Goal: Task Accomplishment & Management: Use online tool/utility

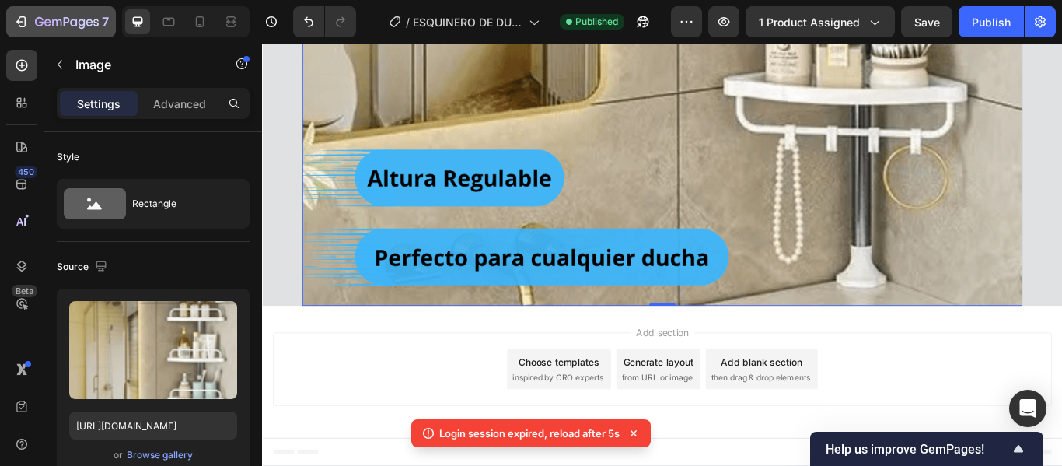
scroll to position [78, 0]
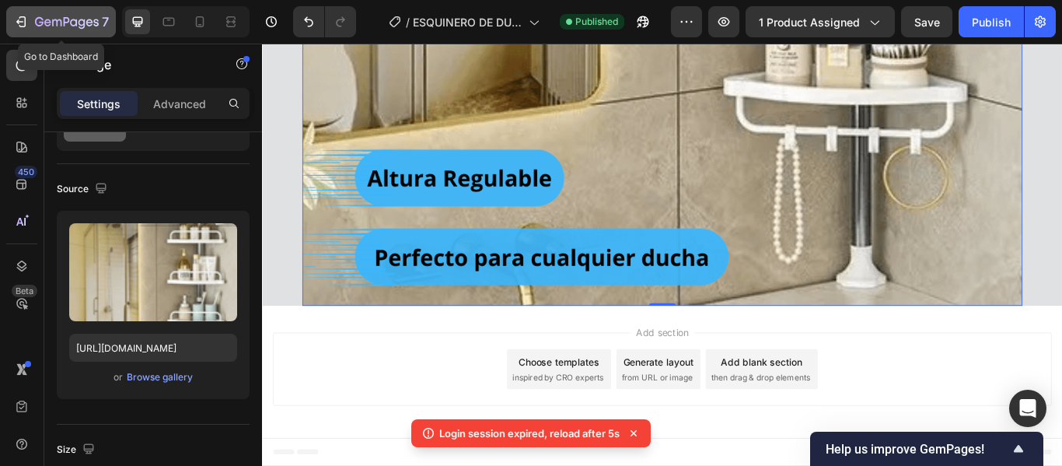
click at [25, 18] on icon "button" at bounding box center [22, 21] width 7 height 11
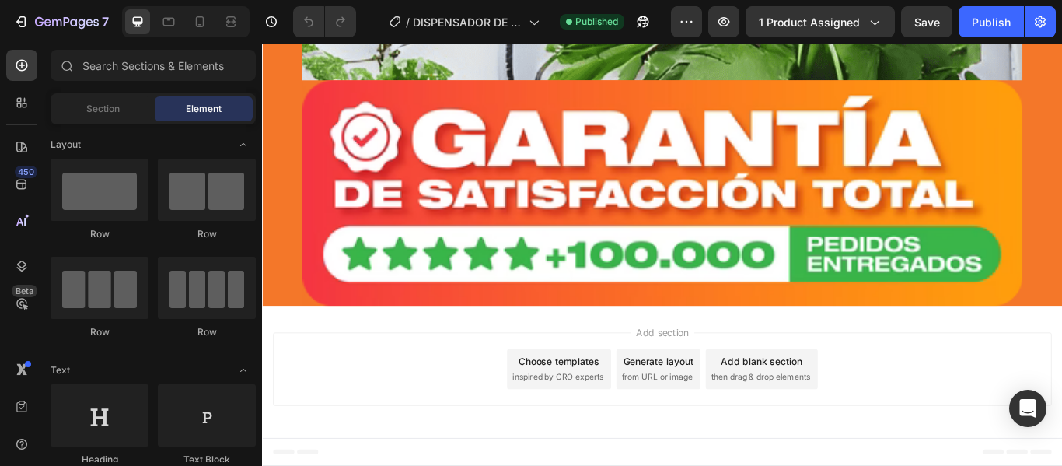
scroll to position [8076, 0]
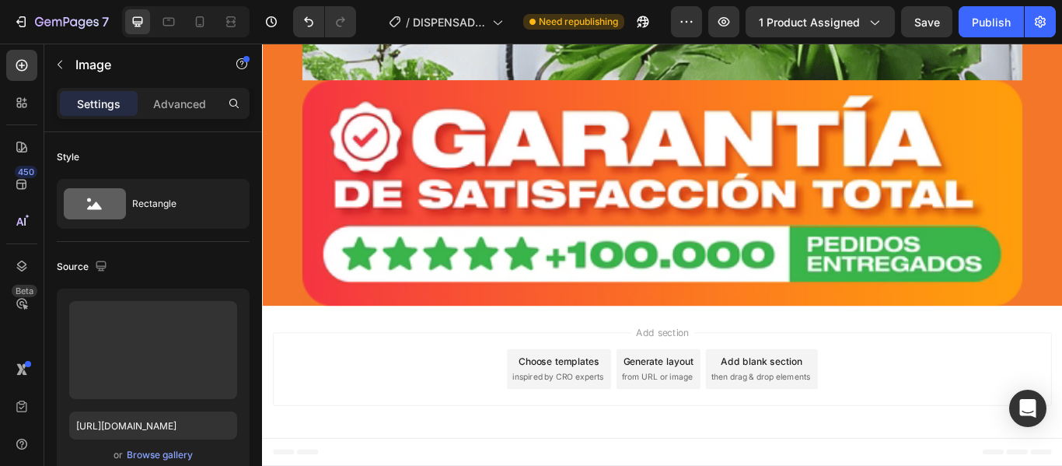
scroll to position [8976, 0]
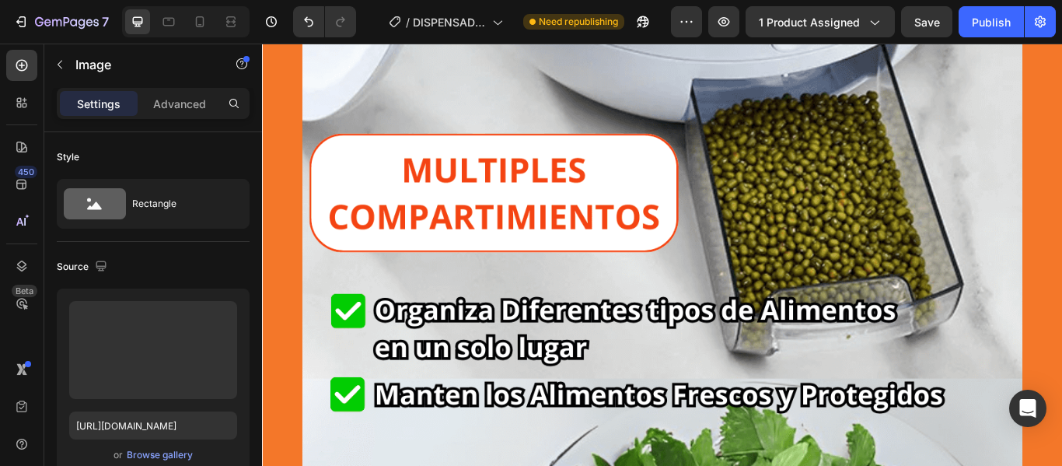
click at [173, 428] on input "[URL][DOMAIN_NAME]" at bounding box center [153, 425] width 168 height 28
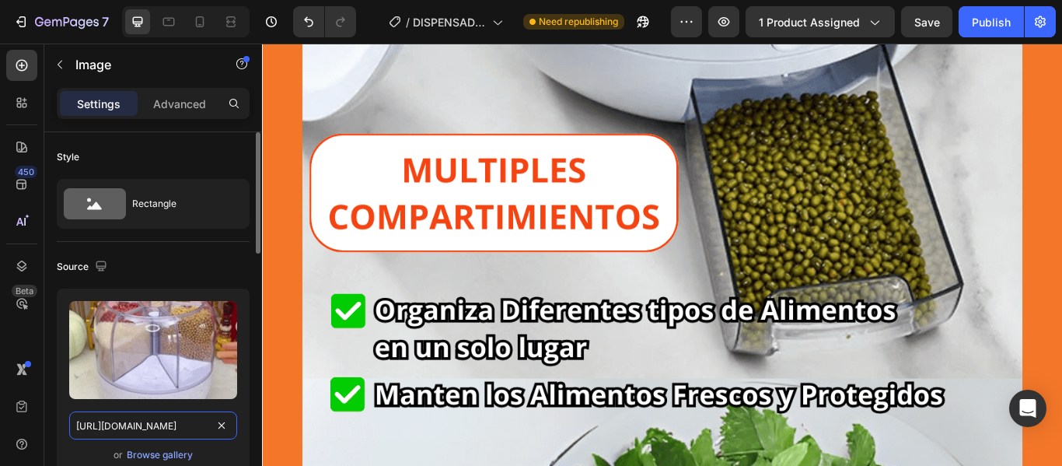
paste input "ezgif.com-optiwebp.webp?v=1759085672"
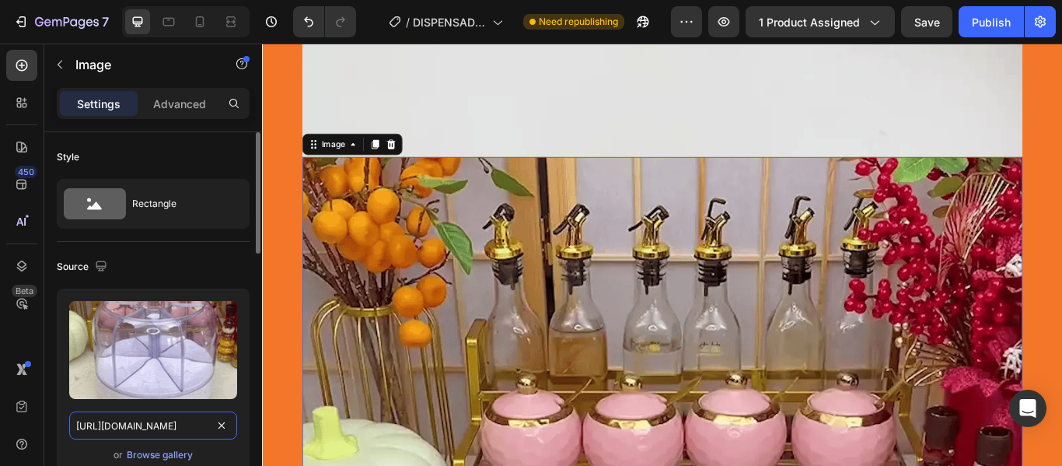
scroll to position [0, 300]
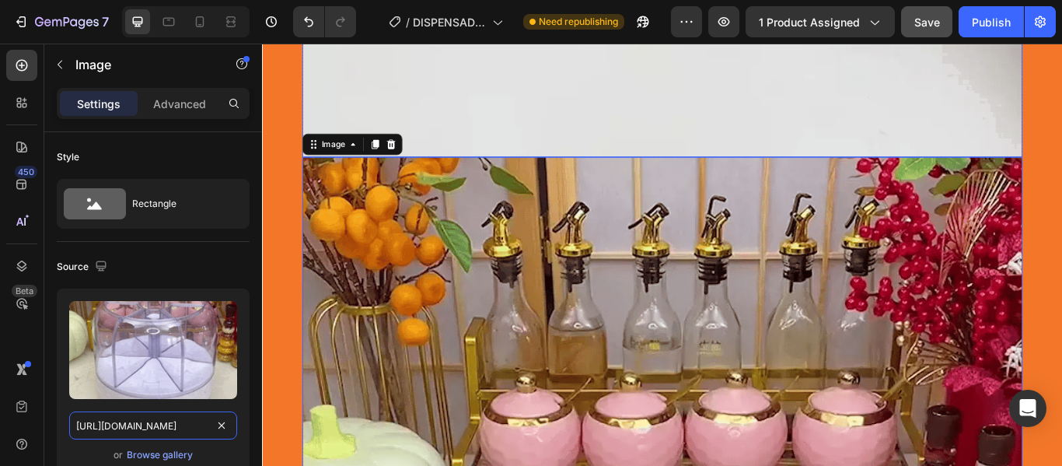
type input "[URL][DOMAIN_NAME]"
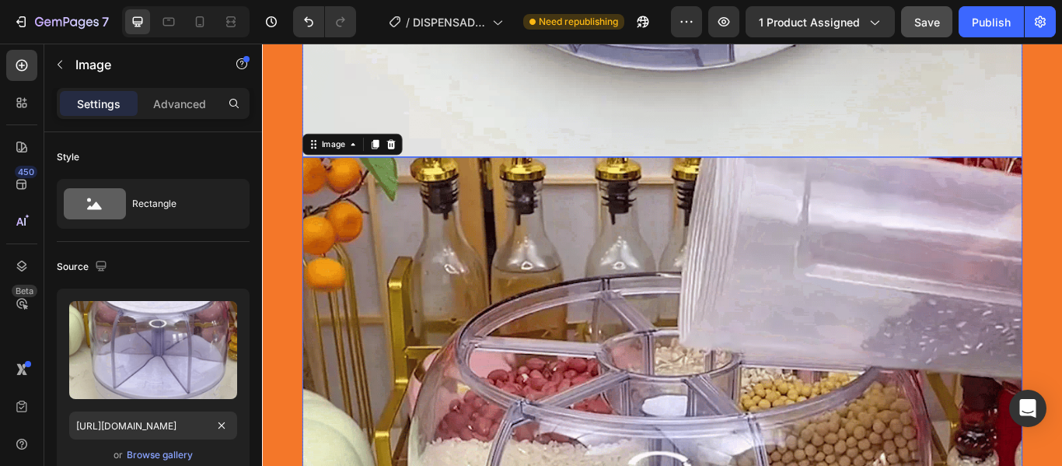
click at [922, 32] on button "Save" at bounding box center [926, 21] width 51 height 31
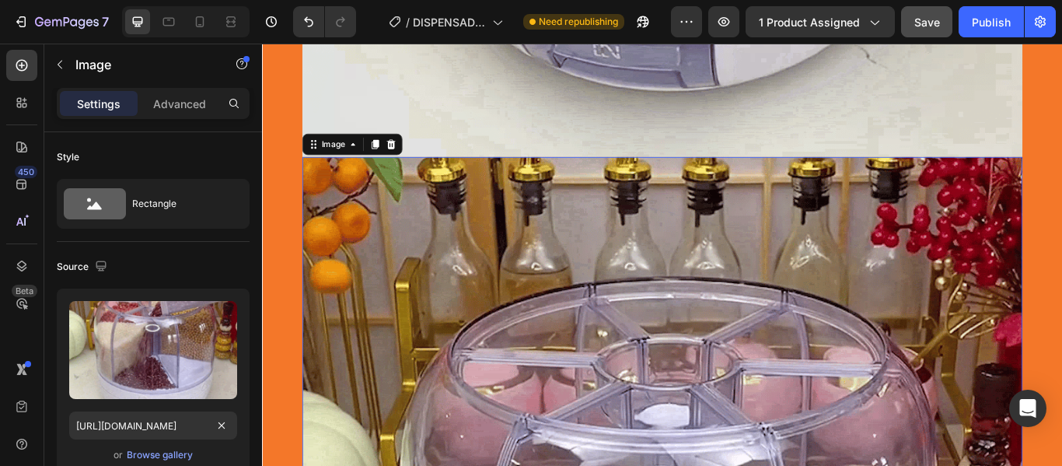
scroll to position [0, 0]
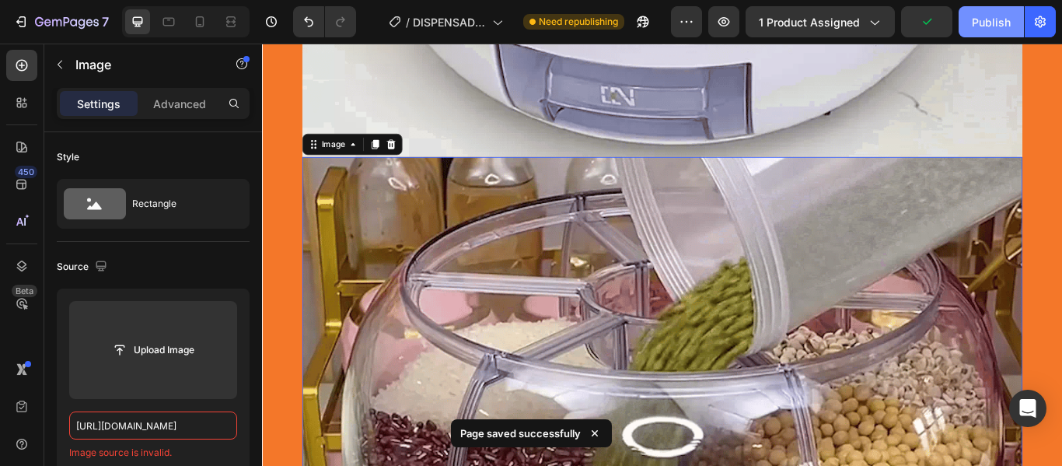
click at [977, 23] on div "Publish" at bounding box center [991, 22] width 39 height 16
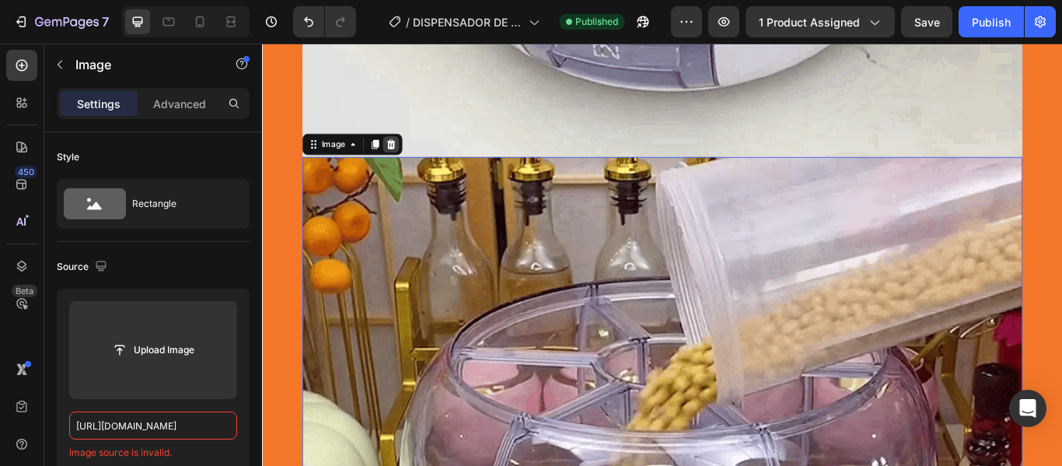
click at [410, 164] on icon at bounding box center [412, 161] width 12 height 12
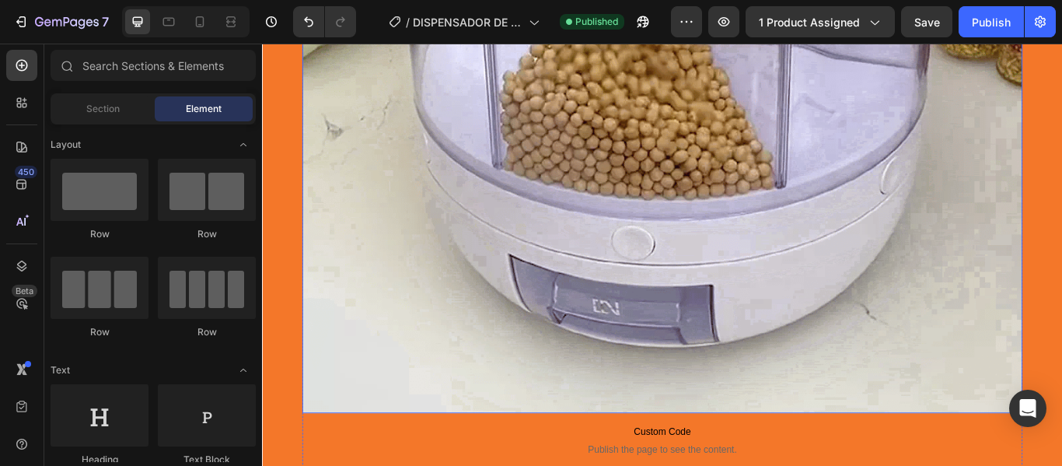
scroll to position [8510, 0]
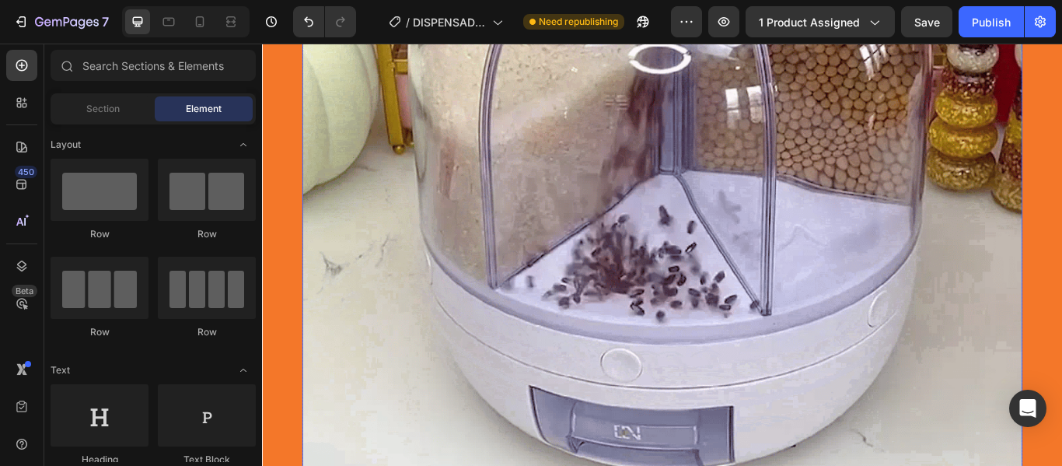
click at [587, 276] on img at bounding box center [729, 171] width 840 height 942
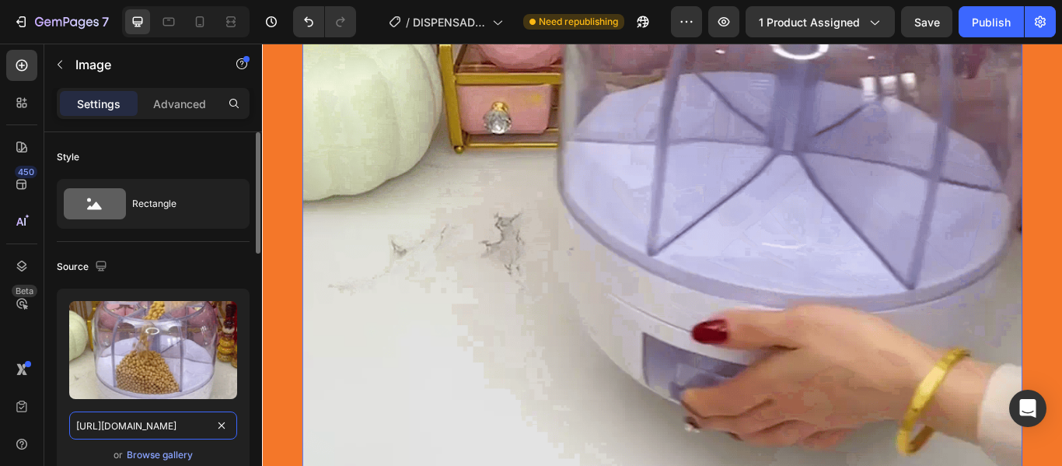
click at [148, 424] on input "[URL][DOMAIN_NAME]" at bounding box center [153, 425] width 168 height 28
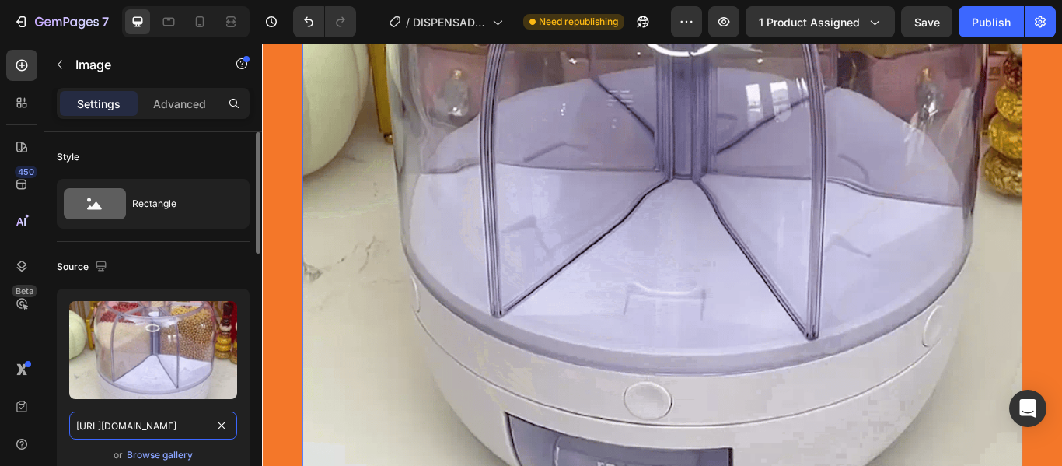
paste input "ezgif.com-optiwebp.webp?v=1759085672"
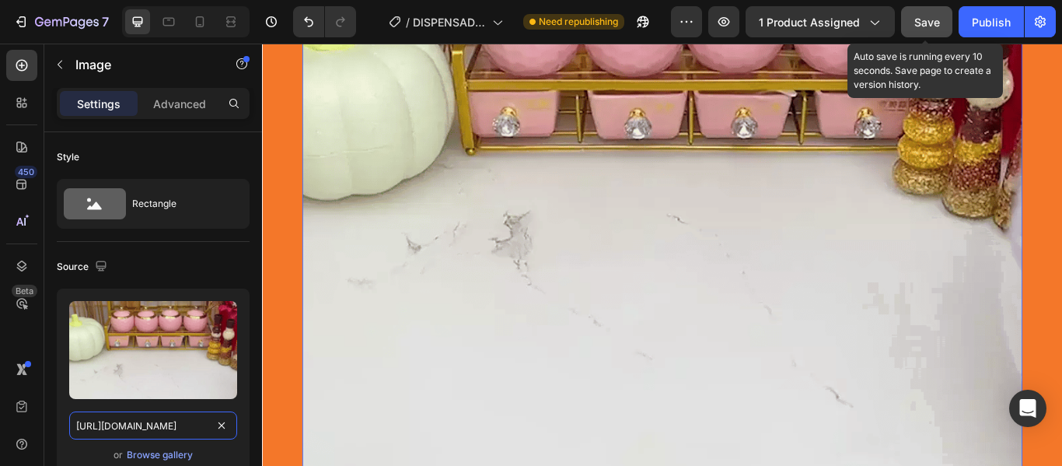
type input "[URL][DOMAIN_NAME]"
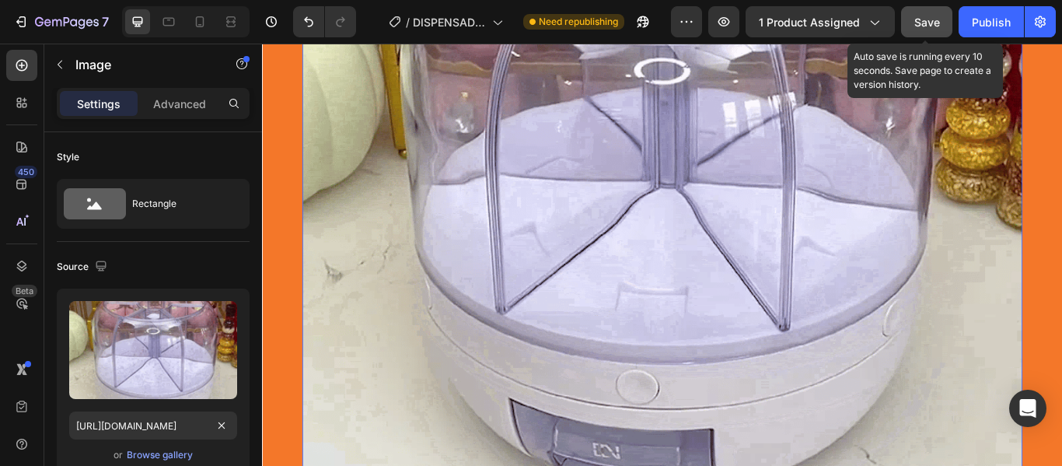
click at [919, 30] on button "Save" at bounding box center [926, 21] width 51 height 31
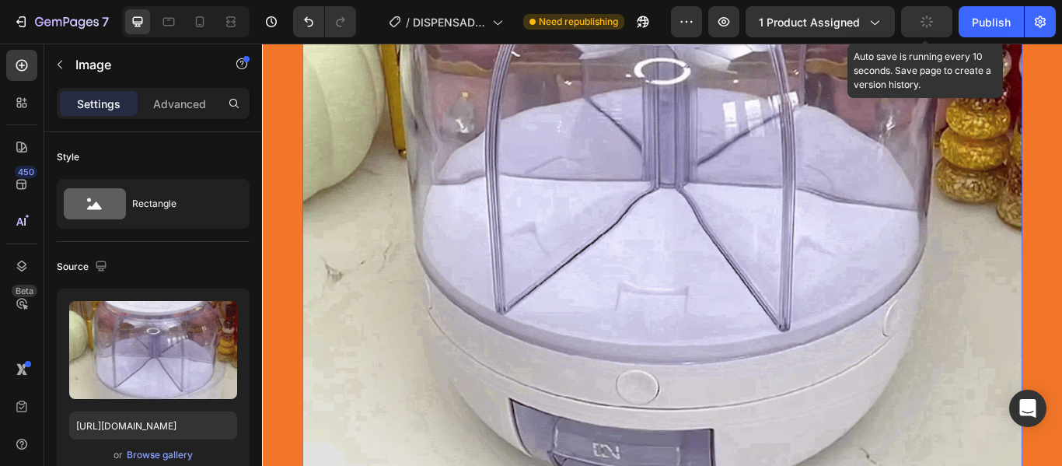
scroll to position [0, 0]
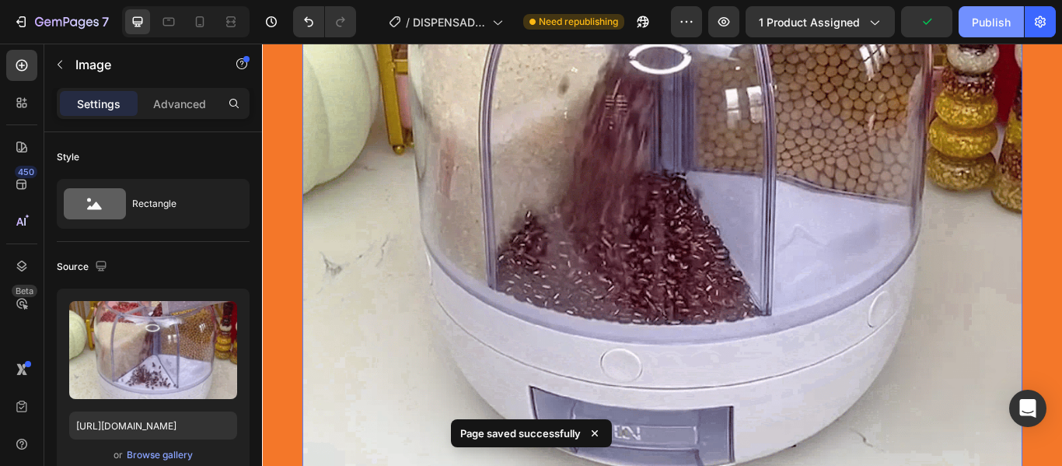
click at [986, 24] on div "Publish" at bounding box center [991, 22] width 39 height 16
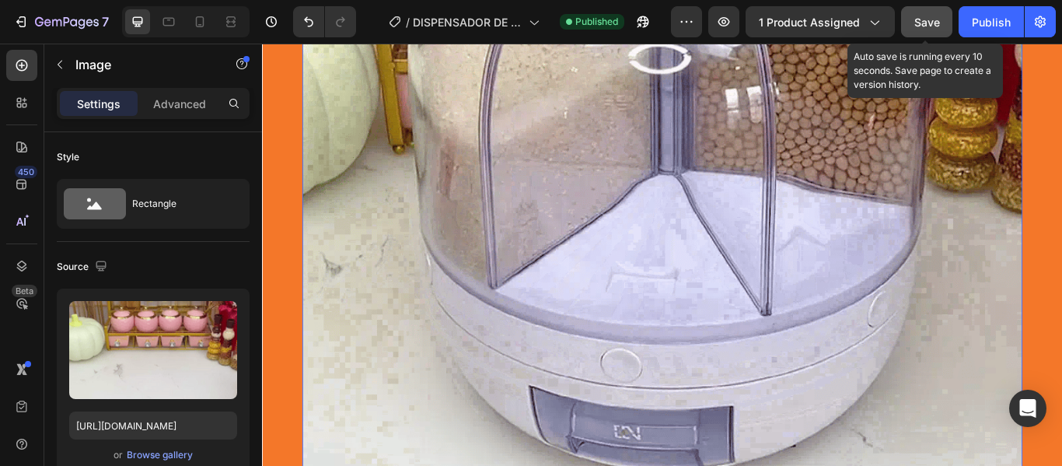
click at [930, 19] on span "Save" at bounding box center [927, 22] width 26 height 13
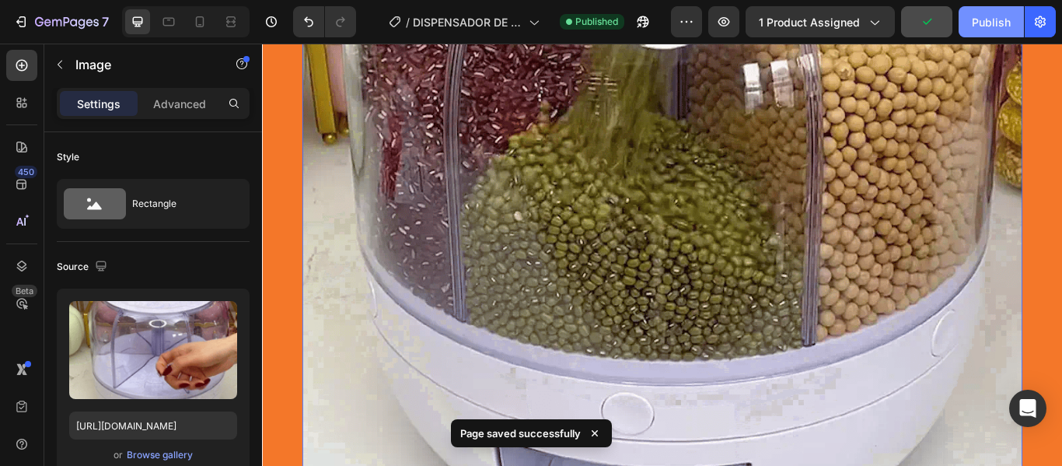
click at [979, 19] on div "Publish" at bounding box center [991, 22] width 39 height 16
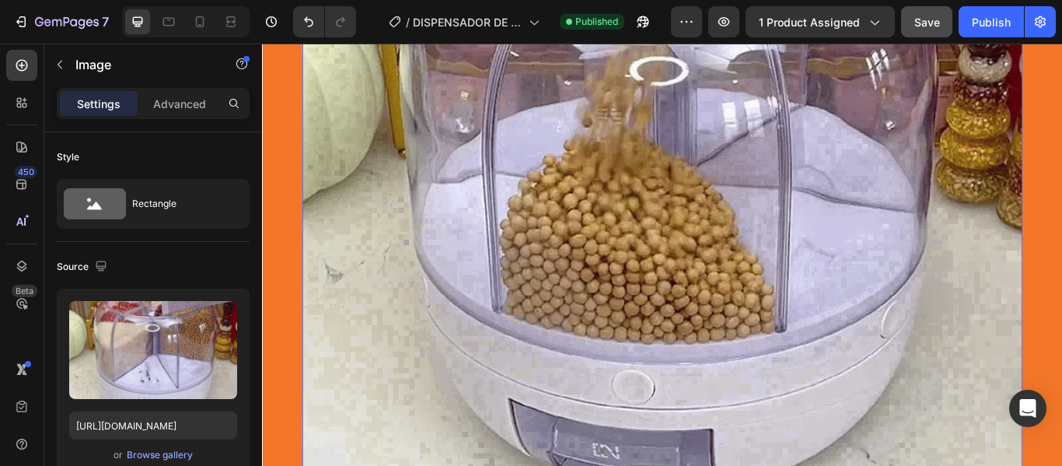
click at [562, 264] on img at bounding box center [729, 171] width 840 height 942
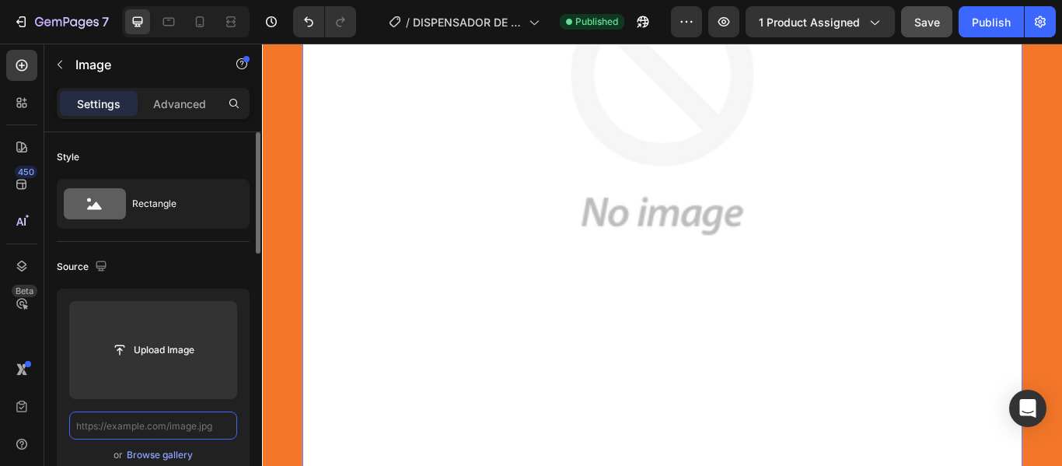
paste input "[URL][DOMAIN_NAME]"
type input "[URL][DOMAIN_NAME]"
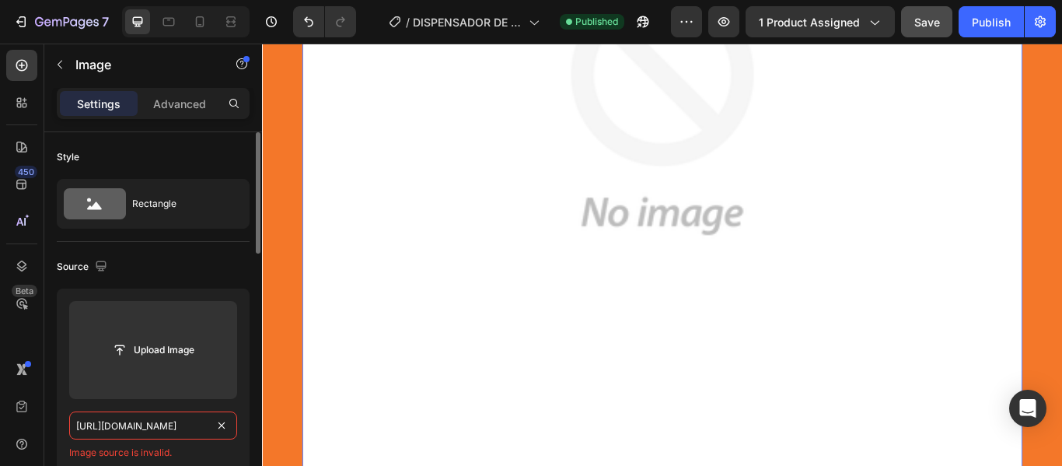
click at [197, 429] on input "[URL][DOMAIN_NAME]" at bounding box center [153, 425] width 168 height 28
paste input "text"
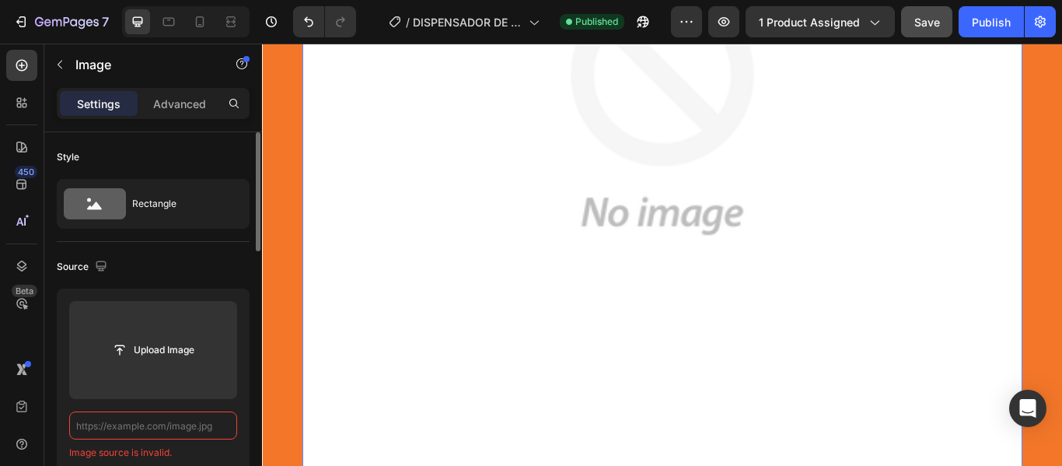
paste input "[URL][DOMAIN_NAME]"
type input "[URL][DOMAIN_NAME]"
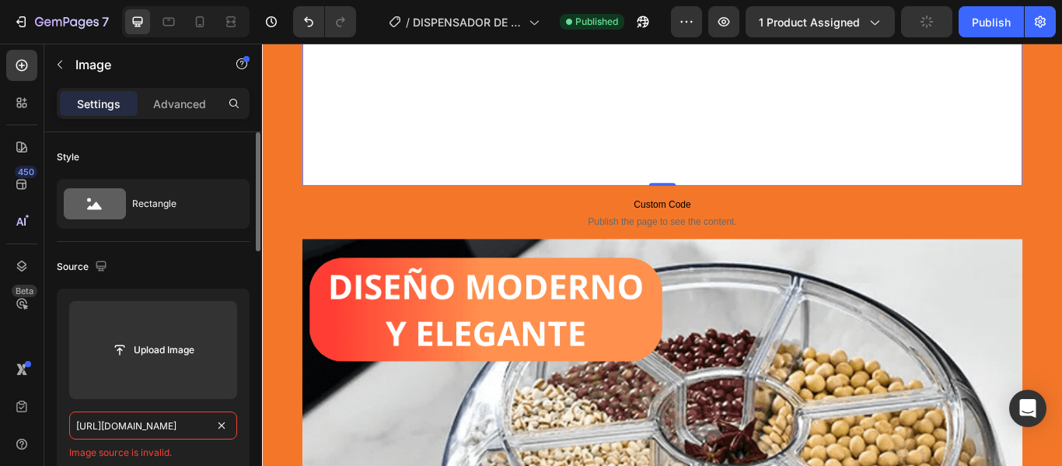
scroll to position [8899, 0]
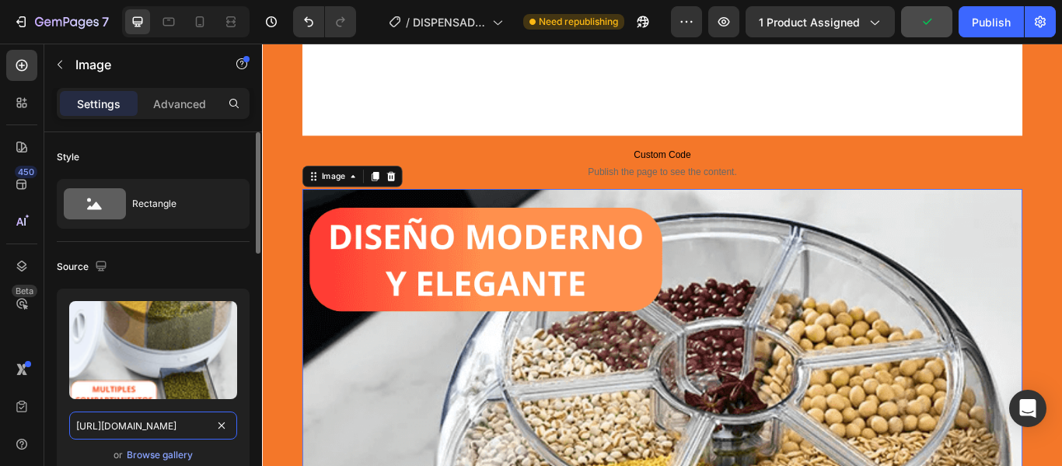
click at [180, 421] on input "[URL][DOMAIN_NAME]" at bounding box center [153, 425] width 168 height 28
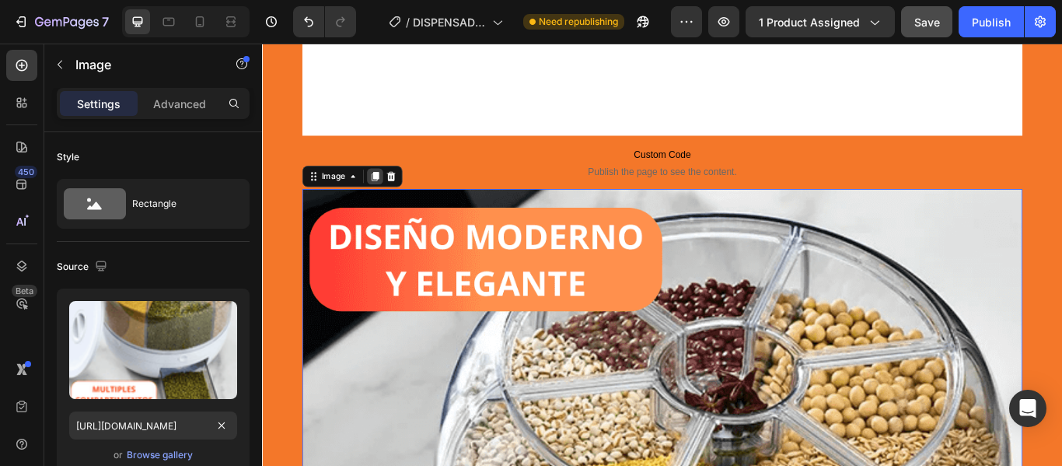
click at [389, 200] on icon at bounding box center [393, 198] width 9 height 11
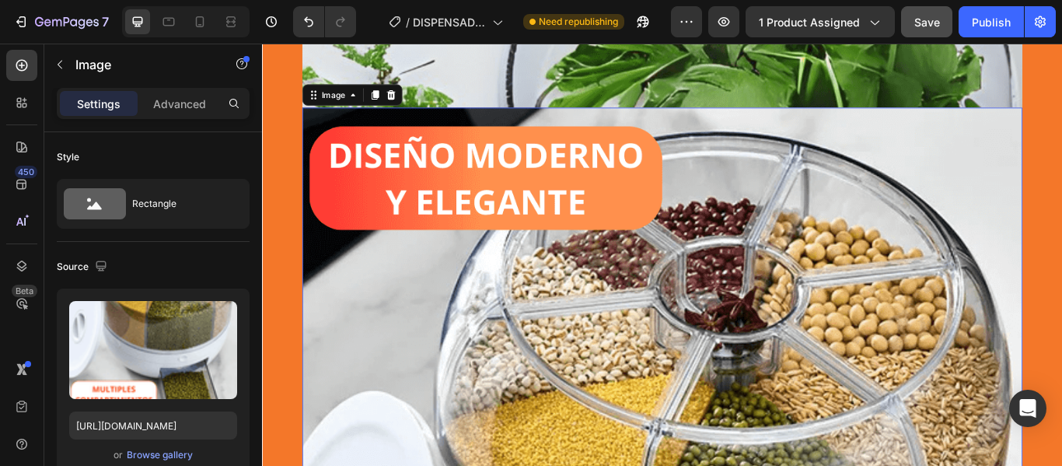
scroll to position [10413, 0]
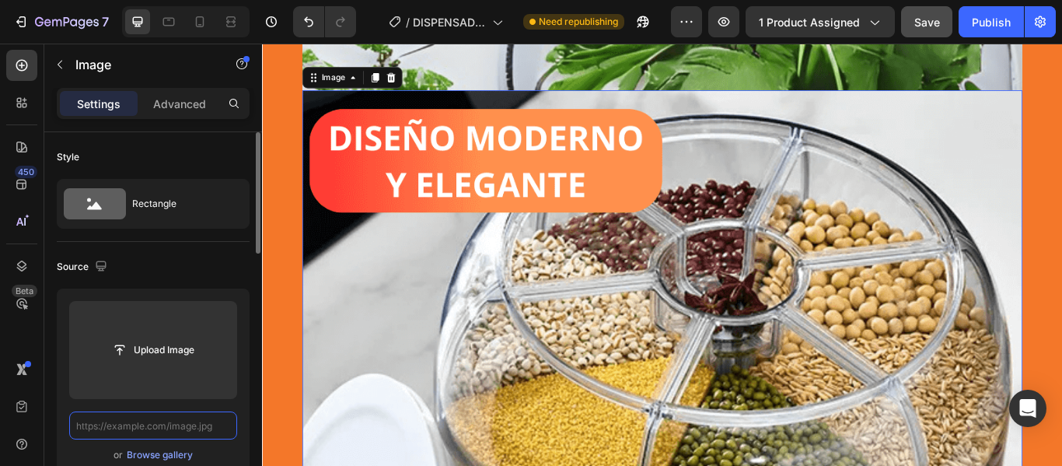
scroll to position [0, 0]
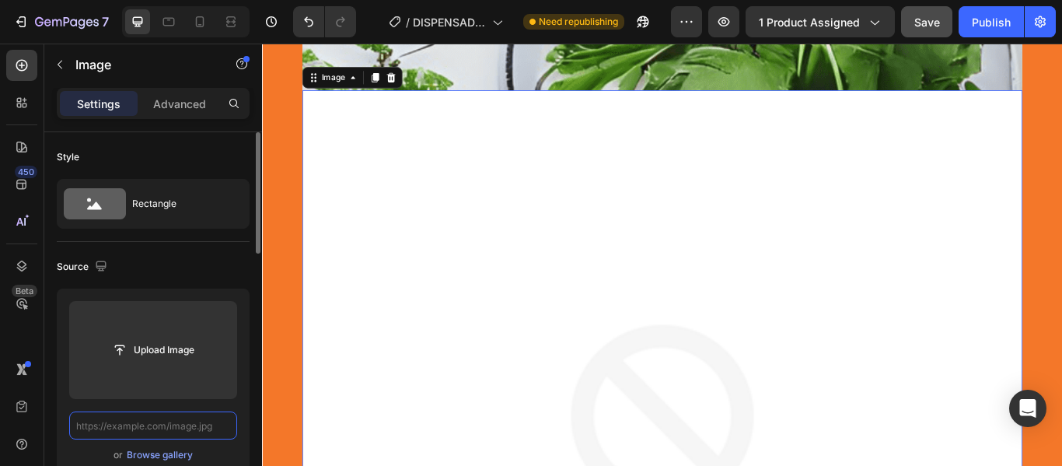
paste input "[URL][DOMAIN_NAME]"
type input "[URL][DOMAIN_NAME]"
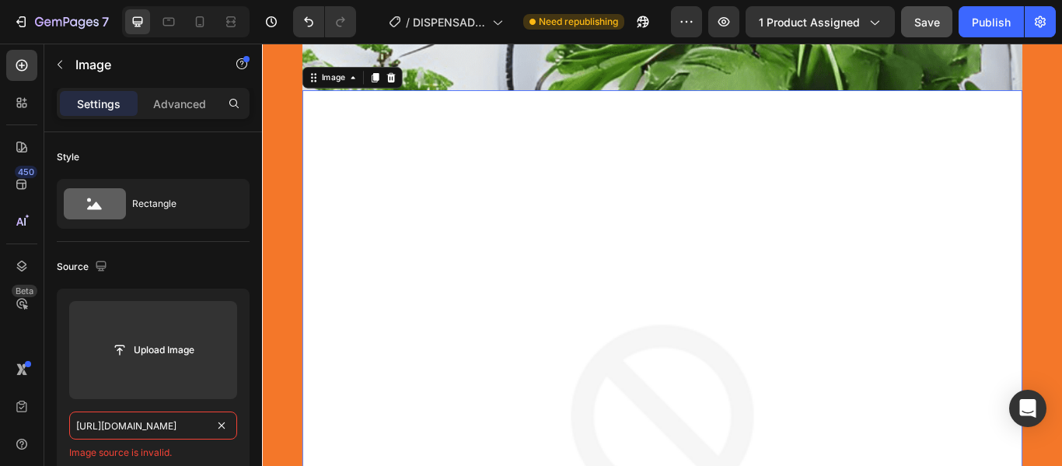
click at [201, 417] on input "[URL][DOMAIN_NAME]" at bounding box center [153, 425] width 168 height 28
paste input "[URL][DOMAIN_NAME]"
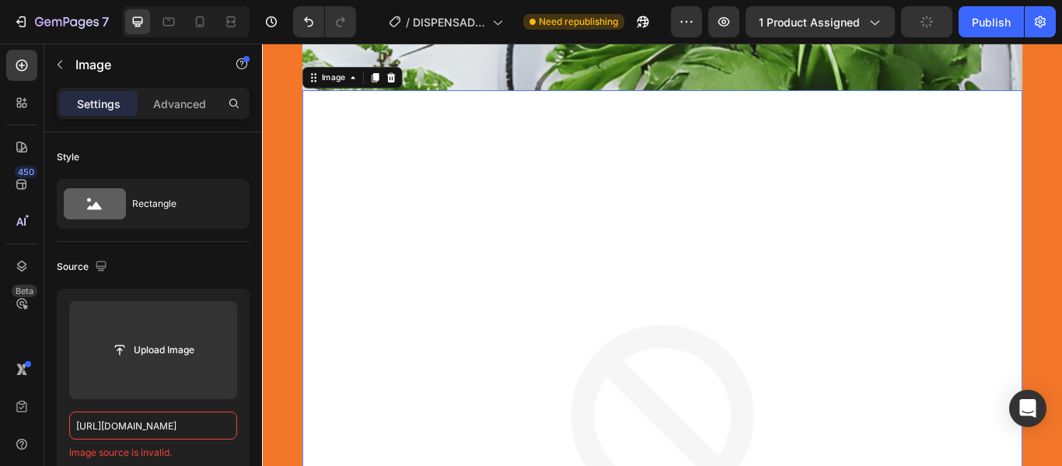
scroll to position [0, 461]
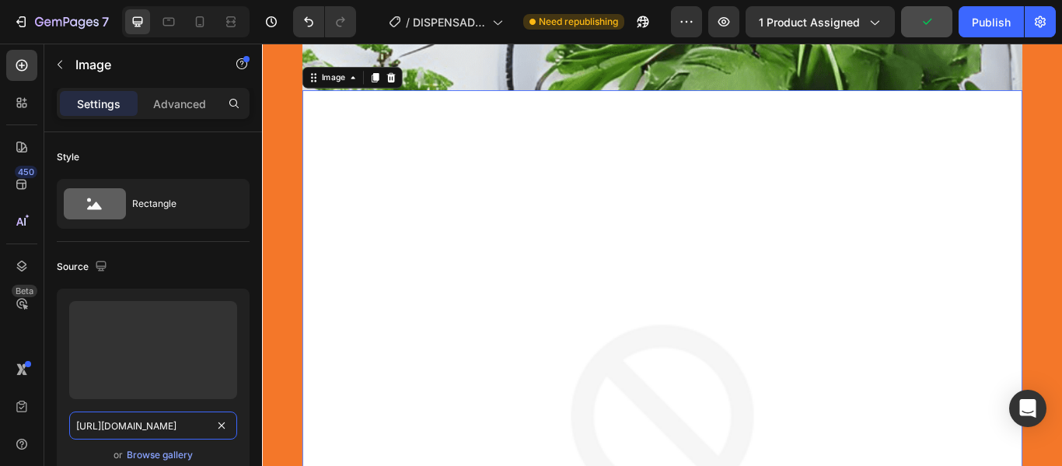
type input "[URL][DOMAIN_NAME]"
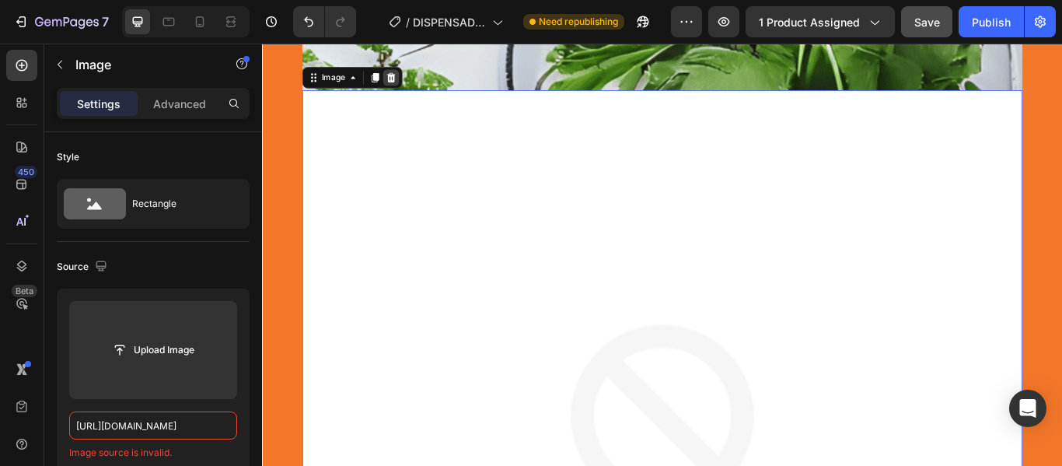
click at [407, 81] on icon at bounding box center [412, 83] width 10 height 11
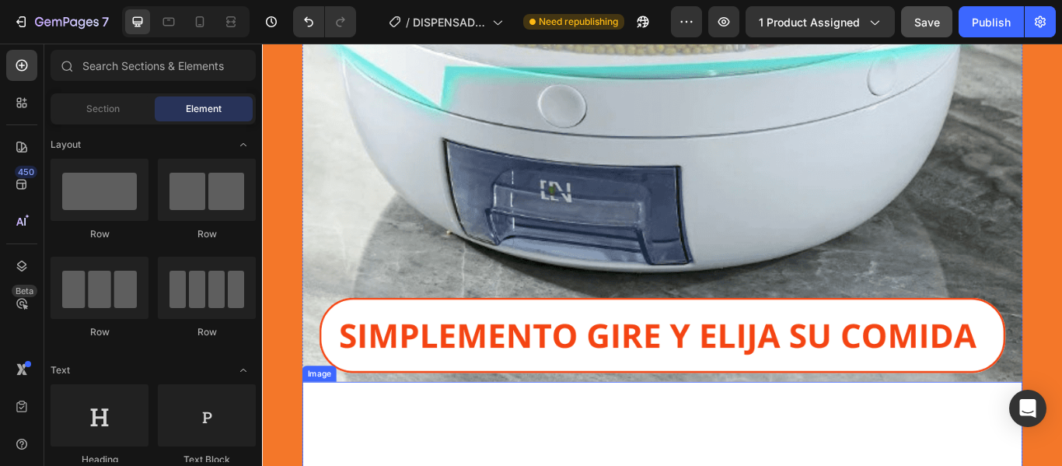
scroll to position [7847, 0]
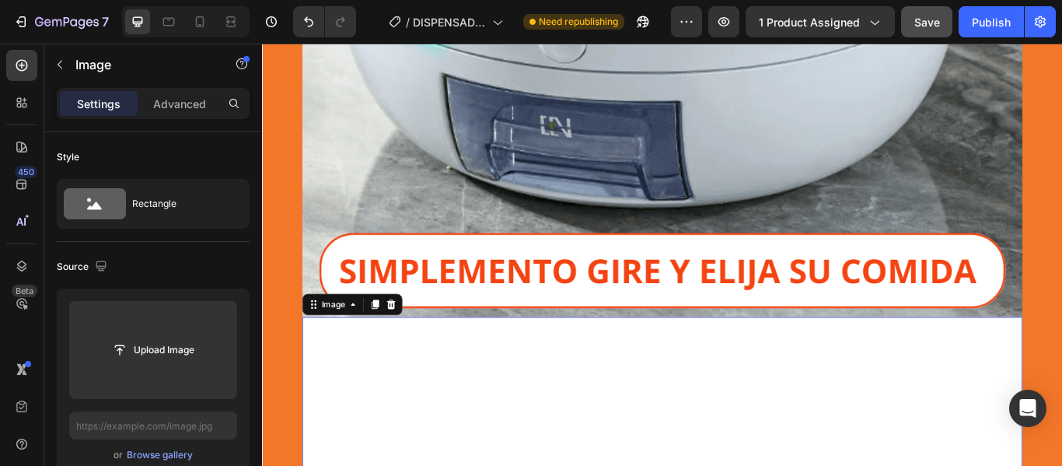
click at [202, 418] on input "text" at bounding box center [153, 425] width 168 height 28
paste input "[URL][DOMAIN_NAME]"
type input "[URL][DOMAIN_NAME]"
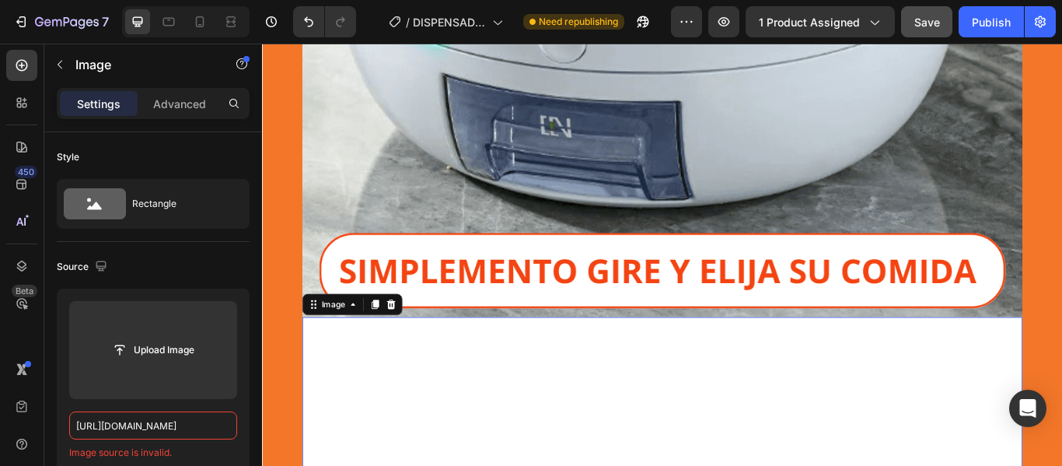
scroll to position [0, 0]
click at [204, 421] on input "[URL][DOMAIN_NAME]" at bounding box center [153, 425] width 168 height 28
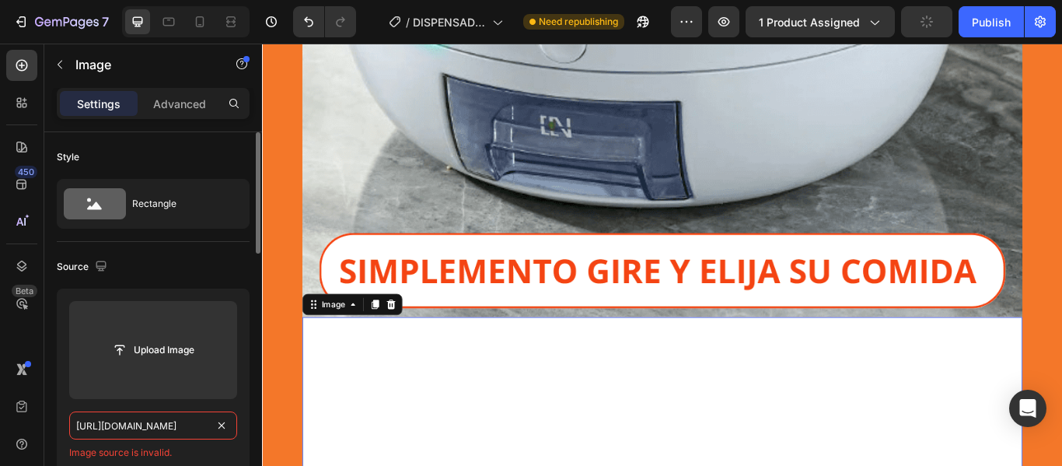
scroll to position [0, 461]
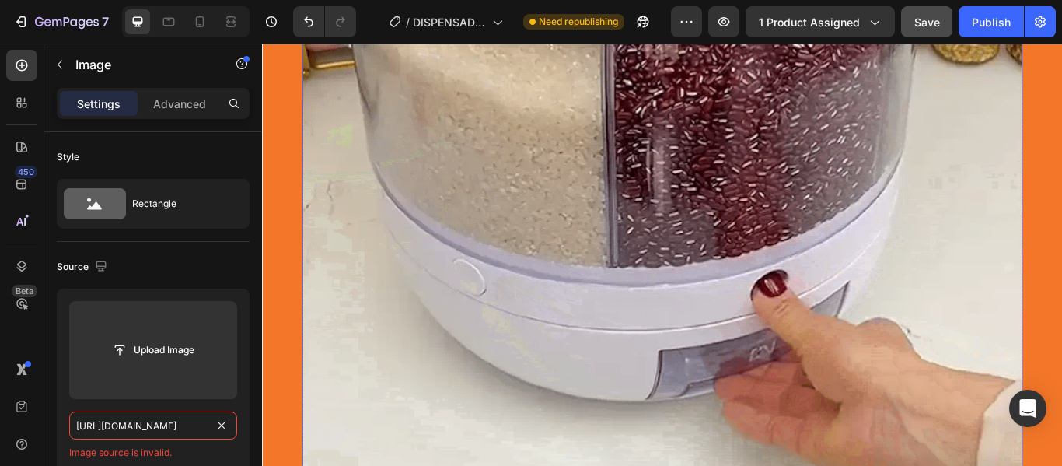
click at [568, 267] on img at bounding box center [729, 161] width 840 height 997
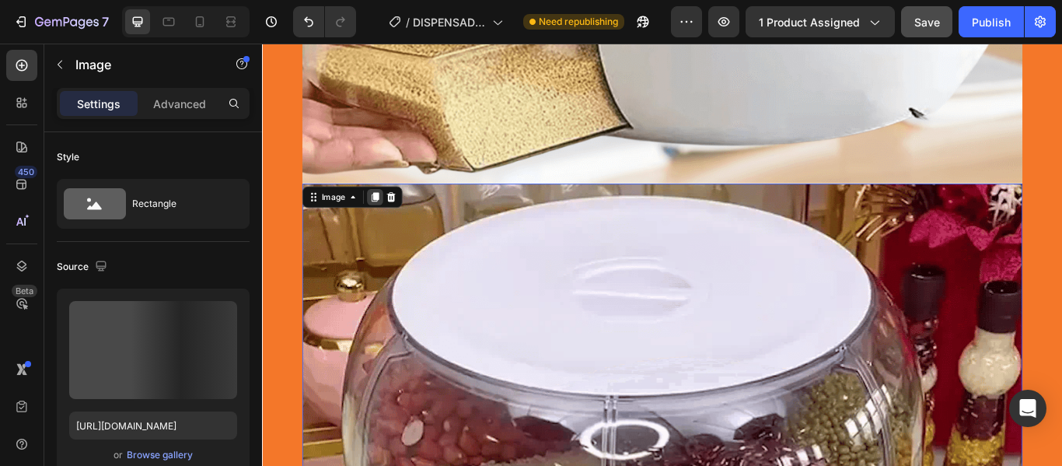
click at [389, 221] on icon at bounding box center [393, 222] width 9 height 11
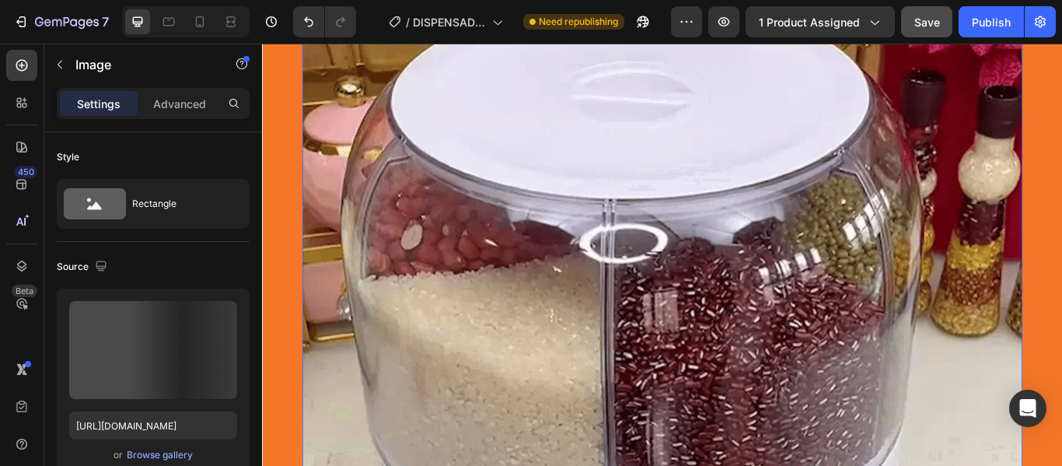
scroll to position [6543, 0]
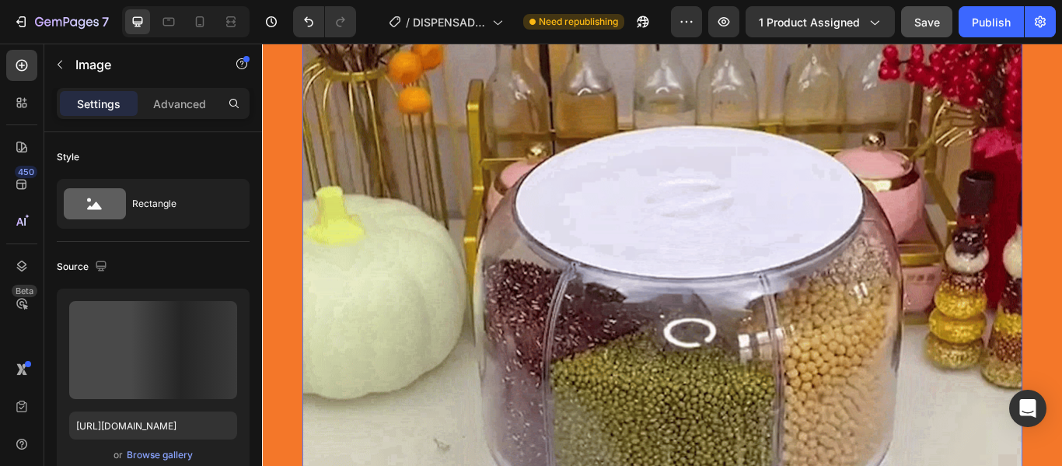
click at [441, 374] on img at bounding box center [729, 440] width 840 height 997
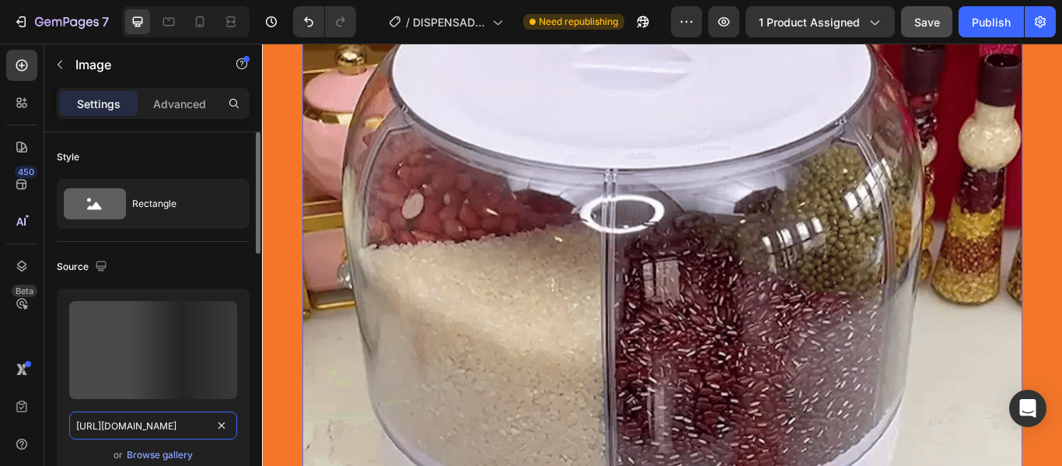
click at [159, 417] on input "[URL][DOMAIN_NAME]" at bounding box center [153, 425] width 168 height 28
paste input "1_9aba7354-1e48-4889-bf08-734f616e5c75.webp?v=1758998673"
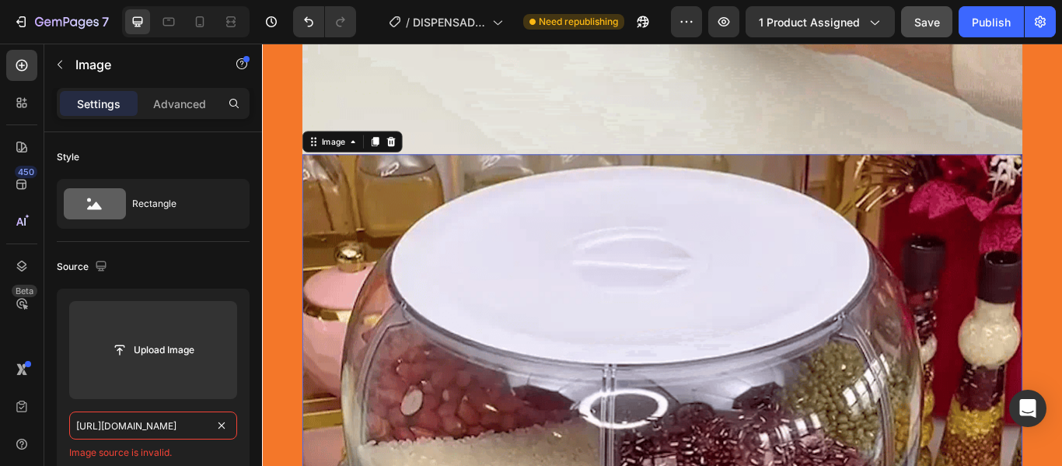
scroll to position [6387, 0]
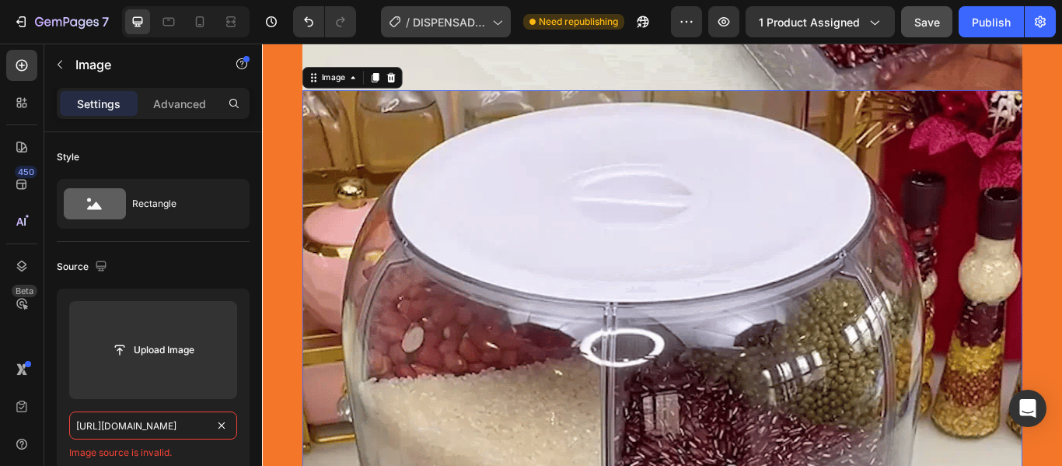
type input "[URL][DOMAIN_NAME]"
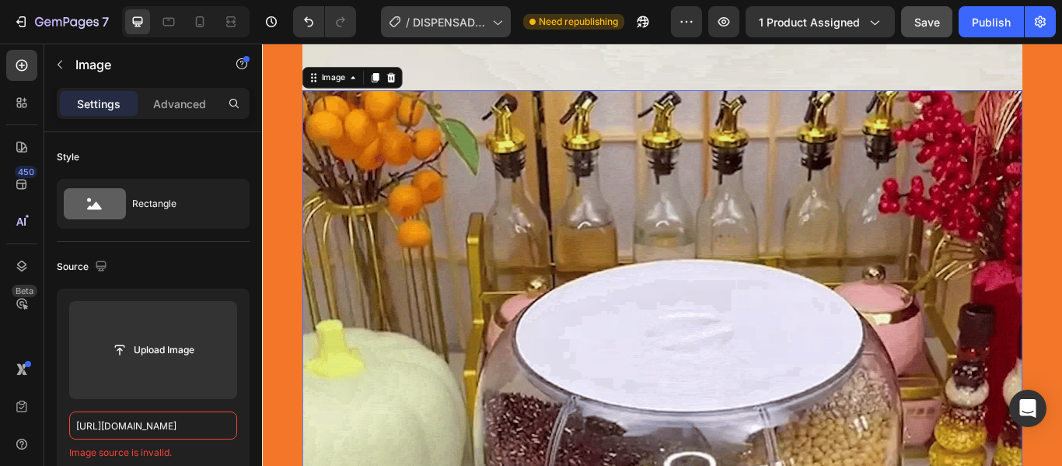
scroll to position [0, 0]
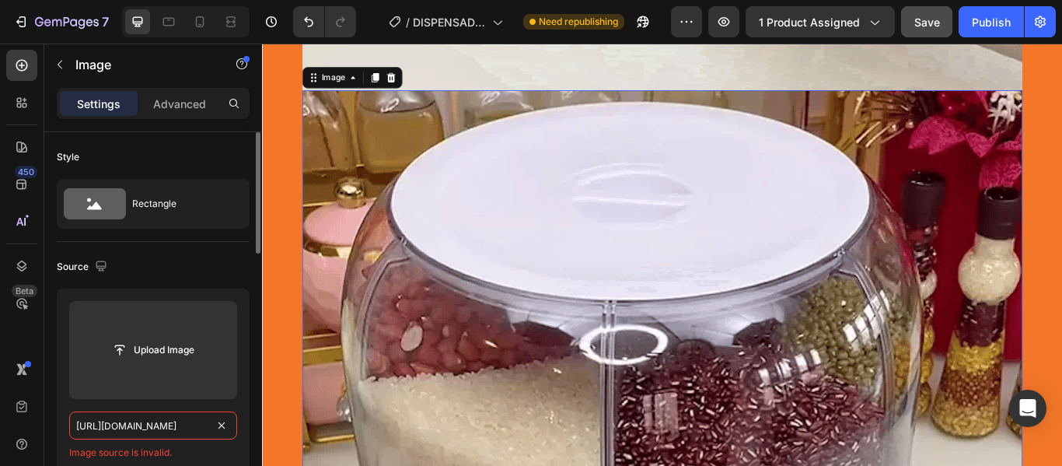
click at [218, 435] on input "[URL][DOMAIN_NAME]" at bounding box center [153, 425] width 168 height 28
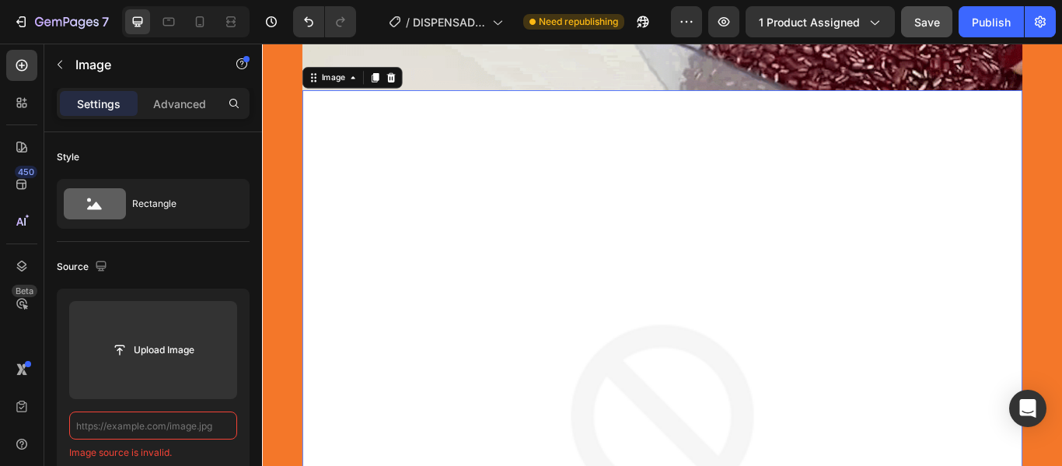
paste input "[URL][DOMAIN_NAME]"
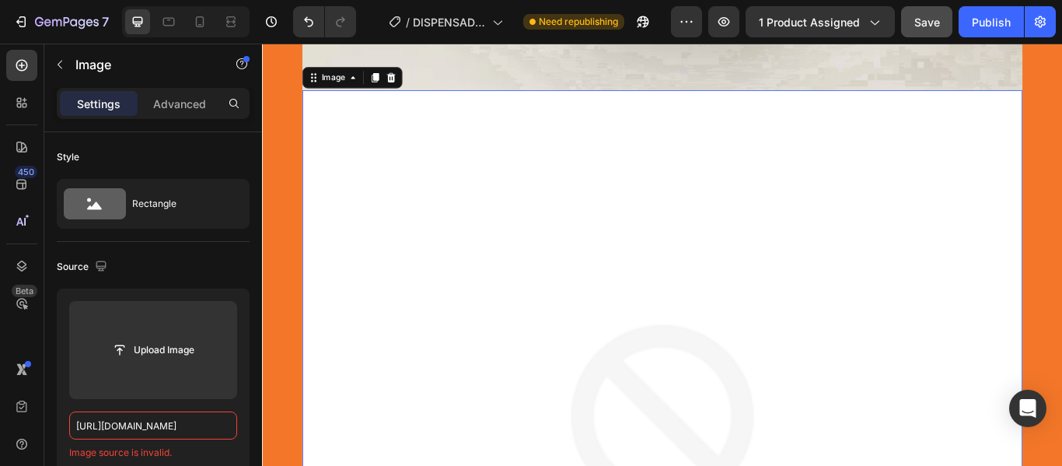
scroll to position [0, 461]
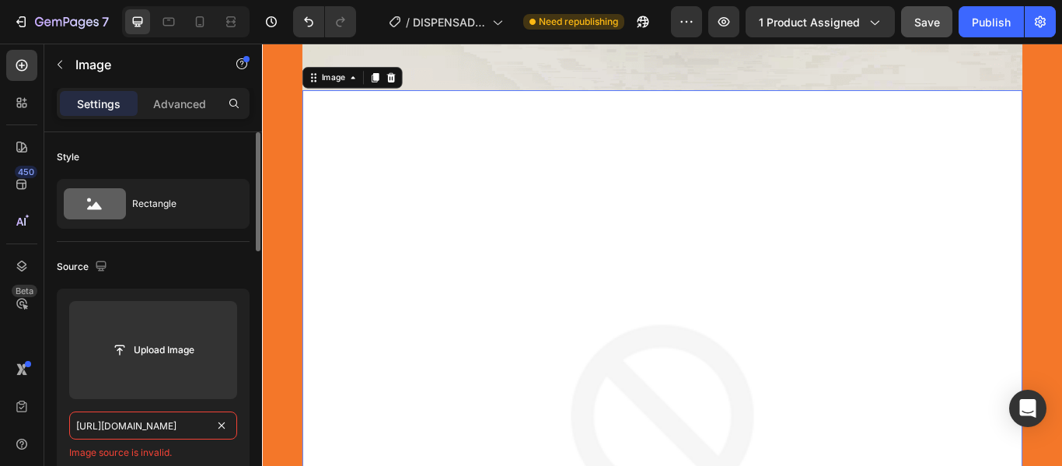
click at [180, 431] on input "[URL][DOMAIN_NAME]" at bounding box center [153, 425] width 168 height 28
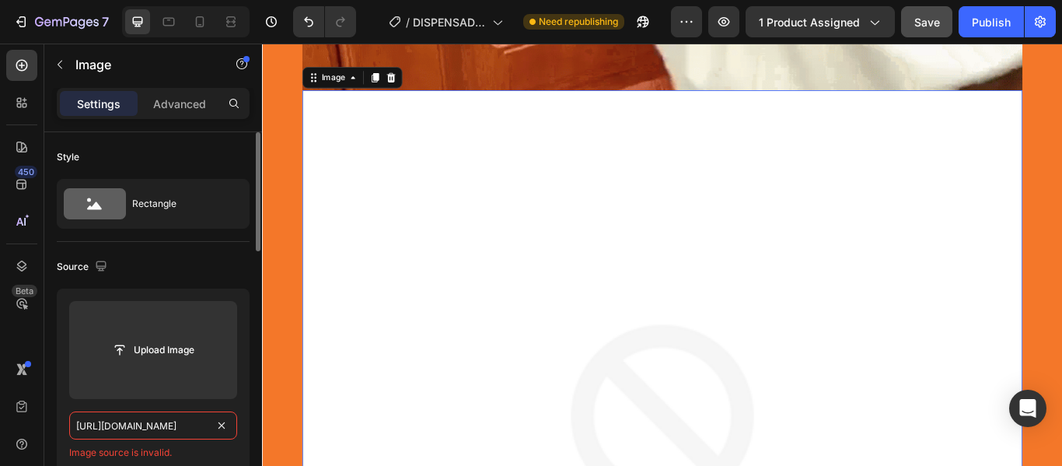
click at [181, 427] on input "[URL][DOMAIN_NAME]" at bounding box center [153, 425] width 168 height 28
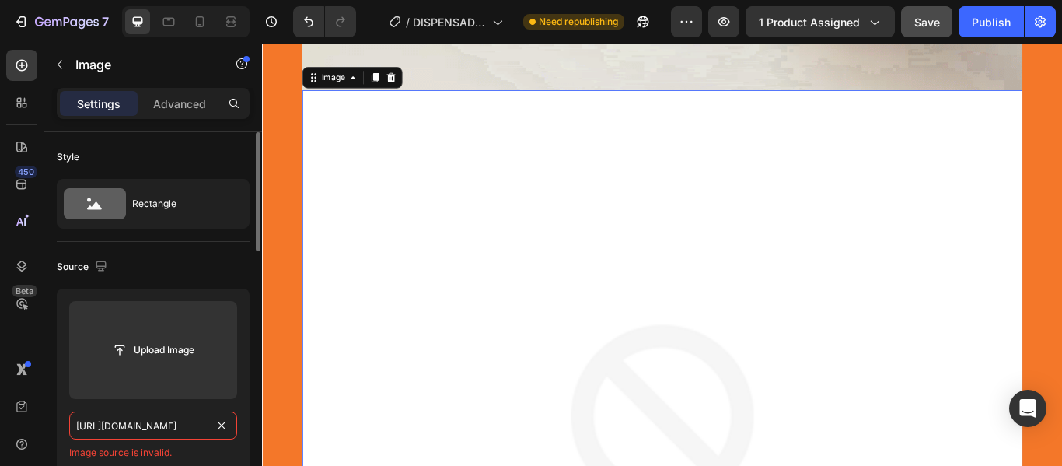
click at [181, 427] on input "[URL][DOMAIN_NAME]" at bounding box center [153, 425] width 168 height 28
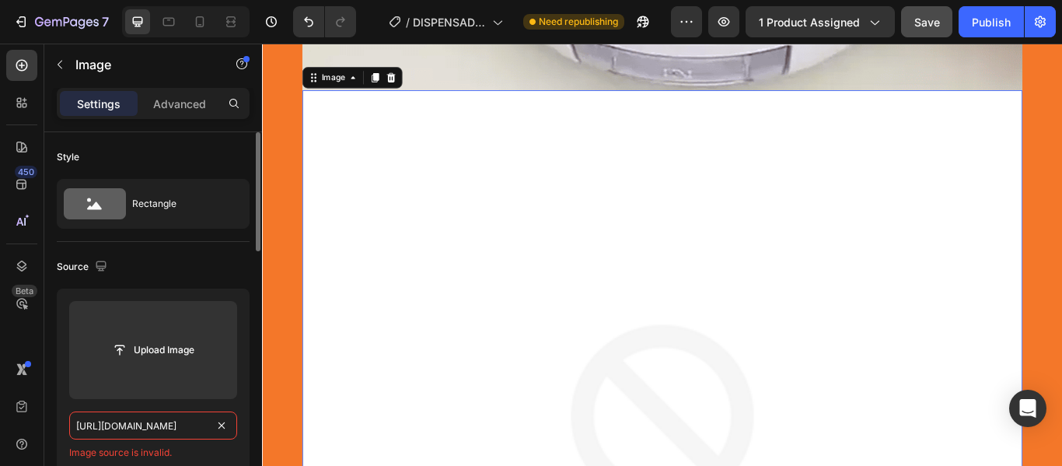
click at [181, 427] on input "[URL][DOMAIN_NAME]" at bounding box center [153, 425] width 168 height 28
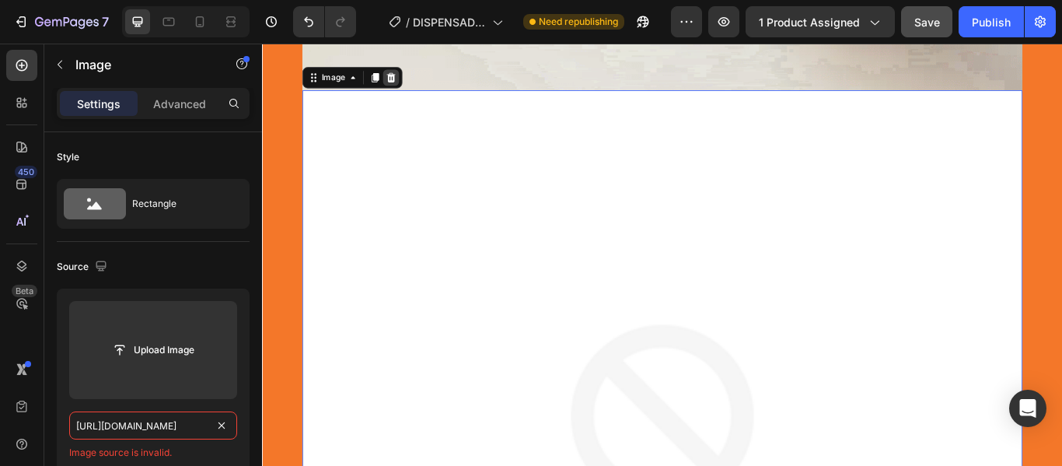
type input "[URL][DOMAIN_NAME]"
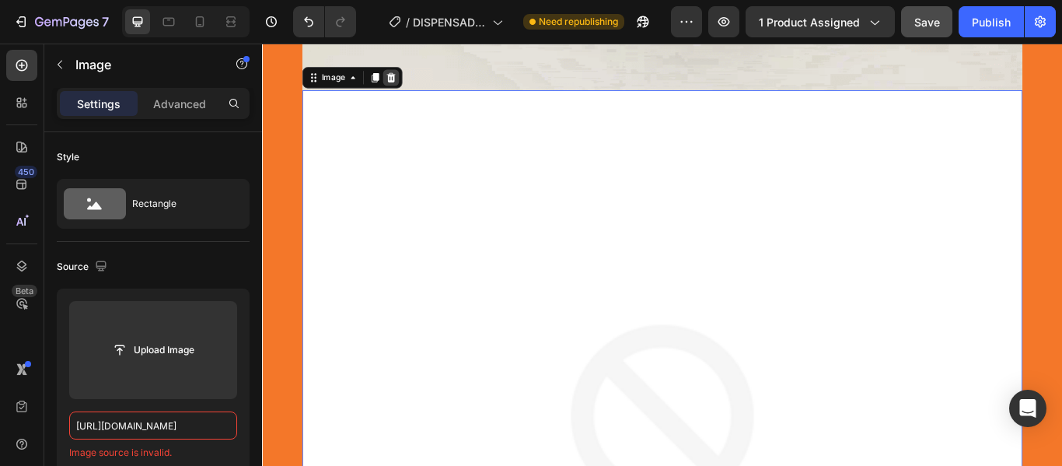
click at [406, 83] on icon at bounding box center [412, 83] width 12 height 12
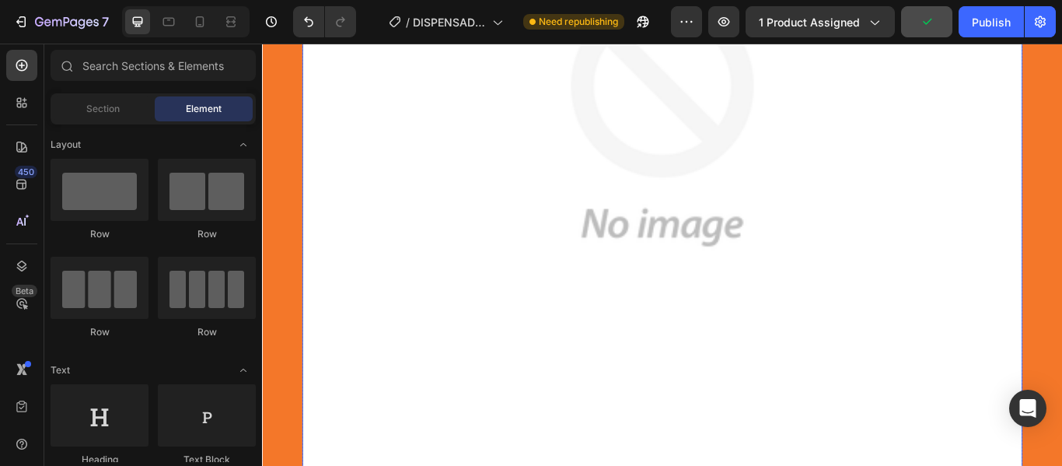
scroll to position [8564, 0]
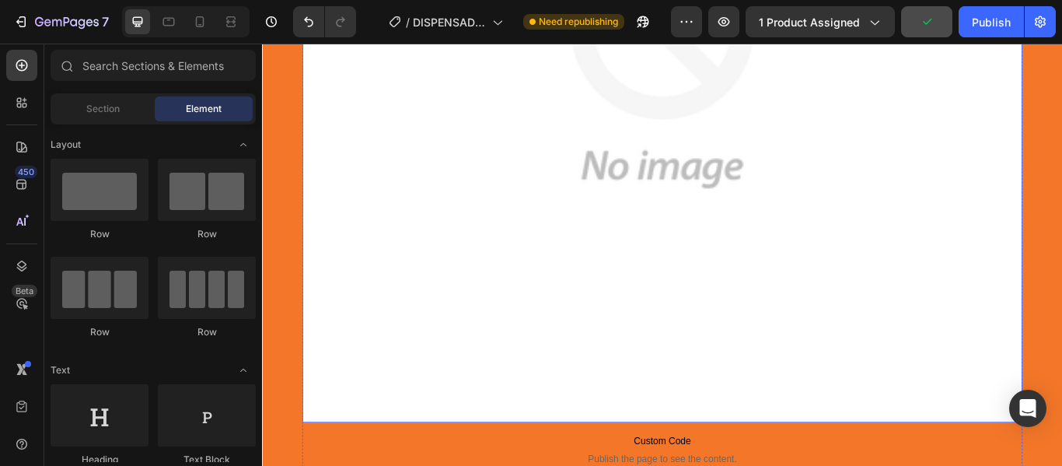
click at [526, 266] on img at bounding box center [729, 65] width 840 height 840
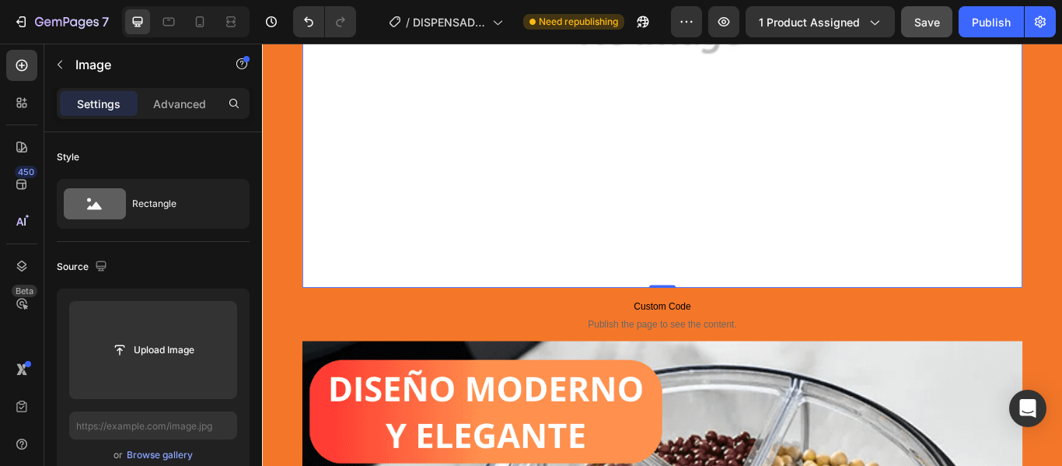
scroll to position [8720, 0]
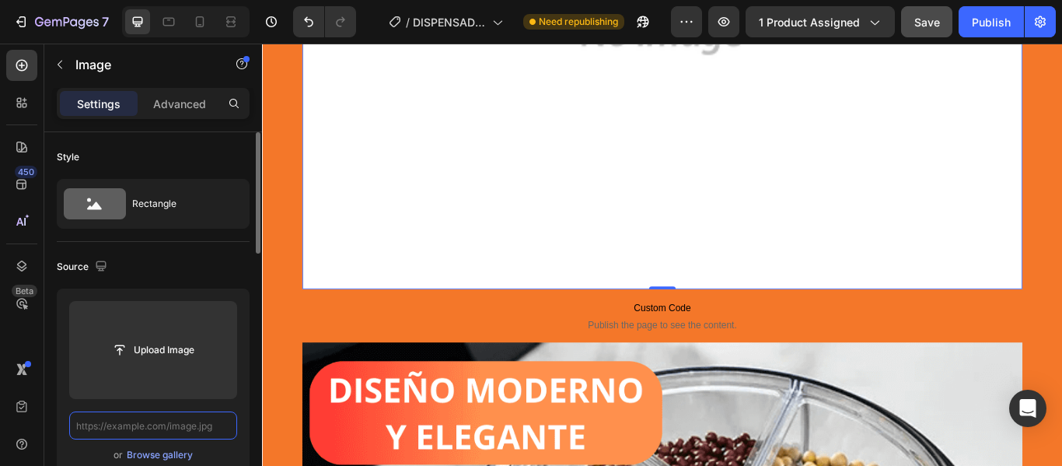
click at [198, 425] on input "text" at bounding box center [153, 425] width 168 height 28
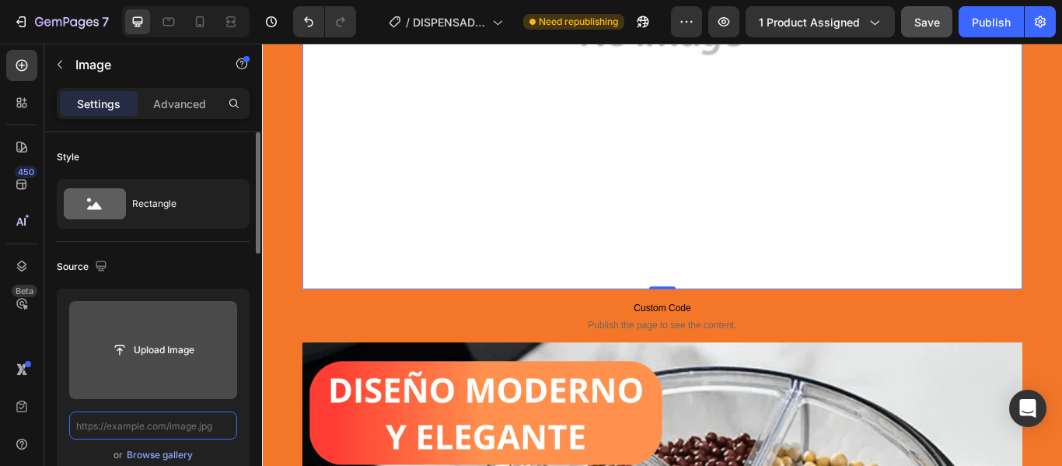
paste input "[URL][DOMAIN_NAME]"
type input "[URL][DOMAIN_NAME]"
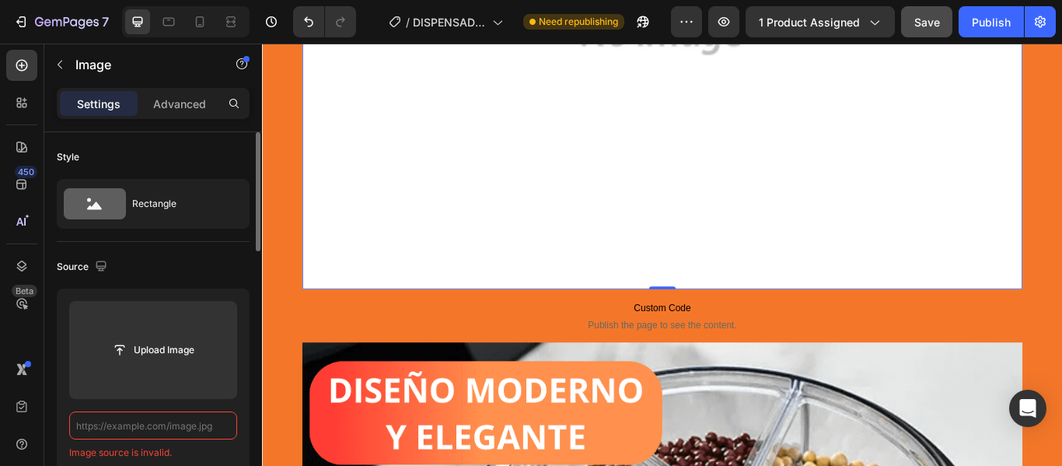
scroll to position [0, 0]
paste input "[URL][DOMAIN_NAME]"
type input "[URL][DOMAIN_NAME]"
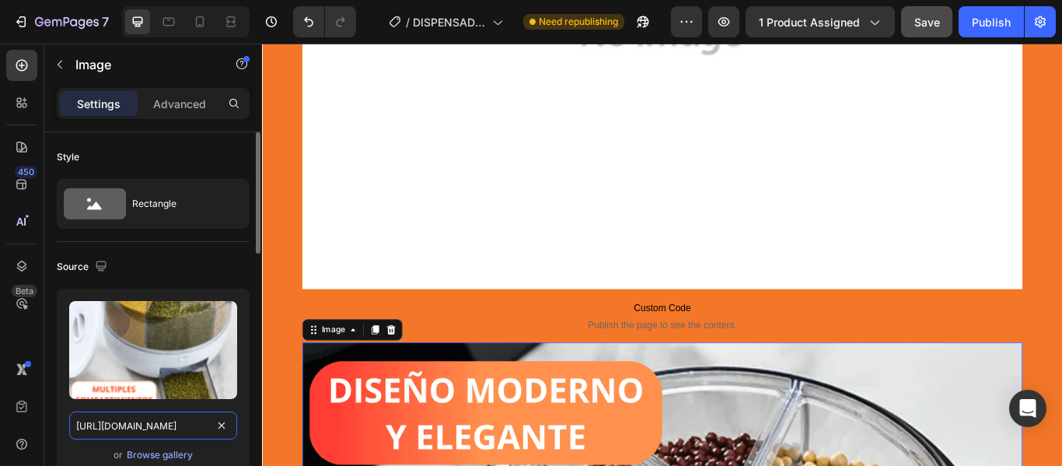
click at [156, 429] on input "[URL][DOMAIN_NAME]" at bounding box center [153, 425] width 168 height 28
paste input "isp_Mejor_1_8593b16b-038f-4abb-88d6-ceec8062be35.webp?v=1759086025"
type input "[URL][DOMAIN_NAME]"
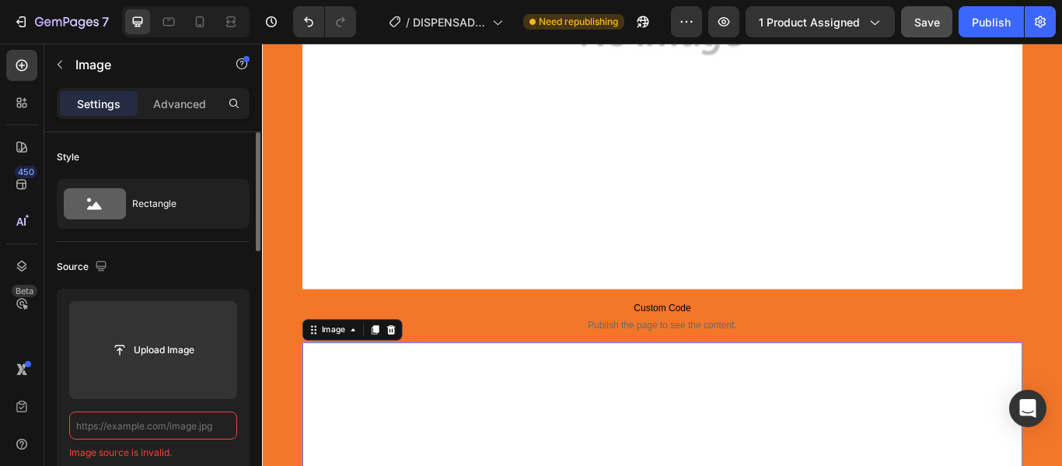
scroll to position [0, 0]
paste input "[URL][DOMAIN_NAME]"
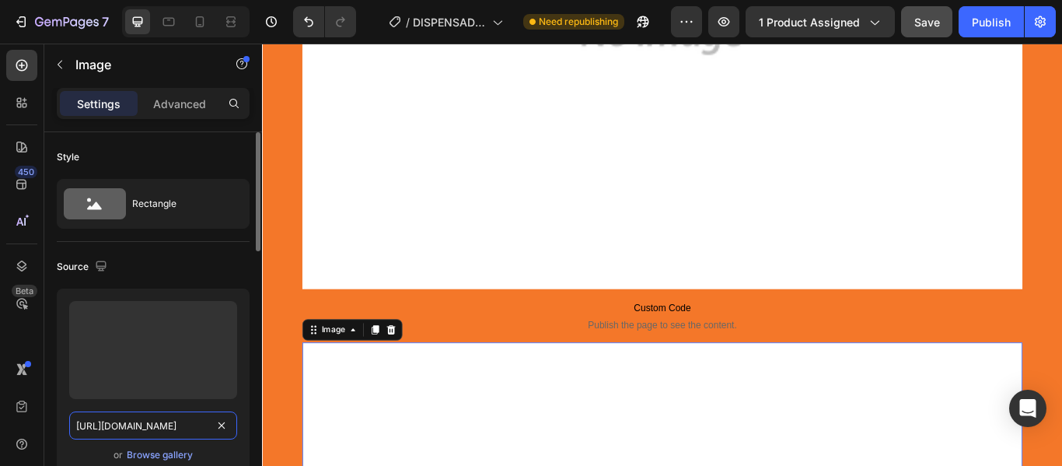
scroll to position [0, 466]
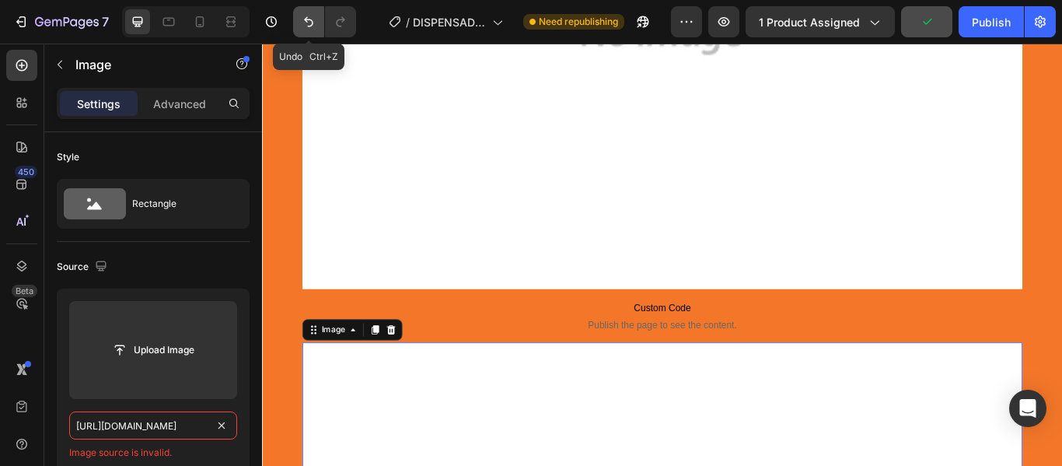
click at [319, 25] on button "Undo/Redo" at bounding box center [308, 21] width 31 height 31
type input "[URL][DOMAIN_NAME]"
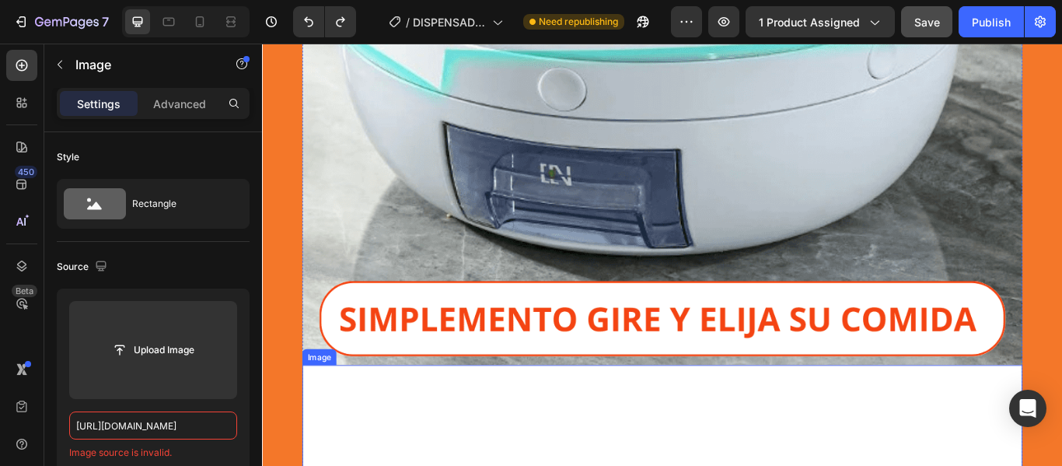
scroll to position [7865, 0]
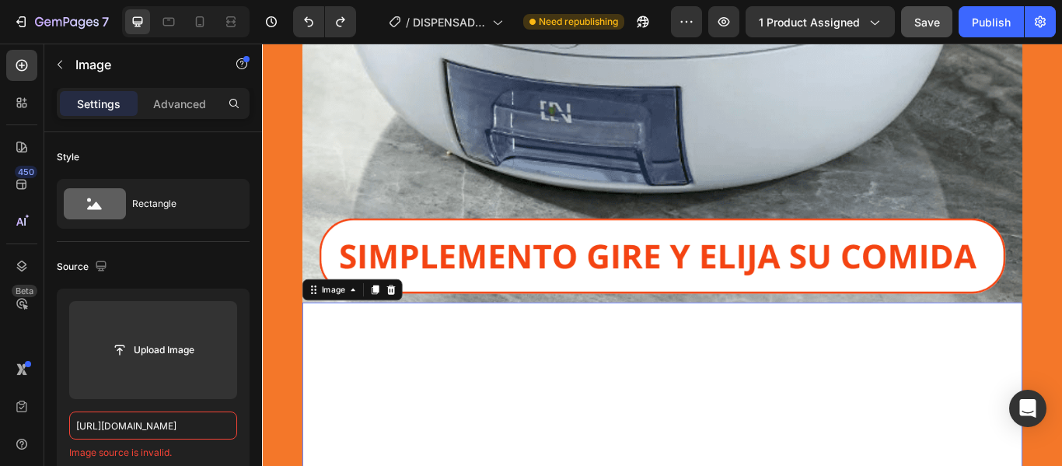
click at [410, 335] on icon at bounding box center [412, 330] width 10 height 11
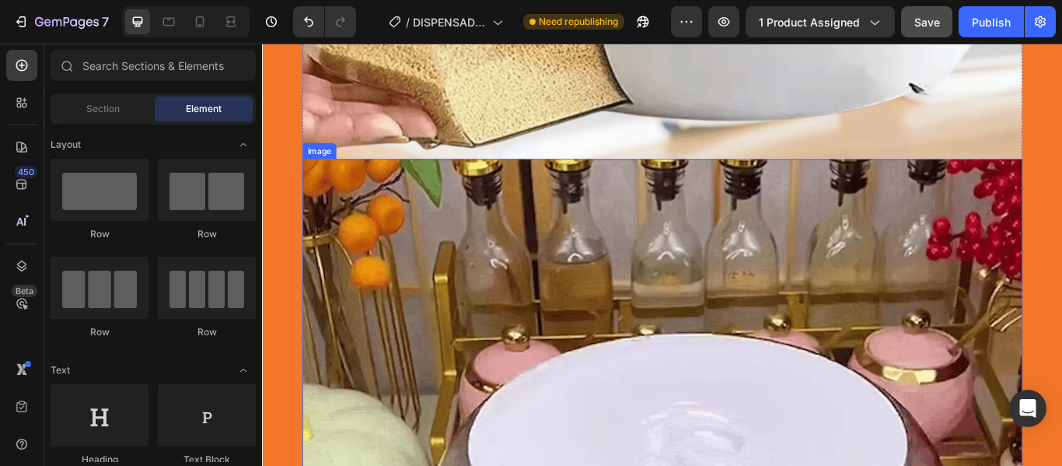
scroll to position [5221, 0]
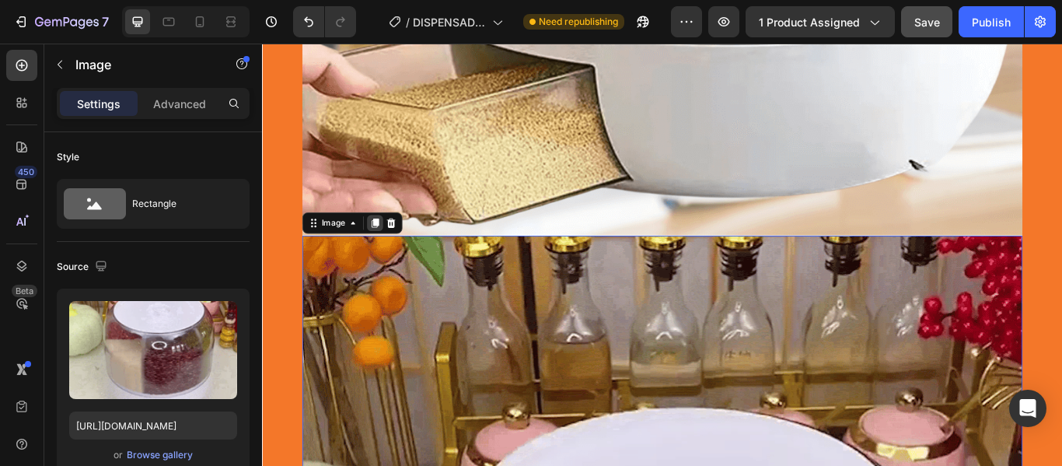
click at [391, 250] on icon at bounding box center [393, 252] width 9 height 11
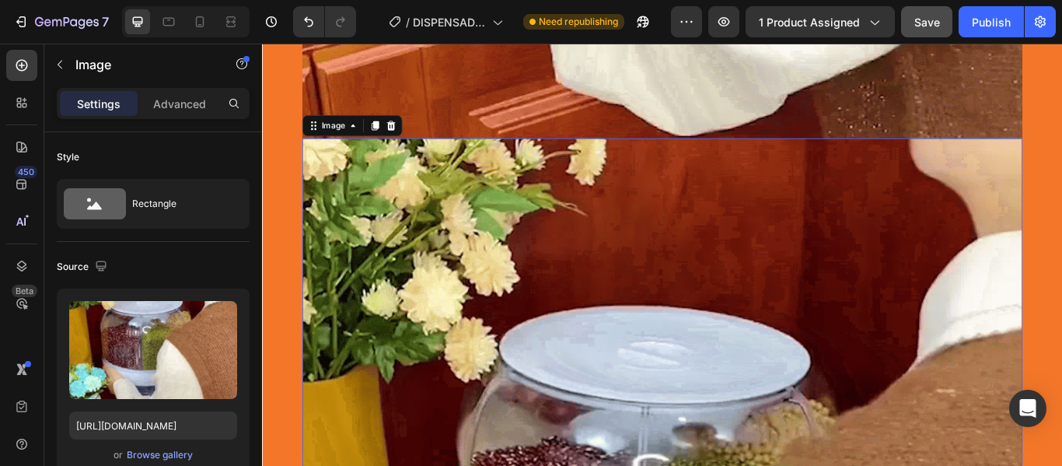
scroll to position [6387, 0]
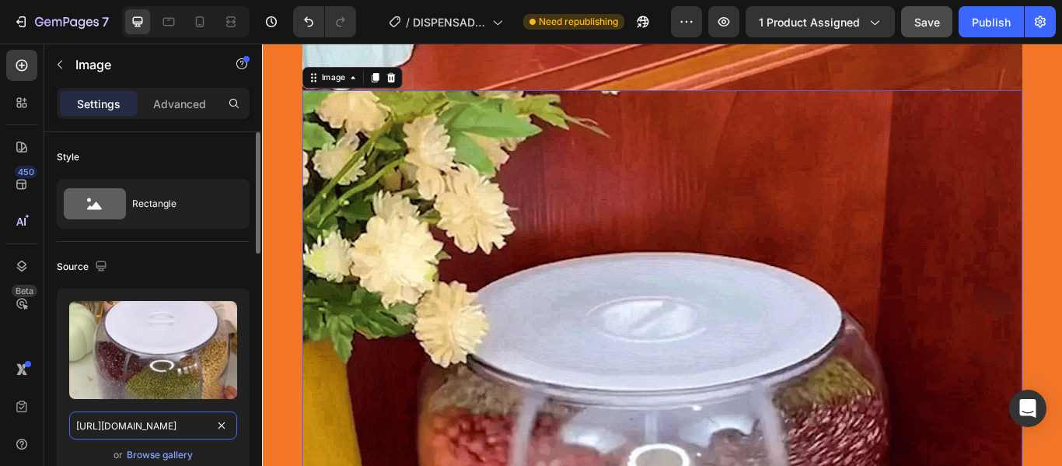
click at [201, 428] on input "[URL][DOMAIN_NAME]" at bounding box center [153, 425] width 168 height 28
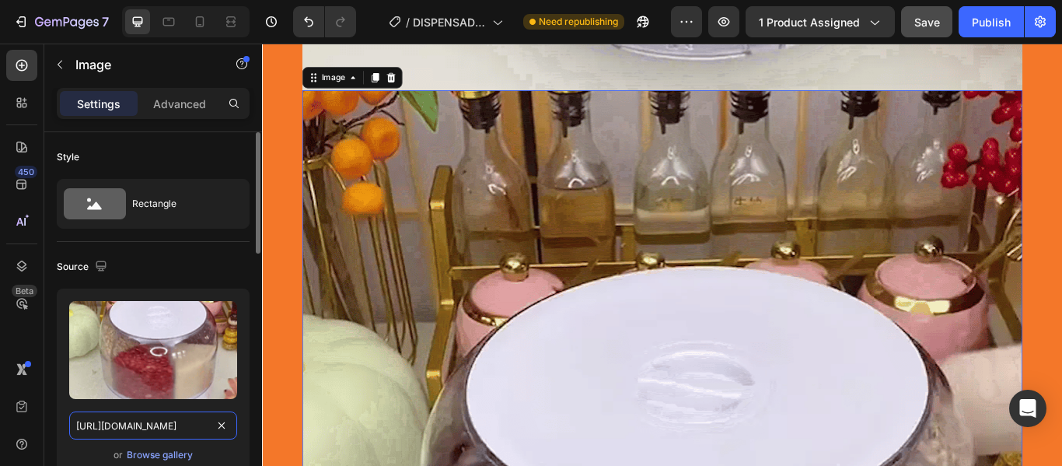
paste input "1_8593b16b-038f-4abb-88d6-ceec8062be35.webp?v=1759086025"
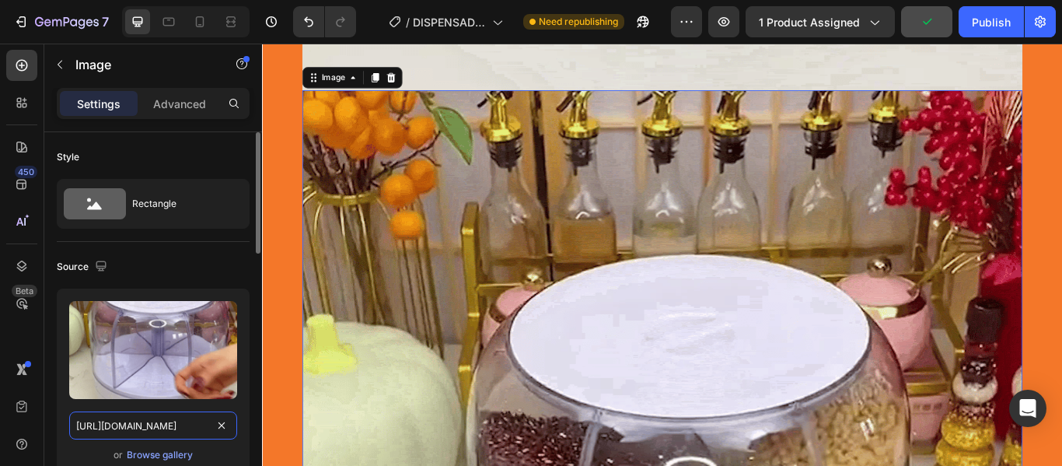
scroll to position [0, 466]
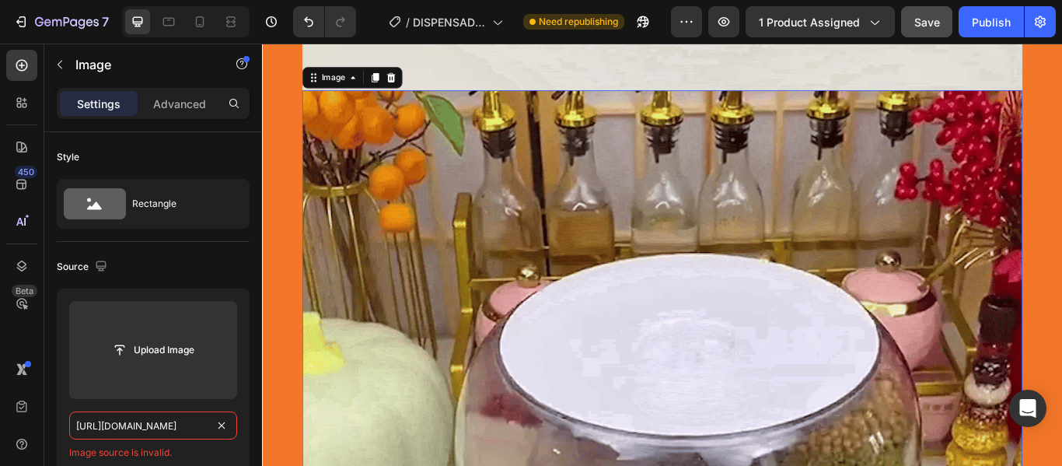
type input "[URL][DOMAIN_NAME]"
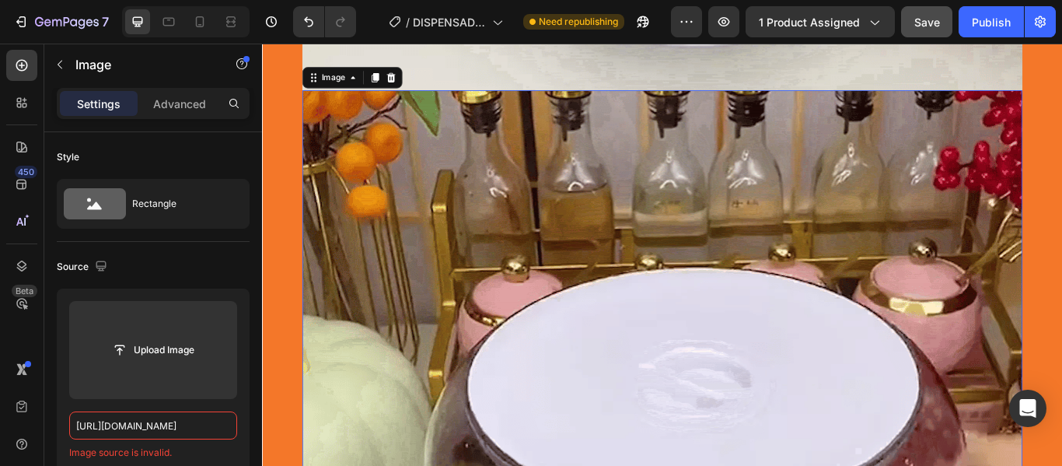
scroll to position [0, 0]
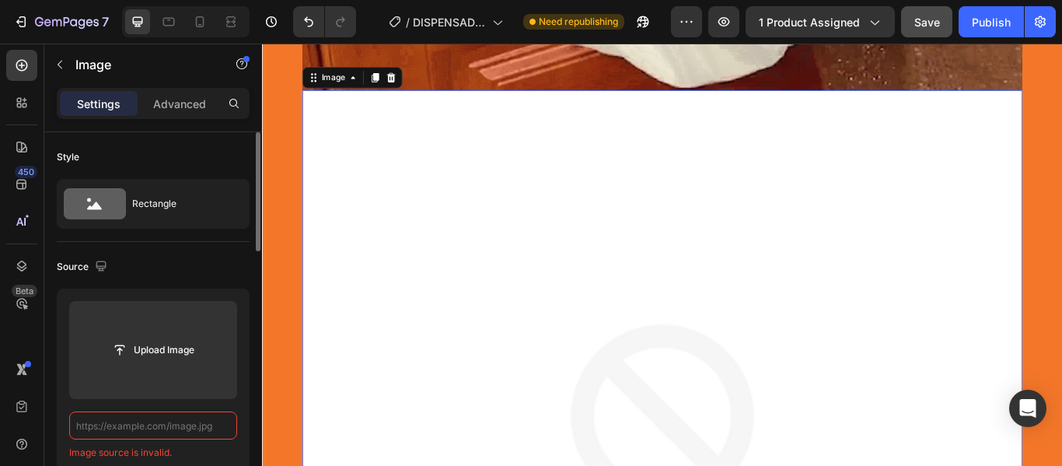
paste input "[URL][DOMAIN_NAME]"
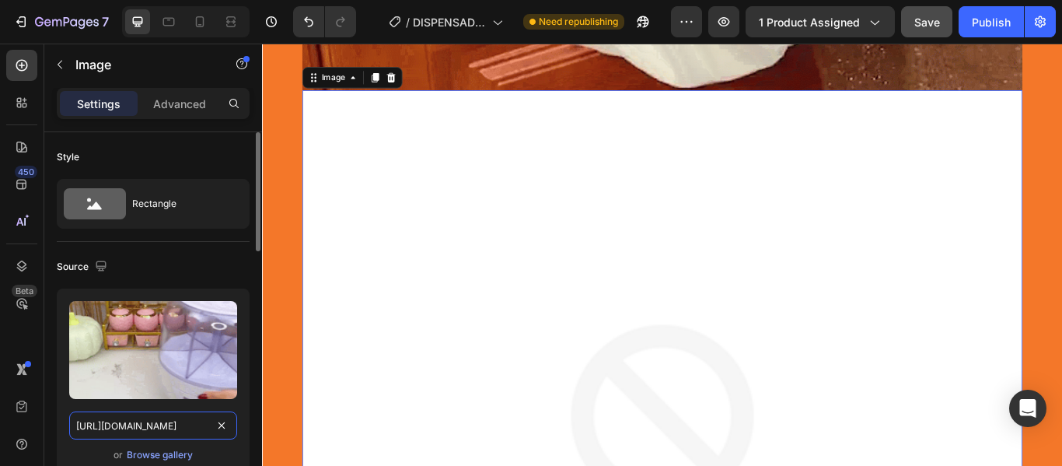
scroll to position [0, 466]
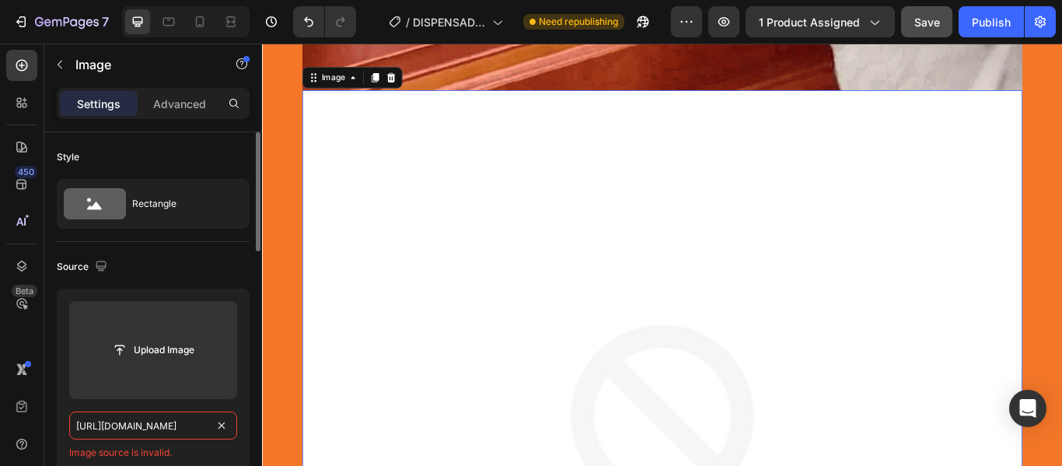
type input "[URL][DOMAIN_NAME]"
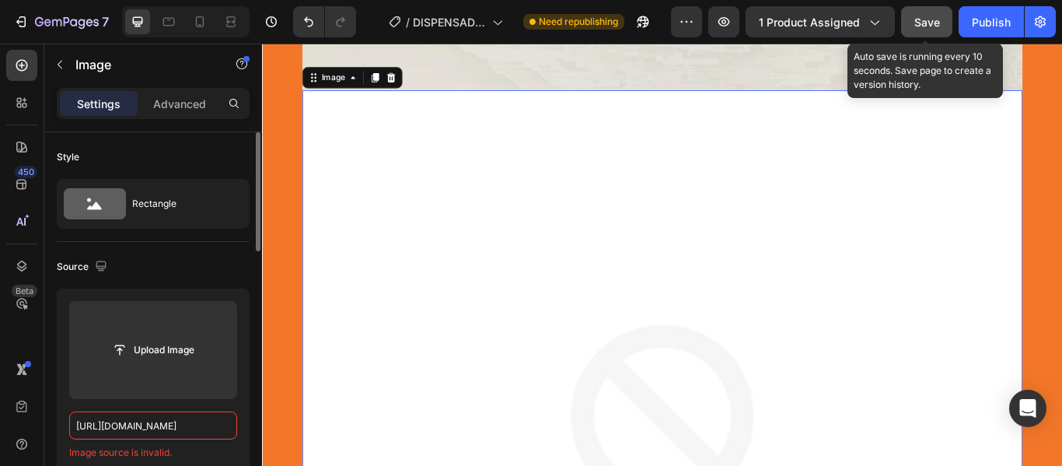
click at [934, 19] on span "Save" at bounding box center [927, 22] width 26 height 13
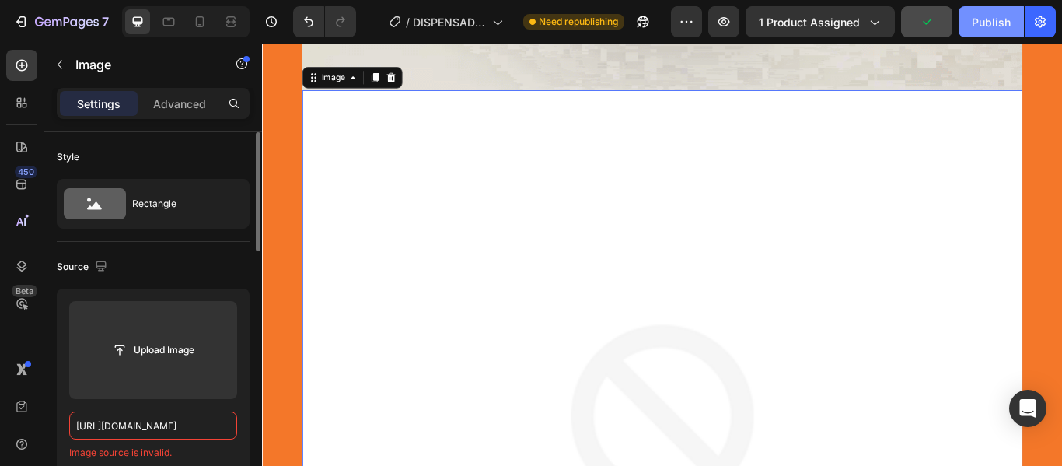
click at [969, 18] on button "Publish" at bounding box center [991, 21] width 65 height 31
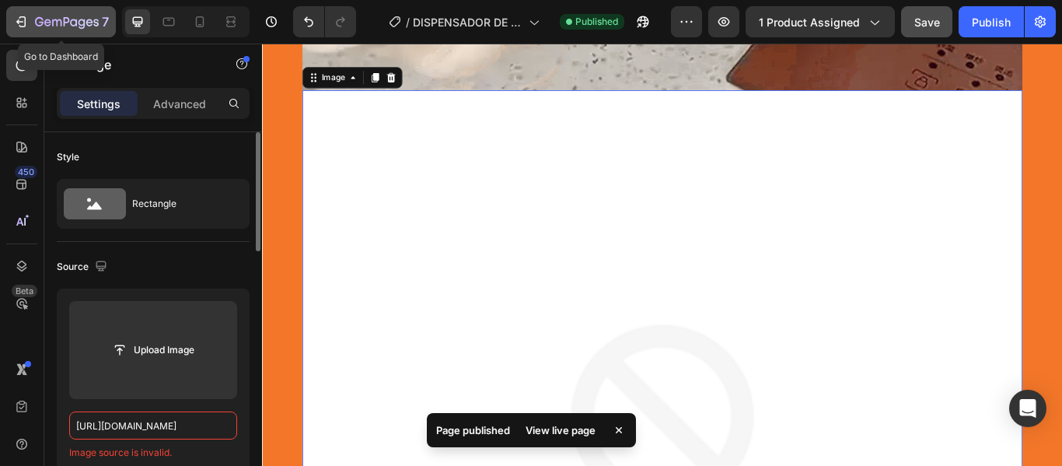
click at [21, 22] on icon "button" at bounding box center [19, 21] width 7 height 5
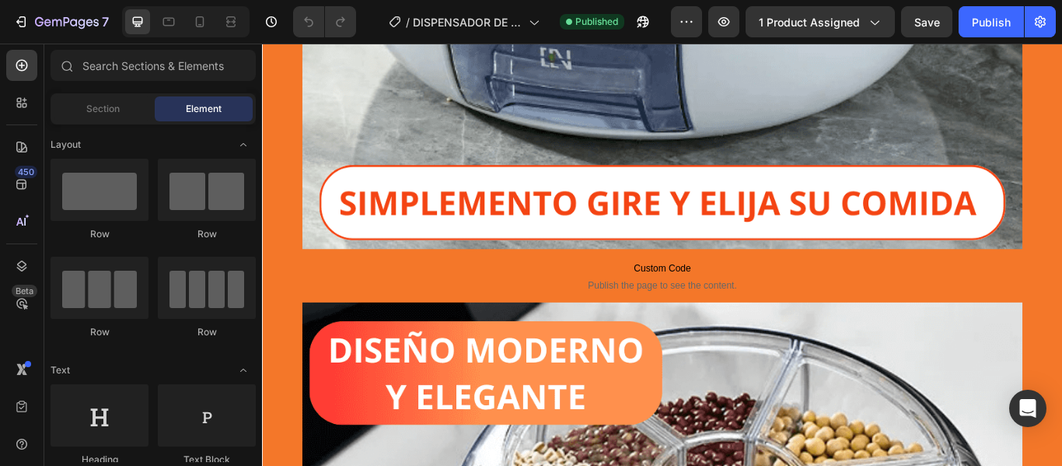
scroll to position [7025, 0]
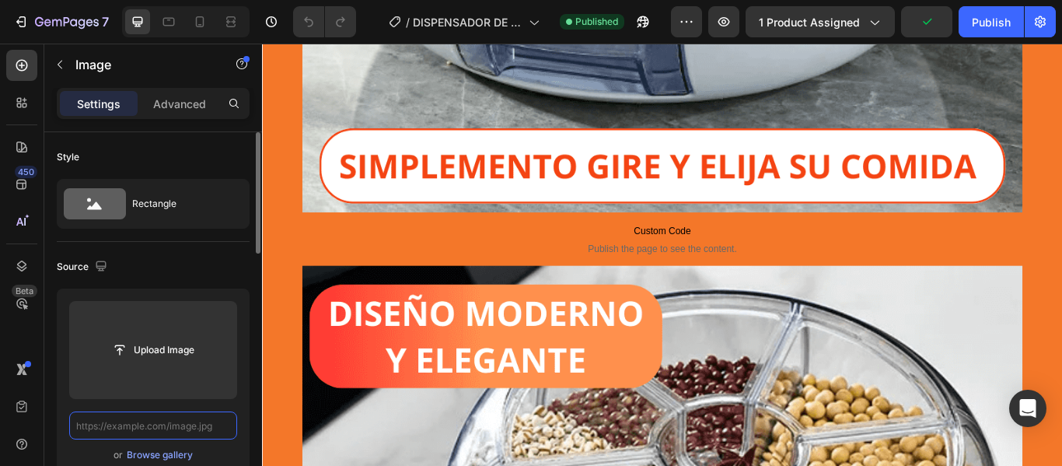
click at [160, 428] on input "text" at bounding box center [153, 425] width 168 height 28
paste input "[URL][DOMAIN_NAME]"
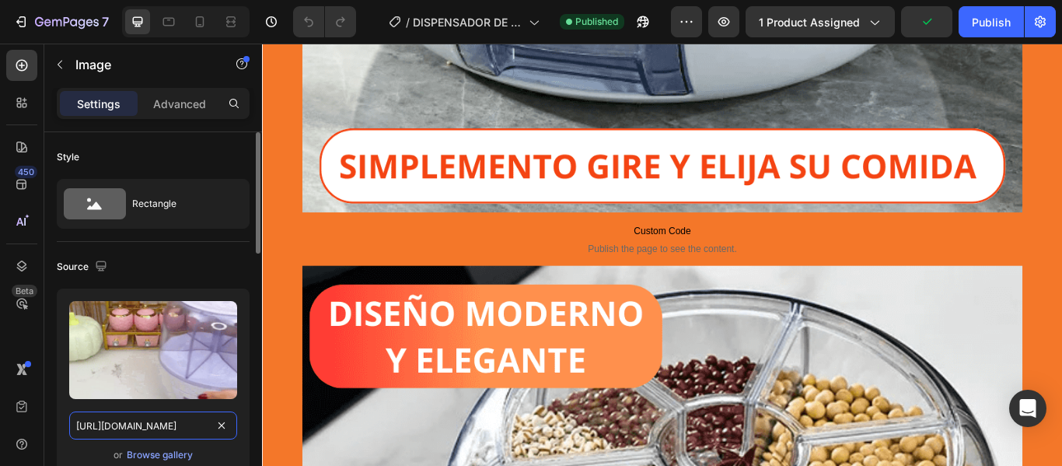
scroll to position [0, 466]
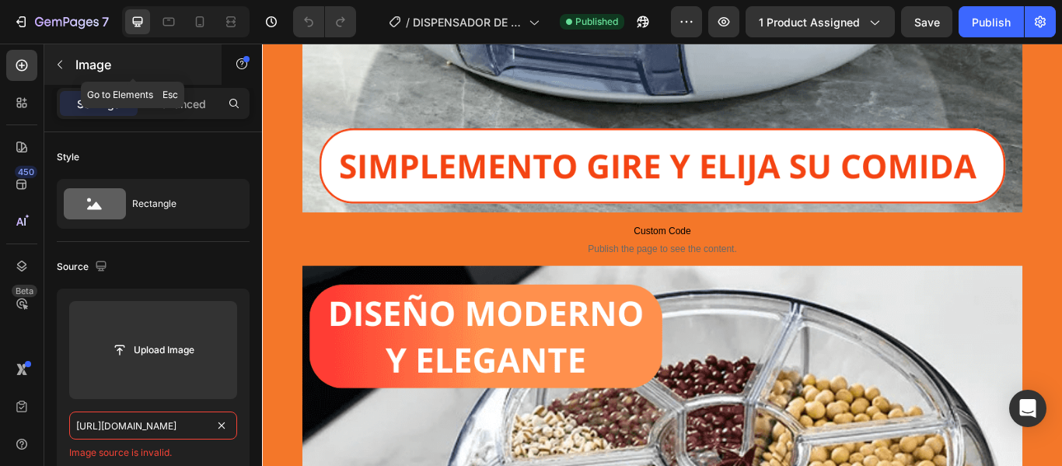
type input "[URL][DOMAIN_NAME]"
click at [62, 62] on icon "button" at bounding box center [60, 64] width 12 height 12
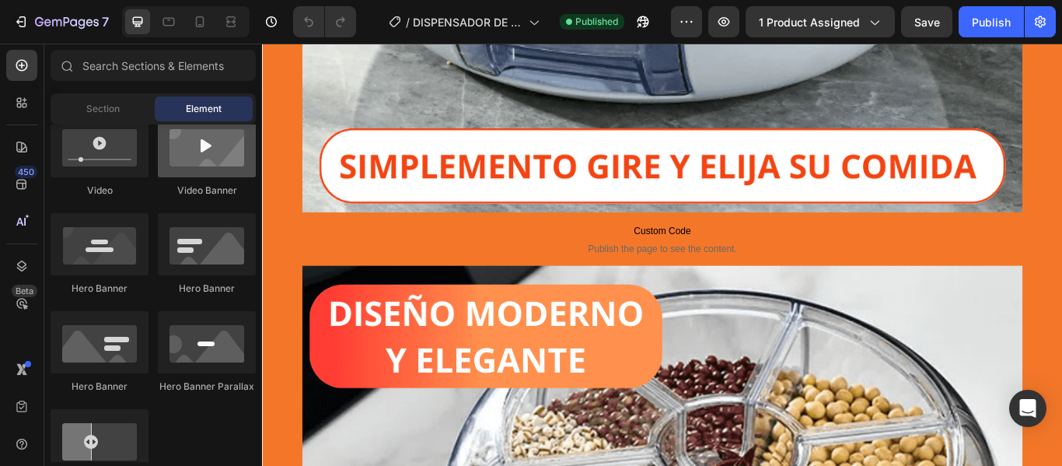
scroll to position [389, 0]
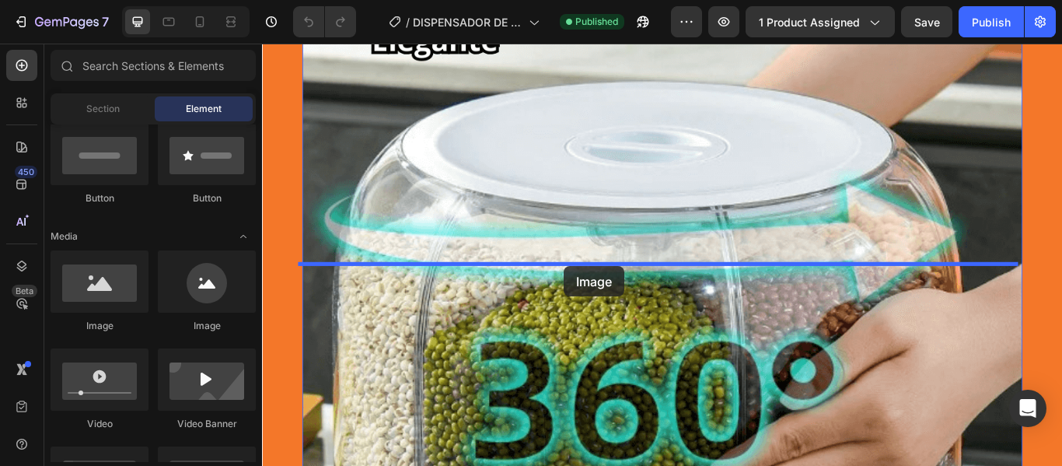
drag, startPoint x: 366, startPoint y: 344, endPoint x: 614, endPoint y: 303, distance: 251.3
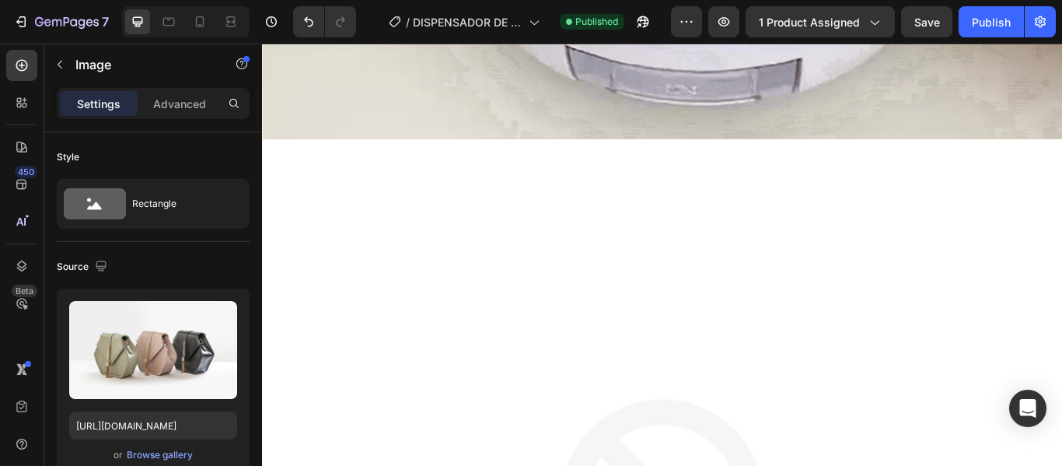
scroll to position [7632, 0]
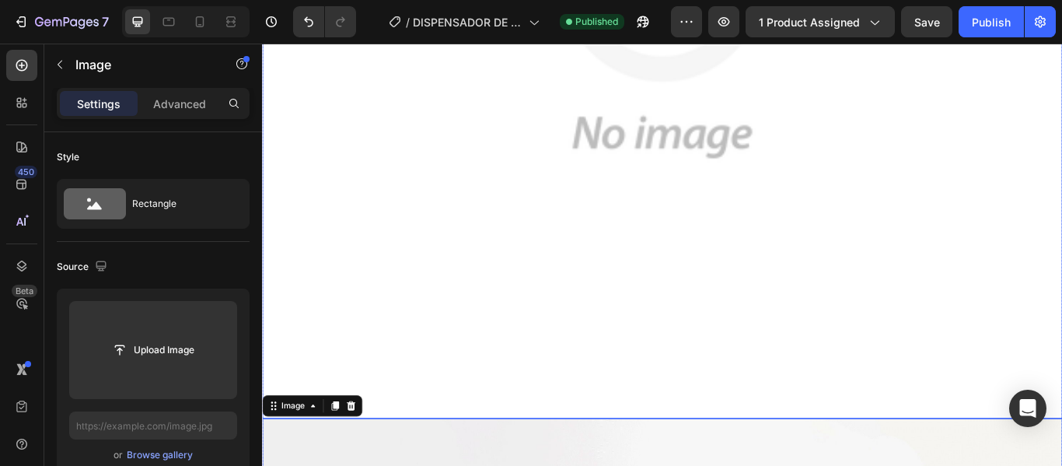
click at [618, 286] on img at bounding box center [728, 14] width 933 height 933
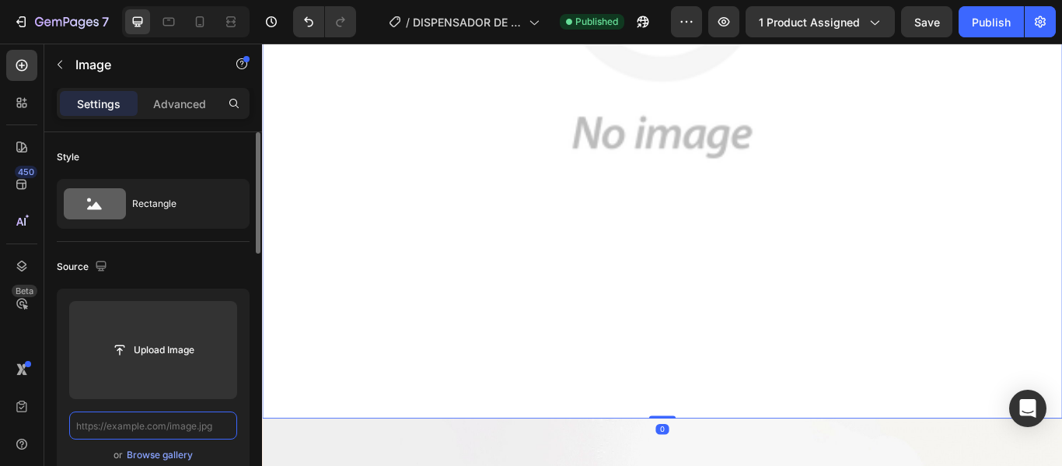
click at [170, 437] on input "text" at bounding box center [153, 425] width 168 height 28
paste input "[URL][DOMAIN_NAME]"
type input "[URL][DOMAIN_NAME]"
paste input "[URL][DOMAIN_NAME]"
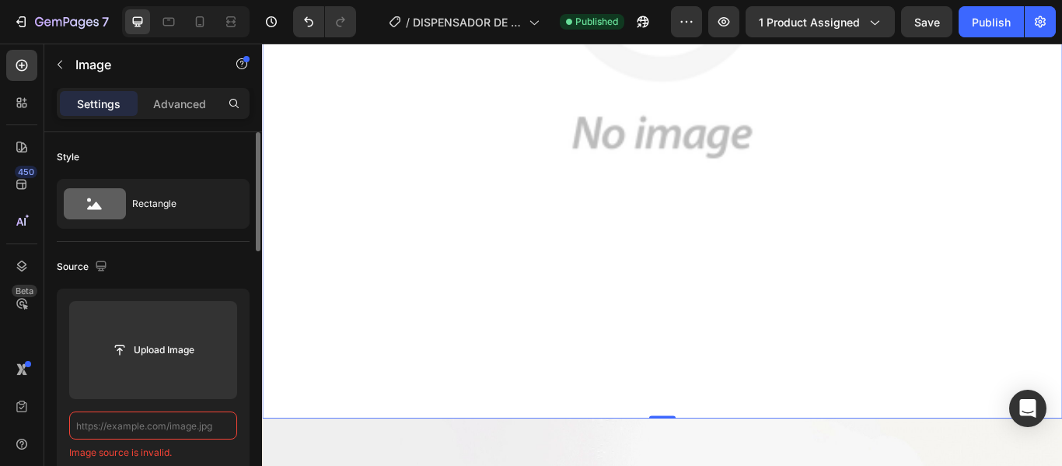
type input "[URL][DOMAIN_NAME]"
click at [204, 427] on input "[URL][DOMAIN_NAME]" at bounding box center [153, 425] width 168 height 28
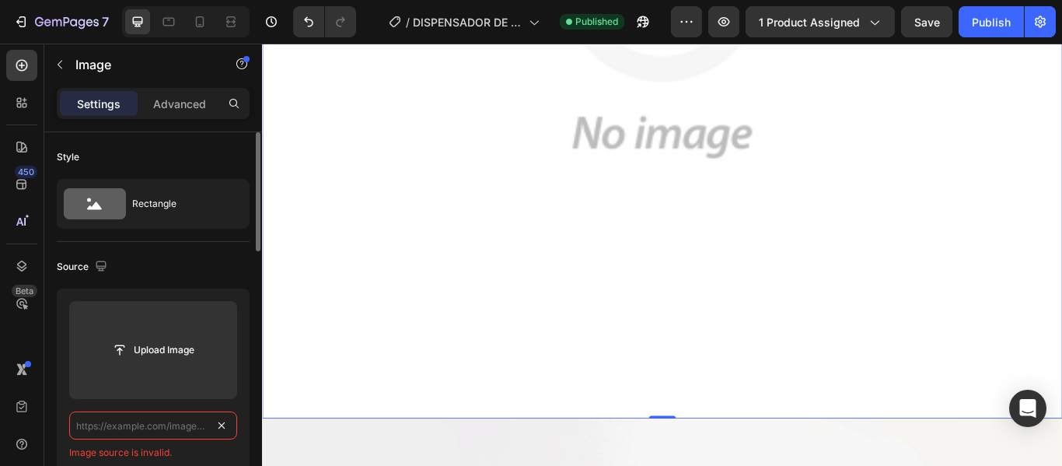
scroll to position [0, 0]
paste input "[URL][DOMAIN_NAME]"
type input "[URL][DOMAIN_NAME]"
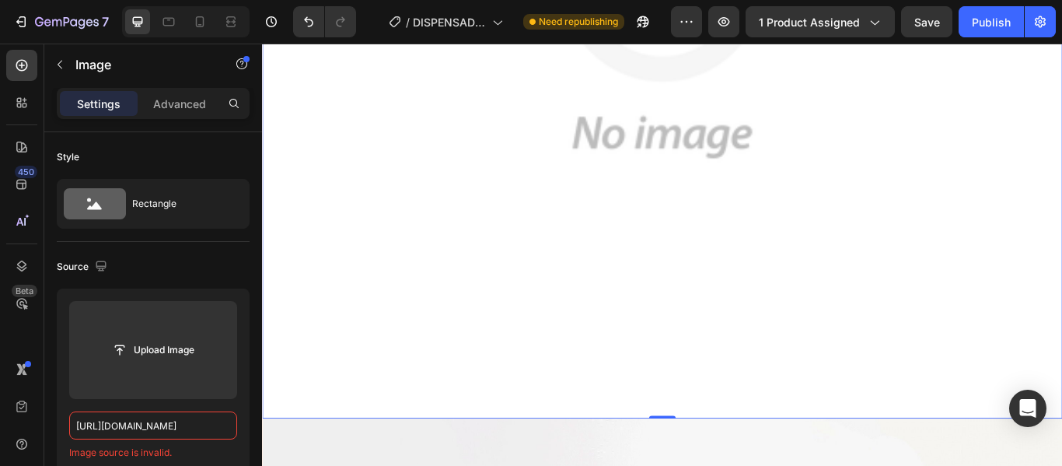
click at [516, 337] on img at bounding box center [728, 14] width 933 height 933
click at [302, 24] on icon "Undo/Redo" at bounding box center [309, 22] width 16 height 16
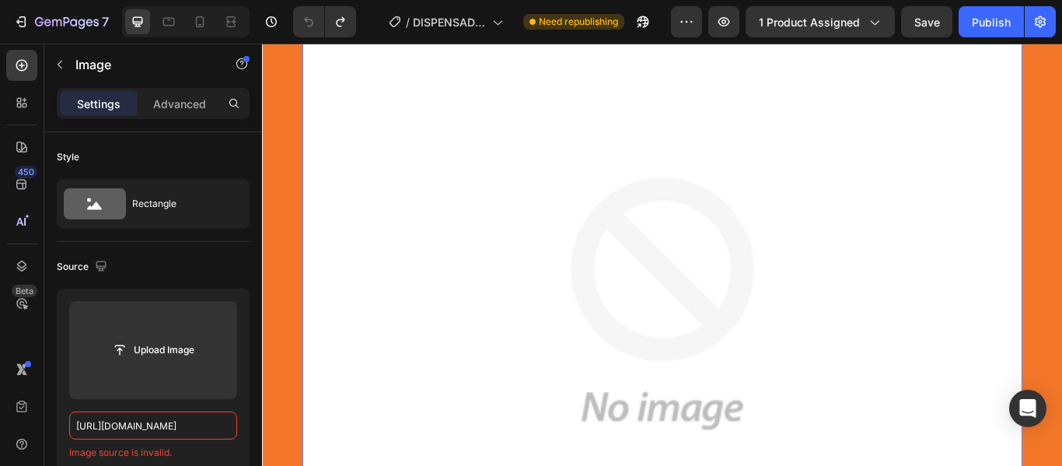
click at [701, 397] on img at bounding box center [729, 347] width 840 height 840
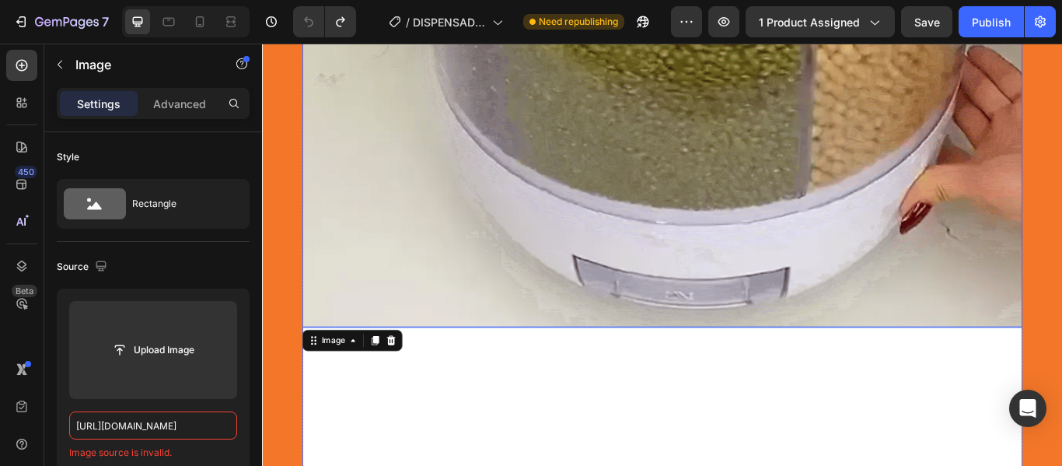
scroll to position [6092, 0]
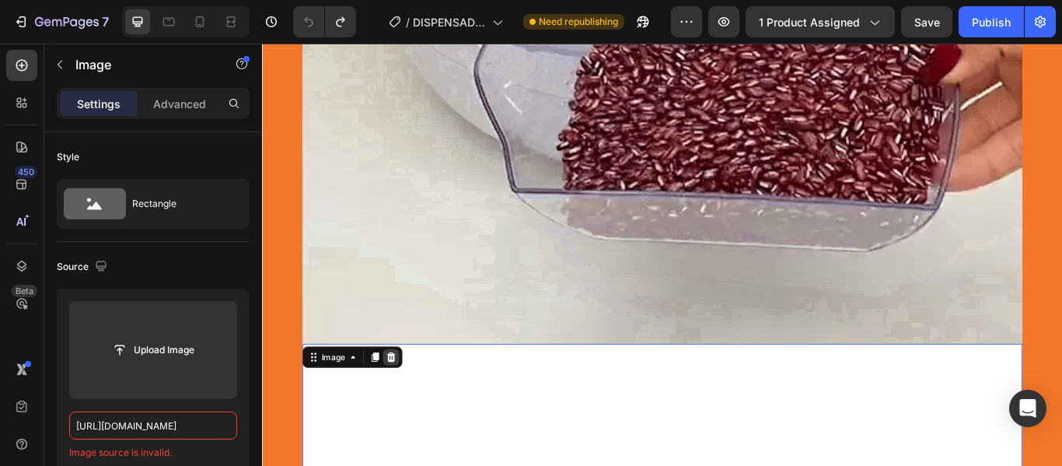
click at [407, 413] on icon at bounding box center [412, 408] width 10 height 11
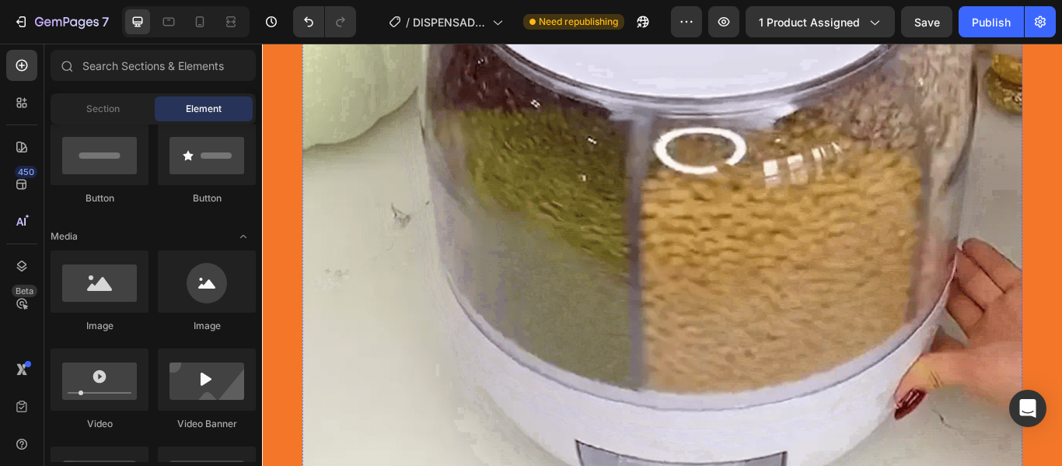
scroll to position [5859, 0]
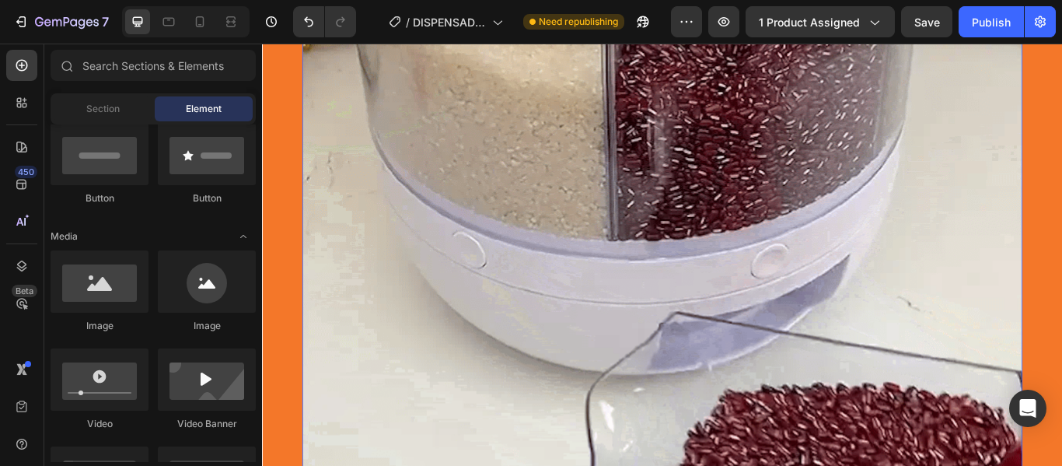
click at [582, 392] on img at bounding box center [729, 128] width 840 height 997
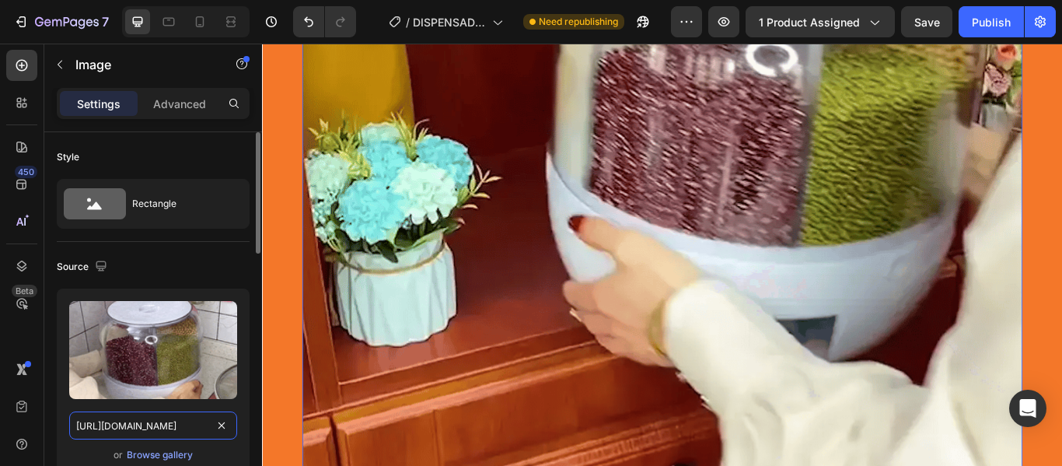
click at [185, 423] on input "[URL][DOMAIN_NAME]" at bounding box center [153, 425] width 168 height 28
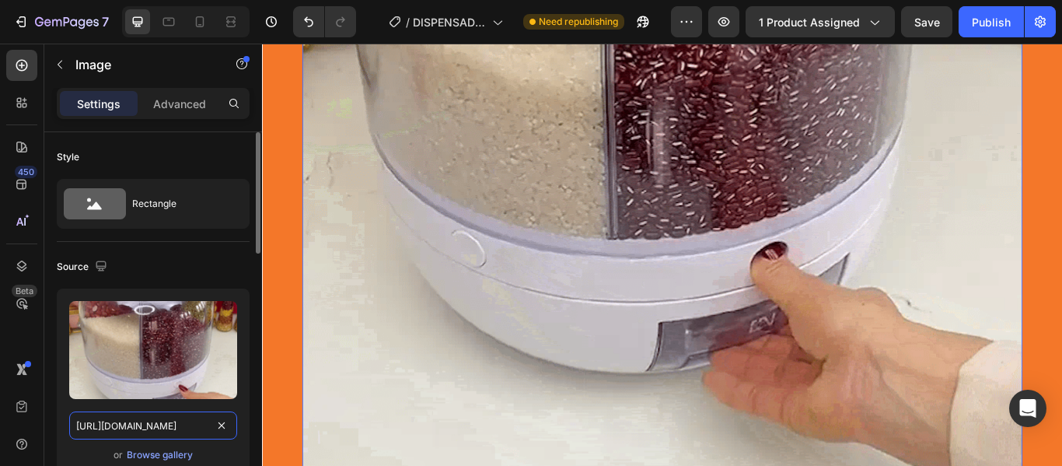
paste input "1_8593b16b-038f-4abb-88d6-ceec8062be35.webp?v=1759086025"
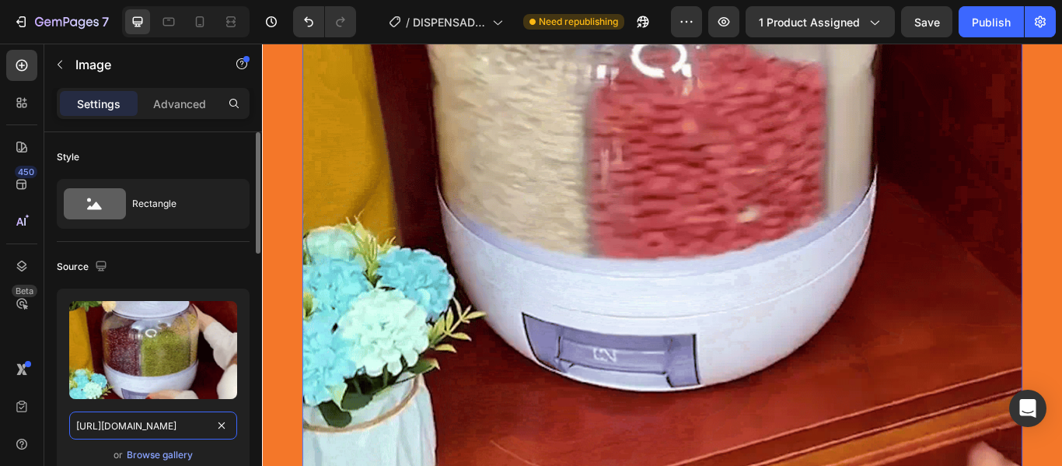
type input "[URL][DOMAIN_NAME]"
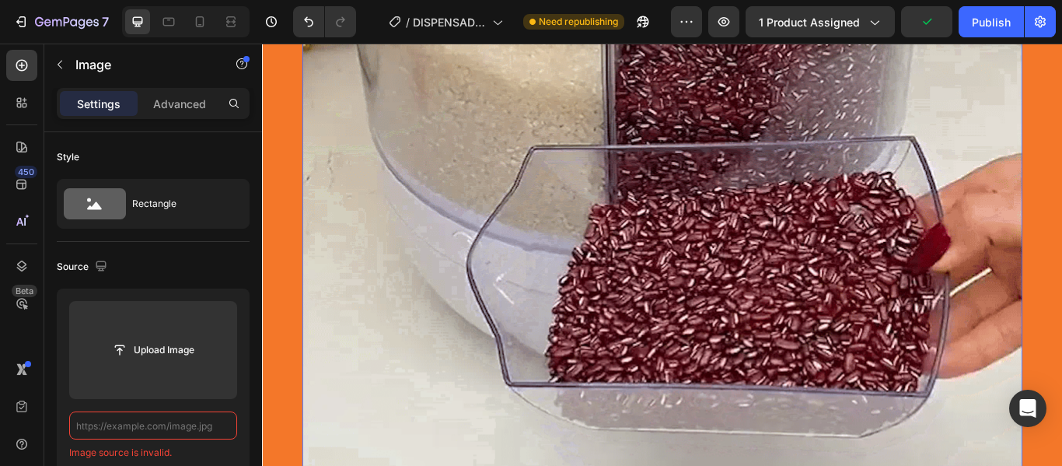
scroll to position [0, 0]
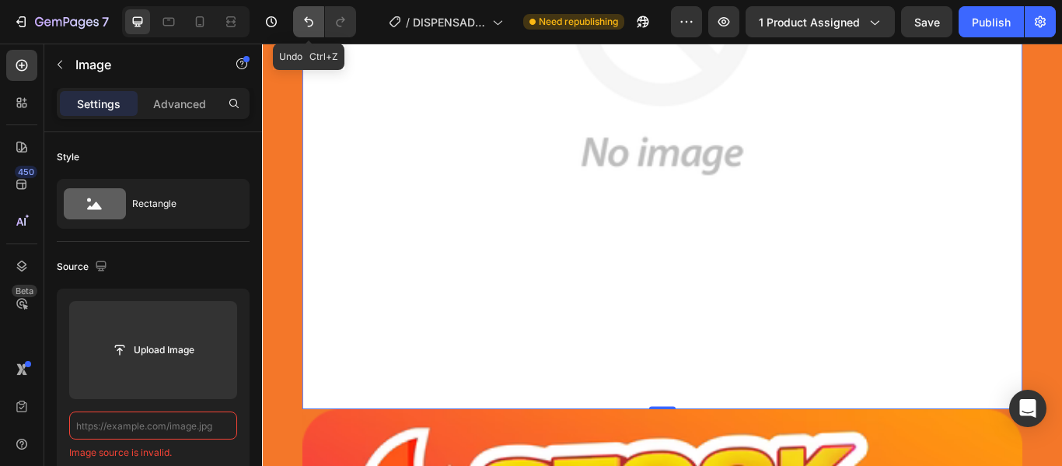
click at [305, 19] on icon "Undo/Redo" at bounding box center [308, 22] width 9 height 10
type input "[URL][DOMAIN_NAME]"
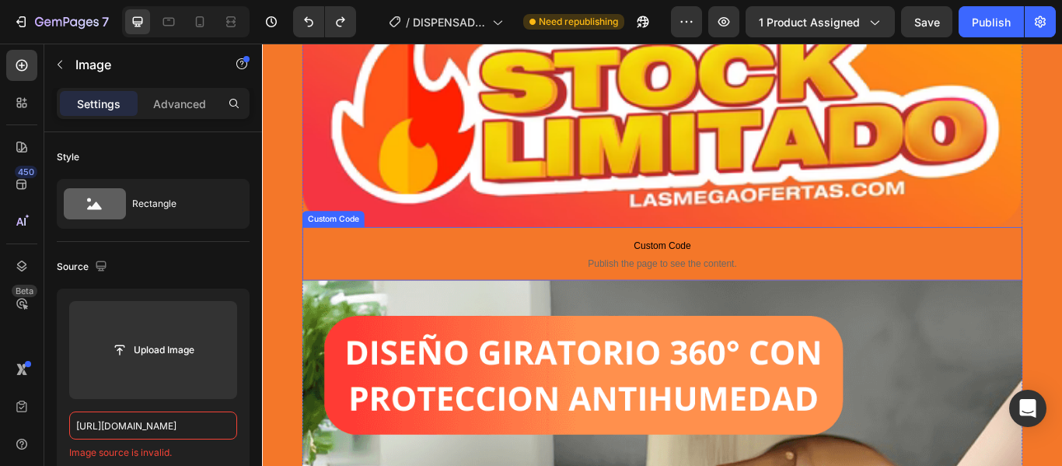
scroll to position [6558, 0]
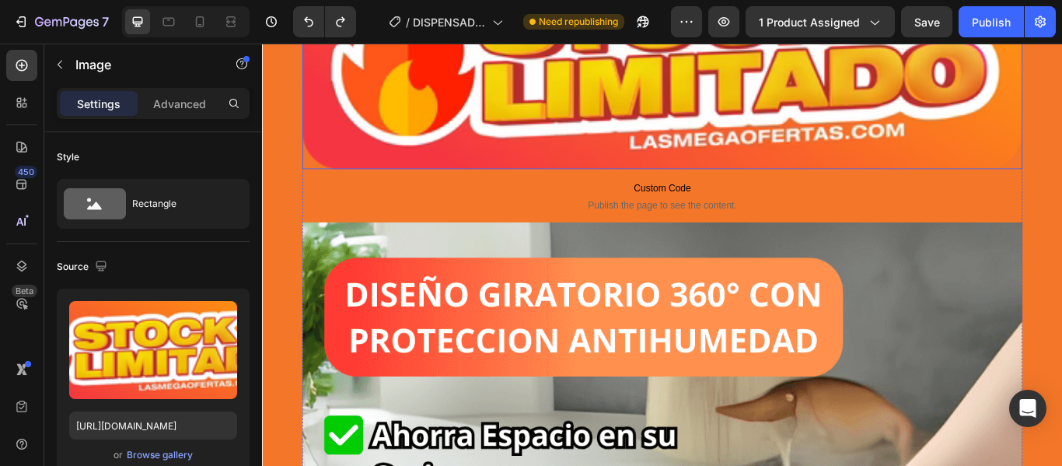
click at [655, 137] on img at bounding box center [729, 58] width 840 height 263
click at [193, 428] on input "https://cdn.shopify.com/s/files/1/0814/0885/2255/files/banner_2.avif?v=17589530…" at bounding box center [153, 425] width 168 height 28
paste input "Disp_Mejor_1_8593b16b-038f-4abb-88d6-ceec8062be35.webp?v=1759086025"
type input "[URL][DOMAIN_NAME]"
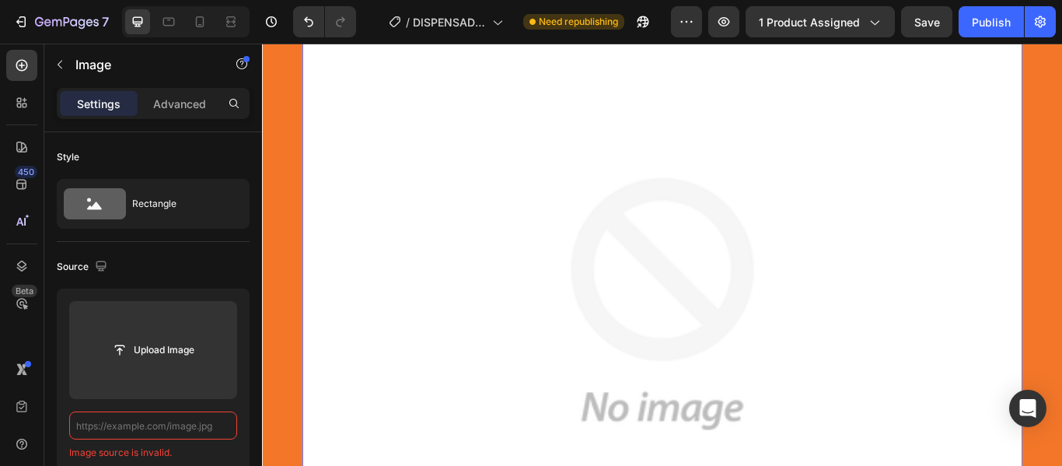
scroll to position [0, 0]
click at [299, 21] on button "Undo/Redo" at bounding box center [308, 21] width 31 height 31
type input "https://cdn.shopify.com/s/files/1/0814/0885/2255/files/banner_2.avif?v=17589530…"
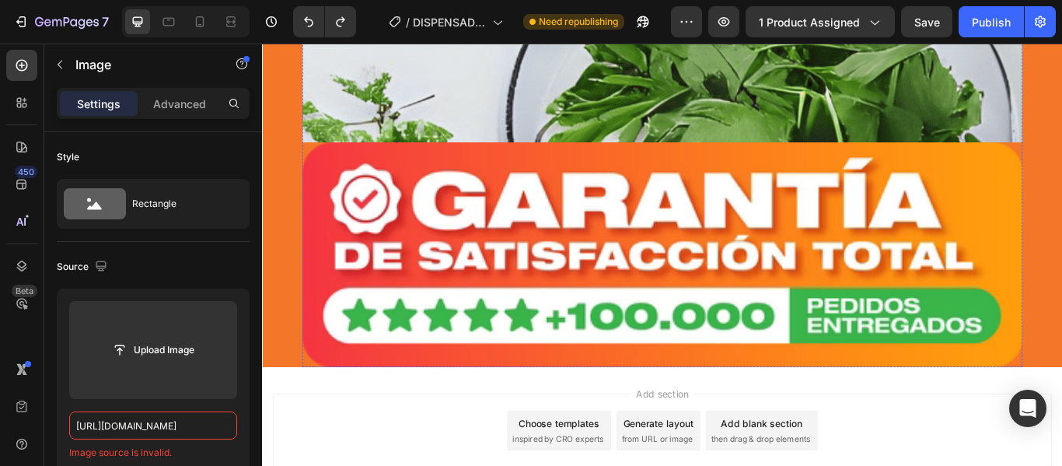
scroll to position [9584, 0]
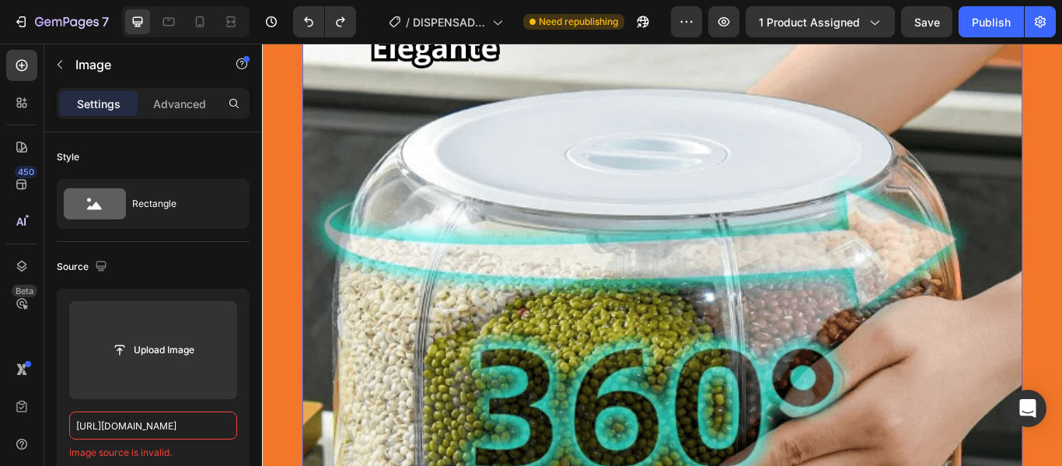
click at [788, 334] on img at bounding box center [729, 335] width 840 height 1399
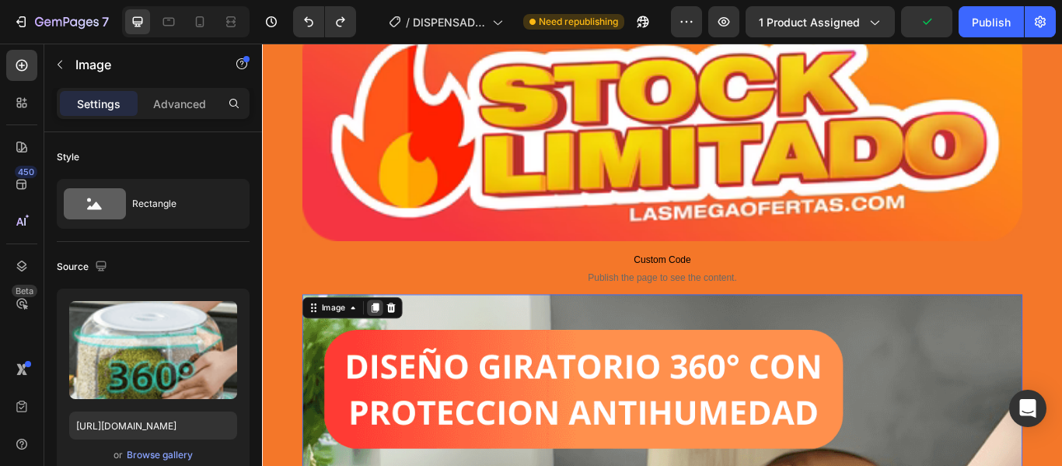
click at [391, 348] on icon at bounding box center [393, 351] width 9 height 11
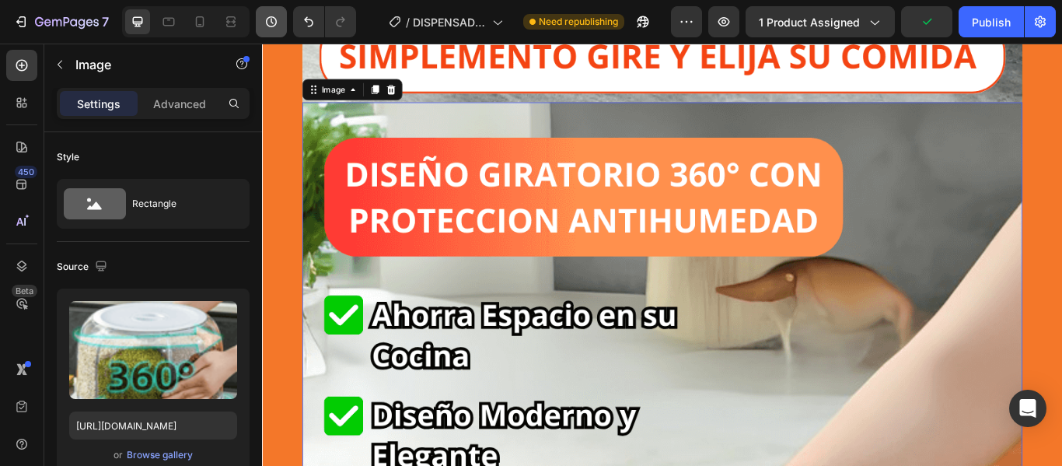
scroll to position [8112, 0]
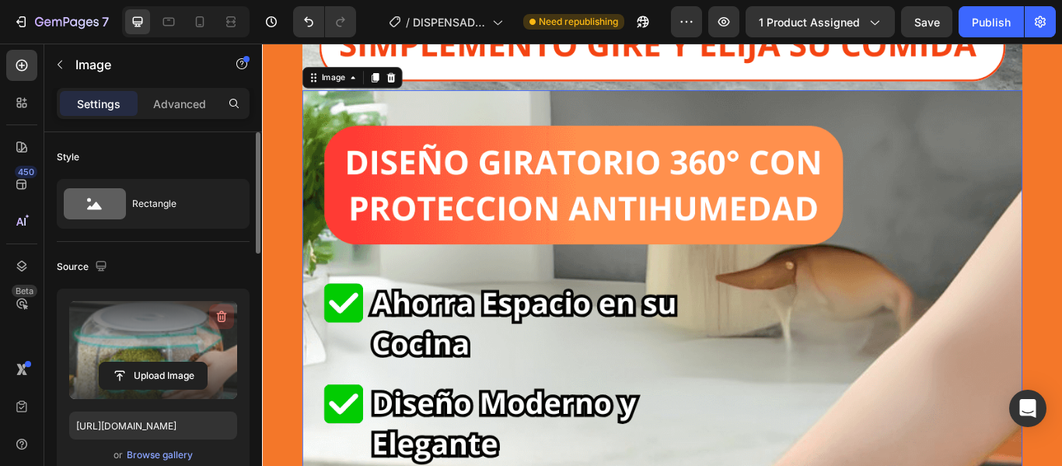
click at [218, 316] on icon "button" at bounding box center [222, 317] width 10 height 12
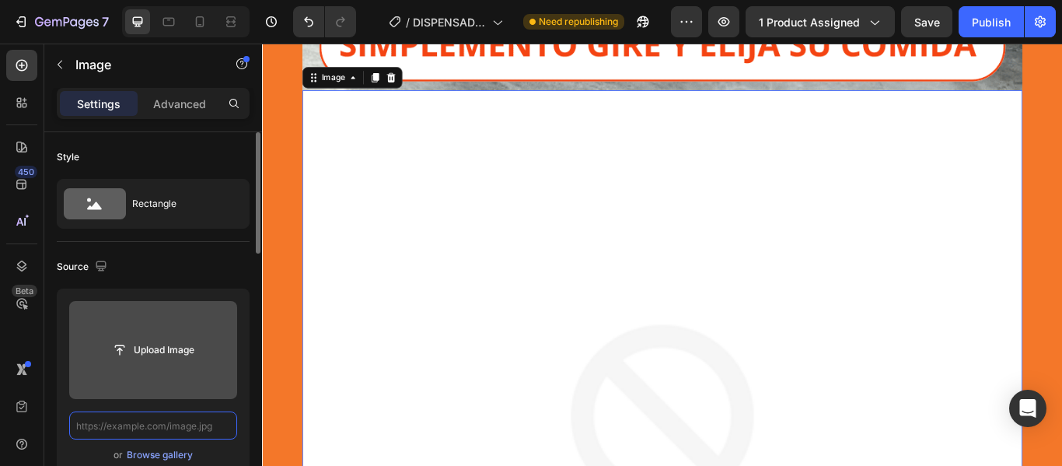
click at [190, 431] on input "text" at bounding box center [153, 425] width 168 height 28
paste input "[URL][DOMAIN_NAME]"
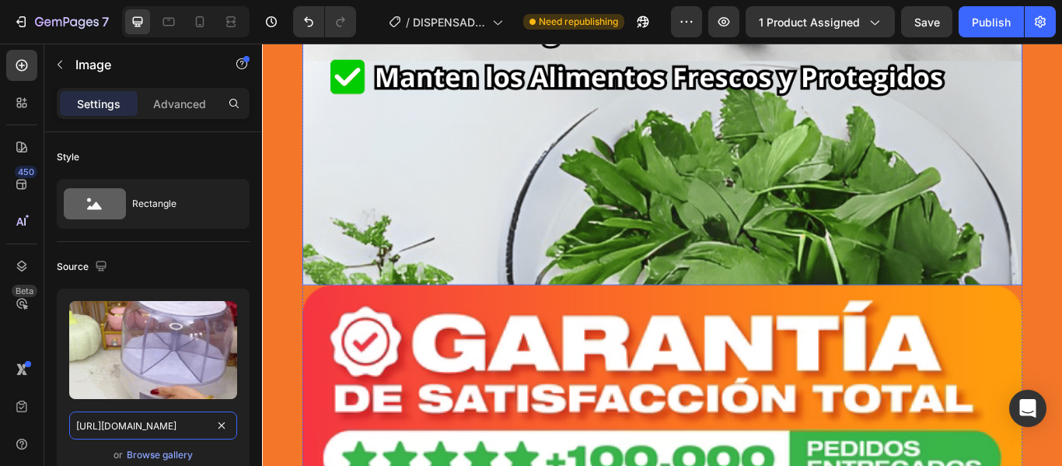
scroll to position [10526, 0]
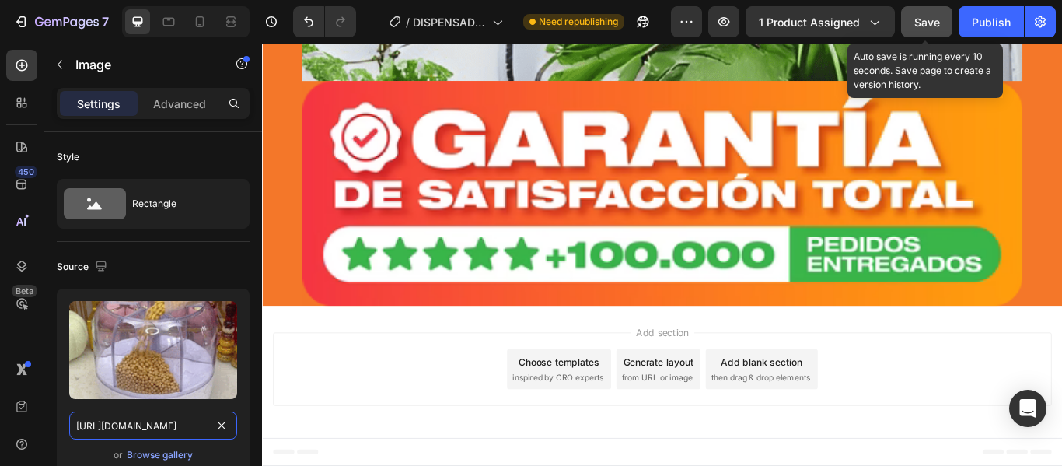
type input "[URL][DOMAIN_NAME]"
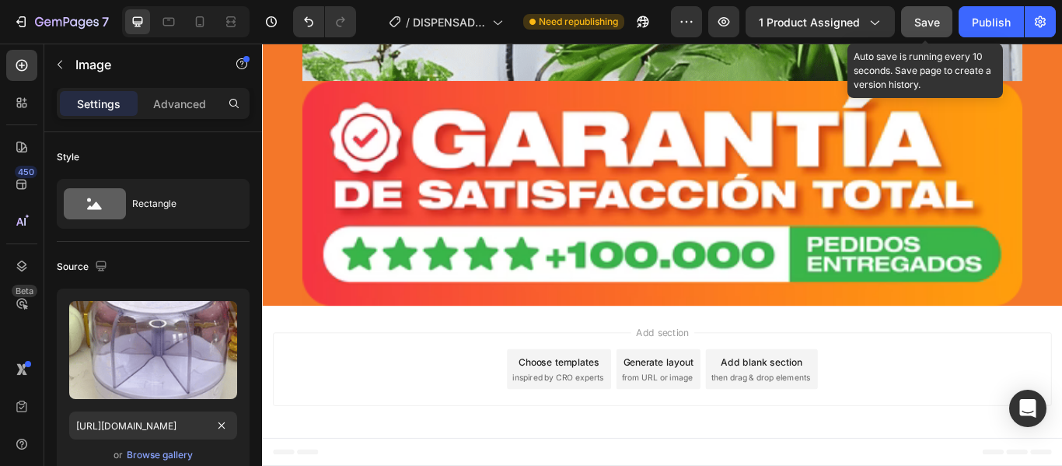
drag, startPoint x: 930, startPoint y: 19, endPoint x: 938, endPoint y: 19, distance: 8.6
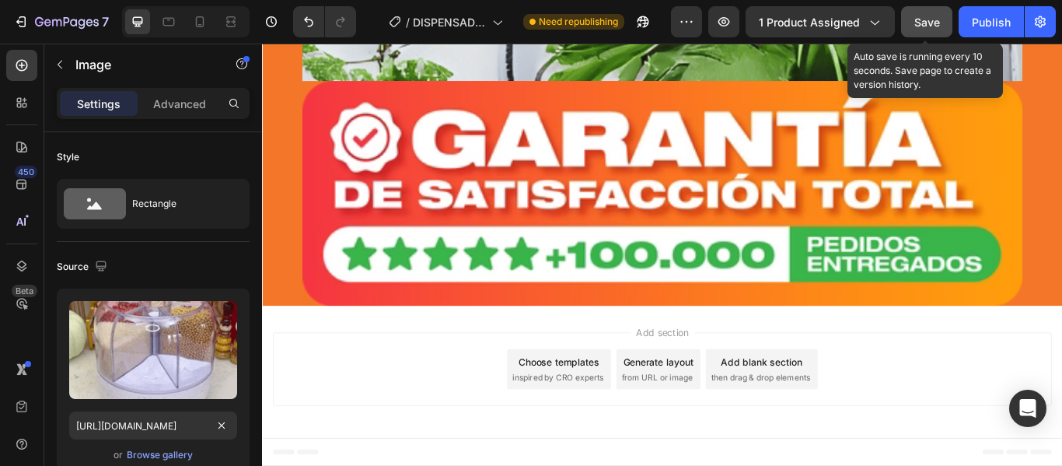
click at [929, 19] on span "Save" at bounding box center [927, 22] width 26 height 13
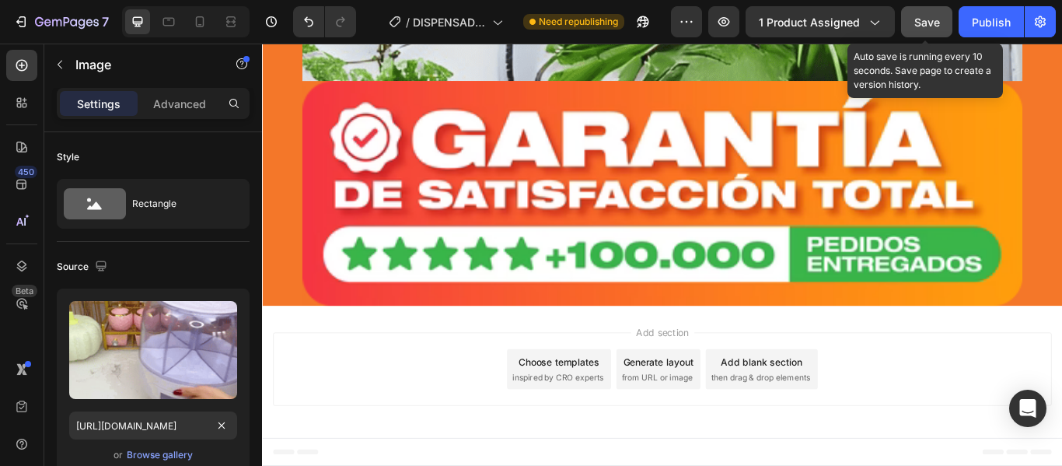
scroll to position [0, 0]
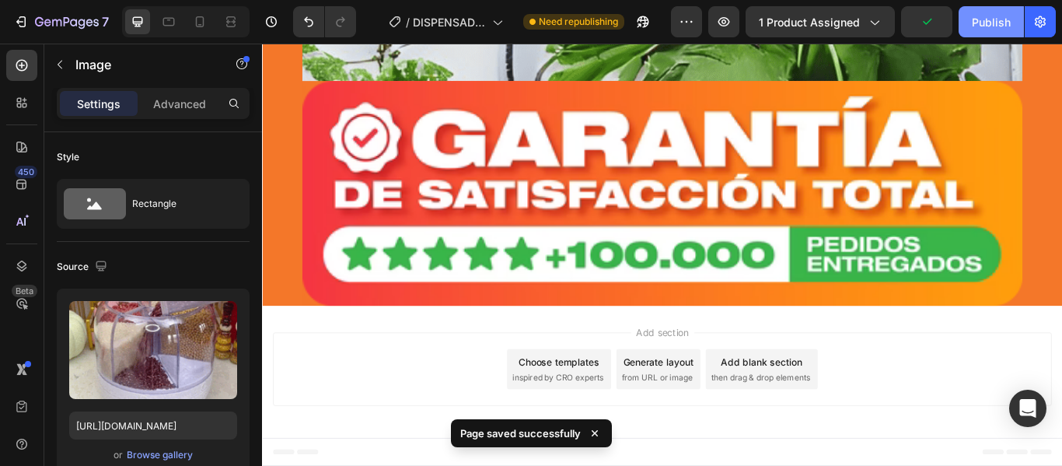
click at [978, 18] on div "Publish" at bounding box center [991, 22] width 39 height 16
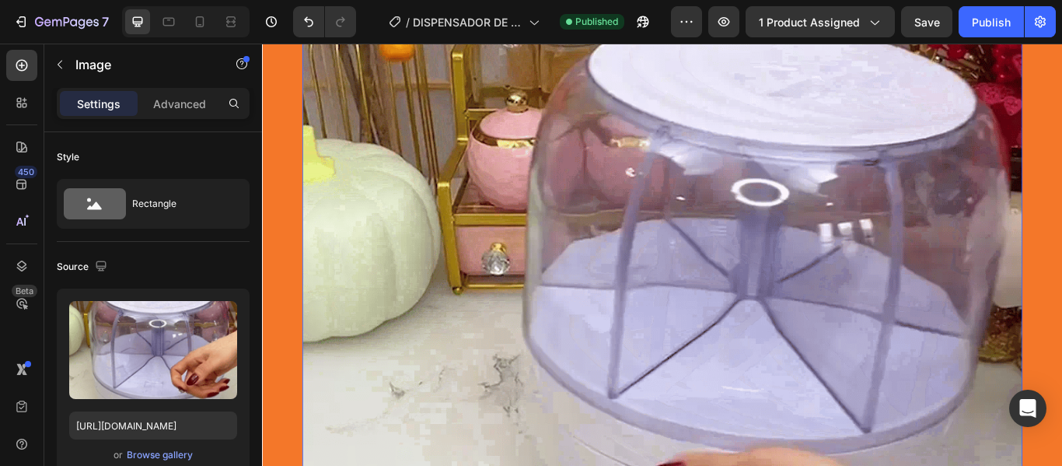
scroll to position [7961, 0]
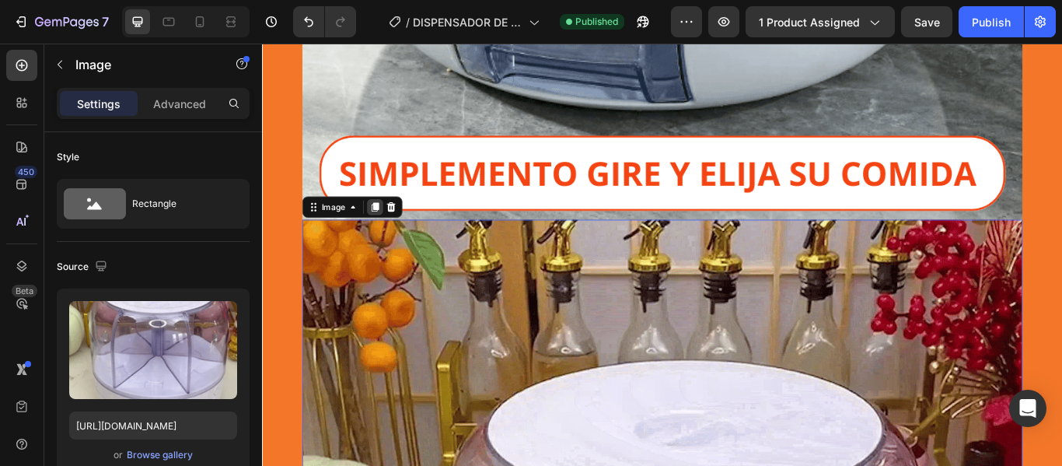
click at [389, 236] on icon at bounding box center [393, 234] width 9 height 11
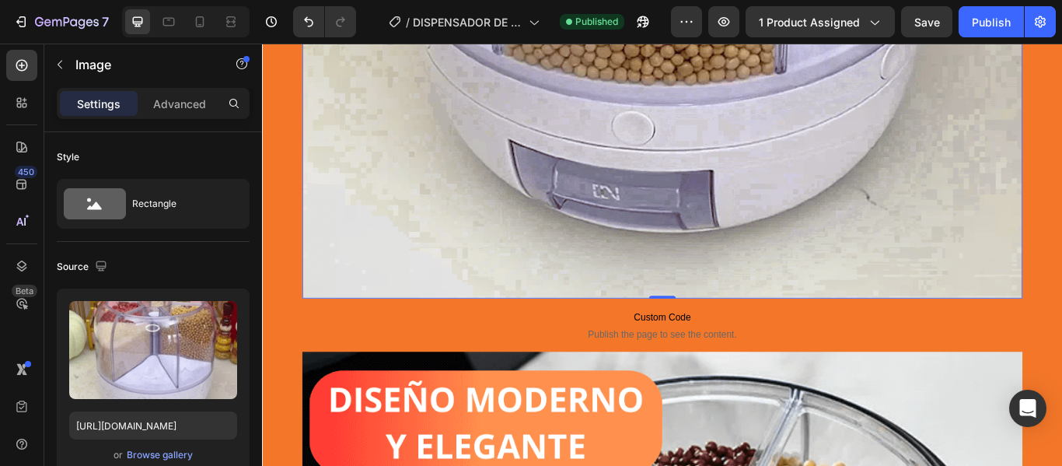
scroll to position [10142, 0]
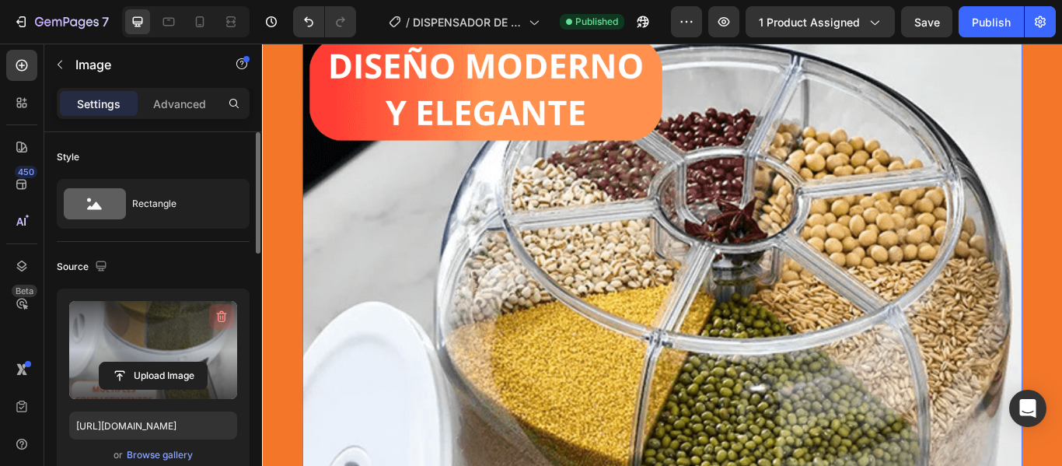
click at [214, 314] on icon "button" at bounding box center [222, 317] width 16 height 16
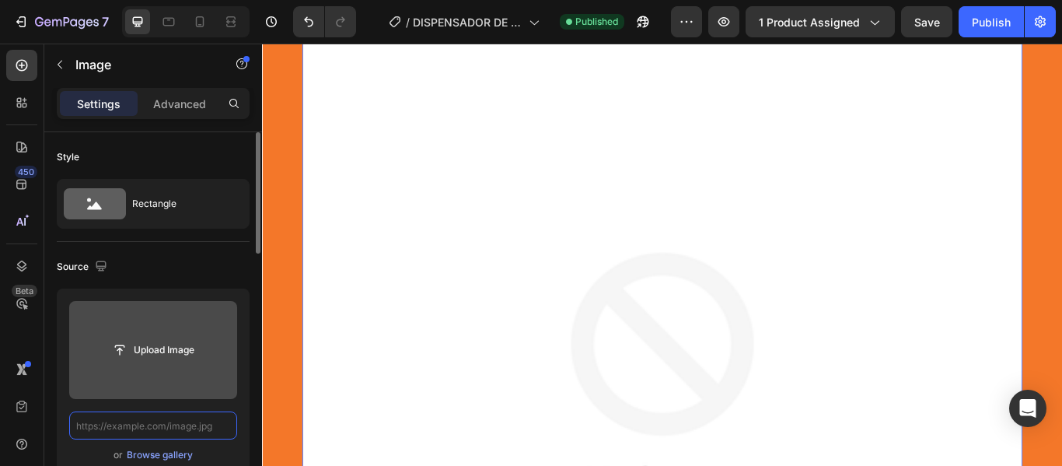
click at [196, 421] on input "text" at bounding box center [153, 425] width 168 height 28
paste input "[URL][DOMAIN_NAME]"
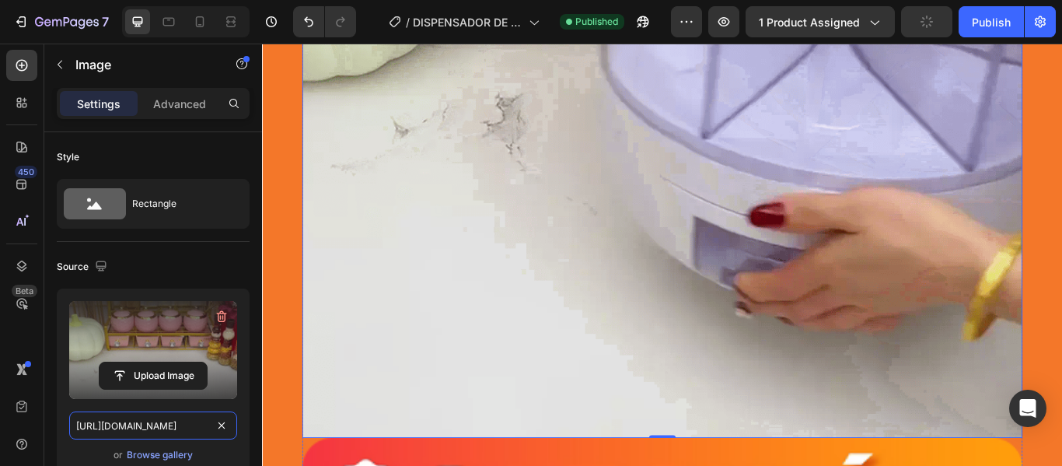
scroll to position [10687, 0]
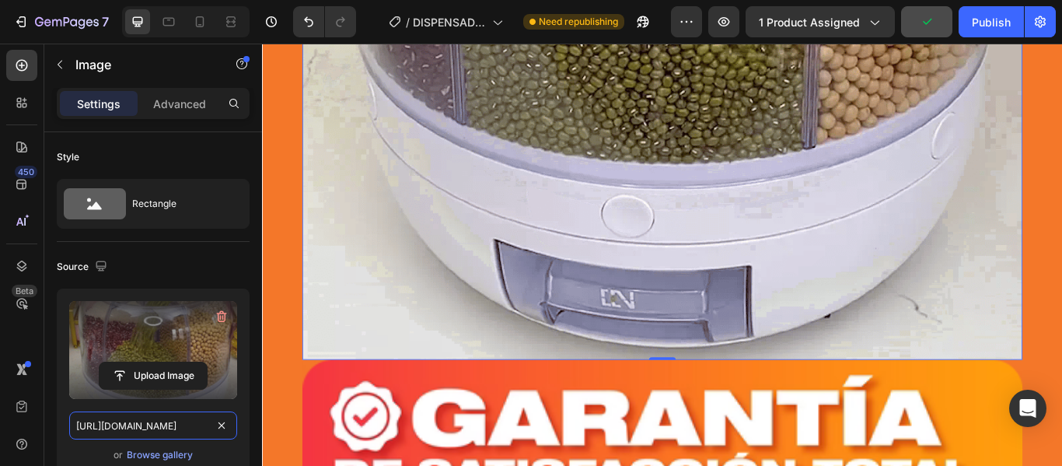
type input "[URL][DOMAIN_NAME]"
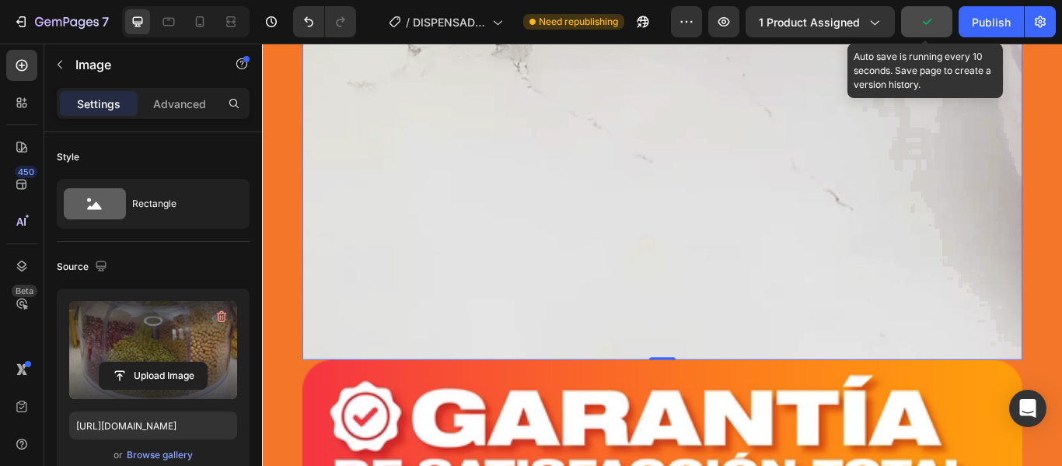
scroll to position [0, 0]
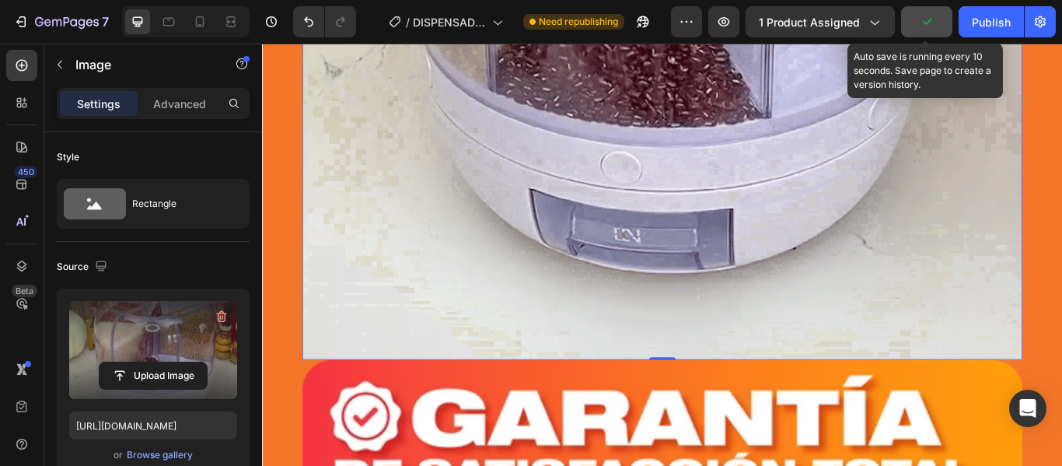
click at [938, 19] on button "button" at bounding box center [926, 21] width 51 height 31
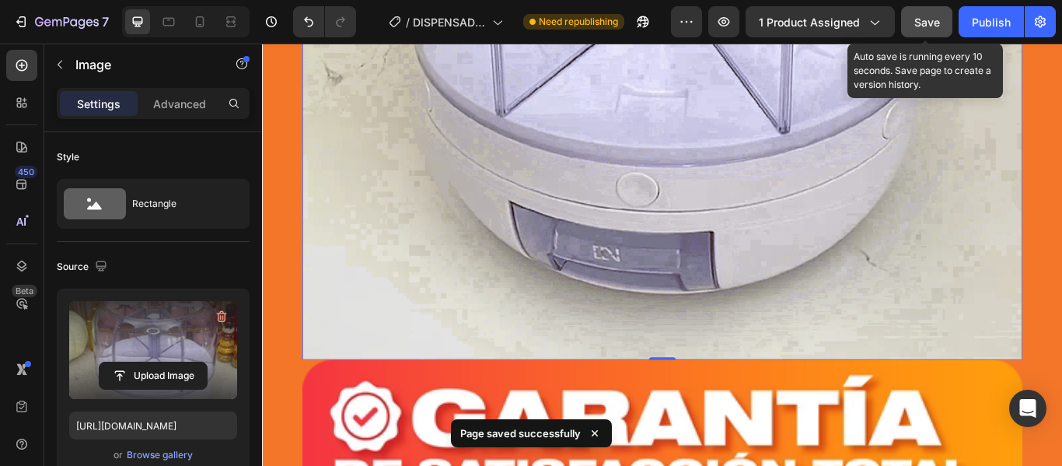
click at [927, 17] on span "Save" at bounding box center [927, 22] width 26 height 13
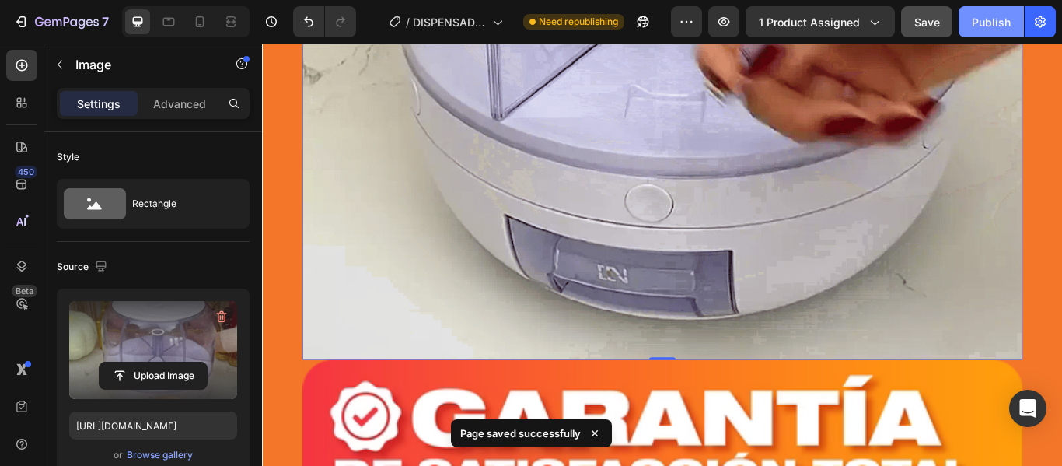
click at [980, 17] on div "Publish" at bounding box center [991, 22] width 39 height 16
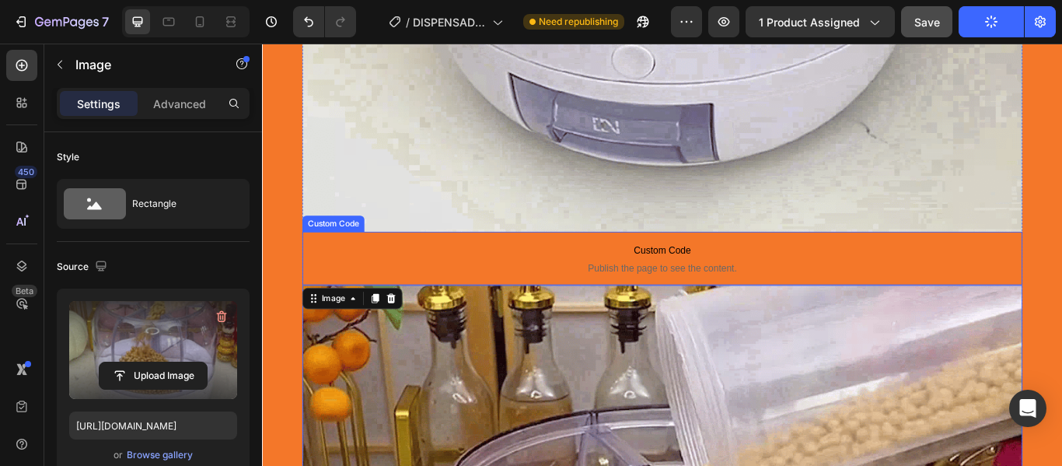
scroll to position [9754, 0]
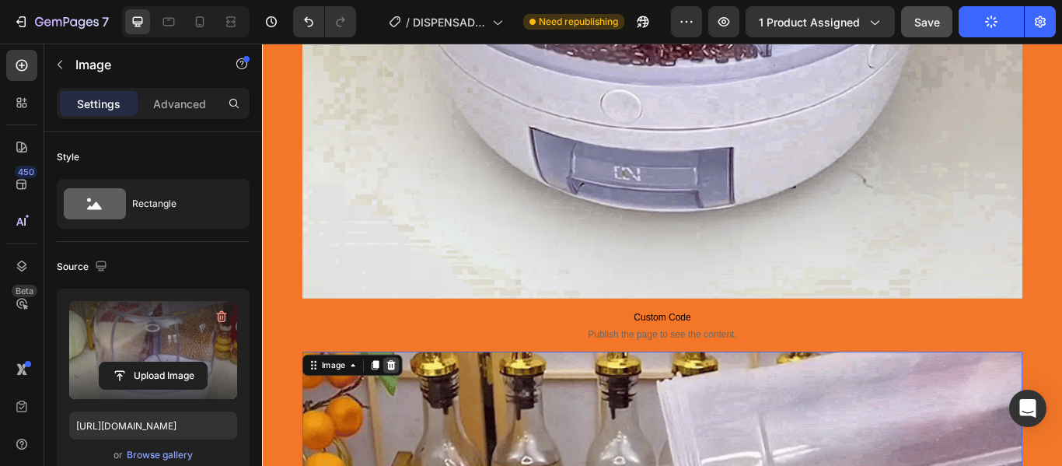
click at [407, 414] on icon at bounding box center [412, 418] width 10 height 11
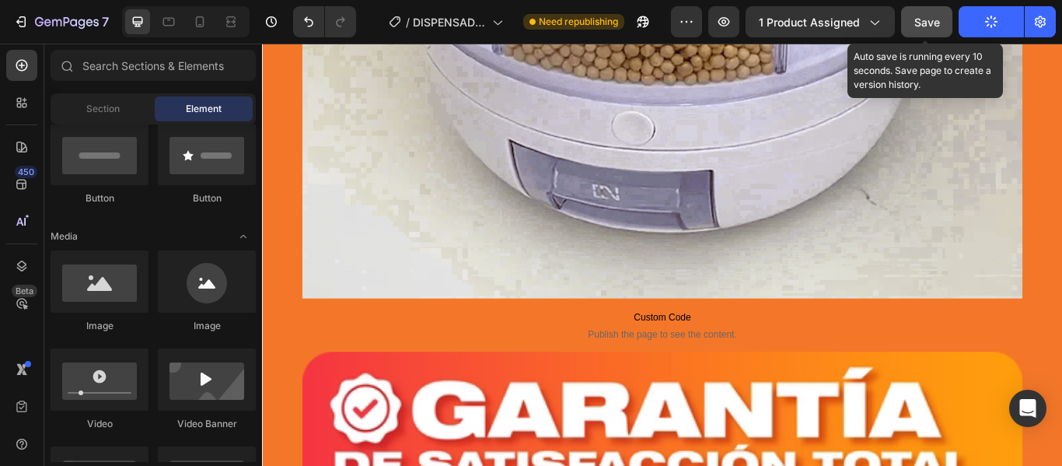
click at [931, 19] on span "Save" at bounding box center [927, 22] width 26 height 13
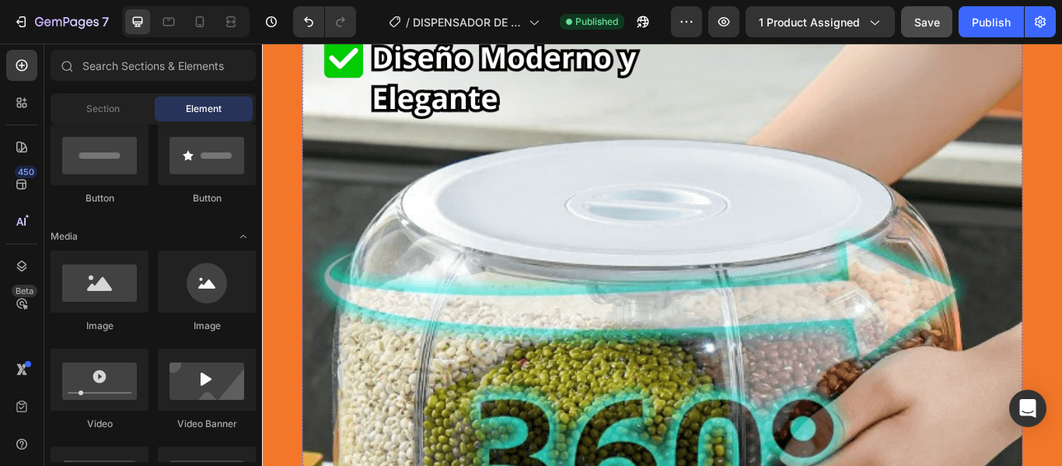
scroll to position [6804, 0]
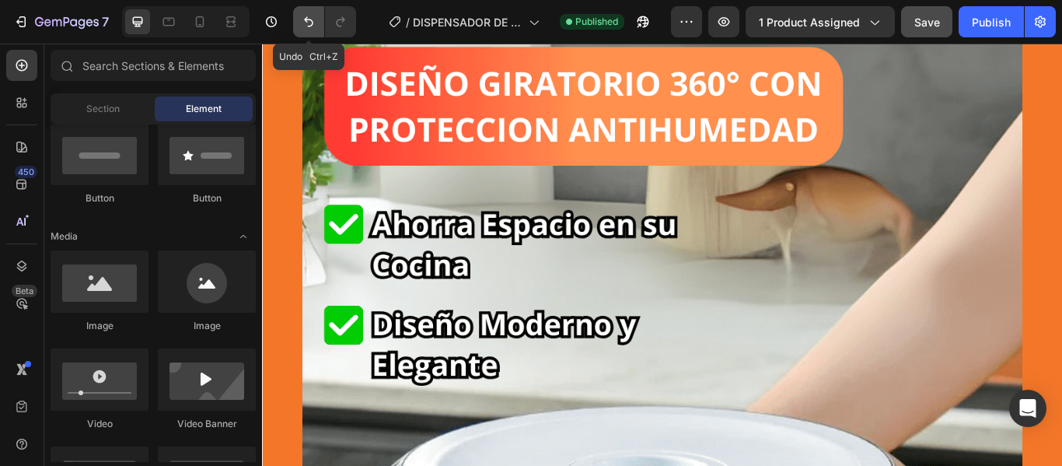
click at [302, 20] on icon "Undo/Redo" at bounding box center [309, 22] width 16 height 16
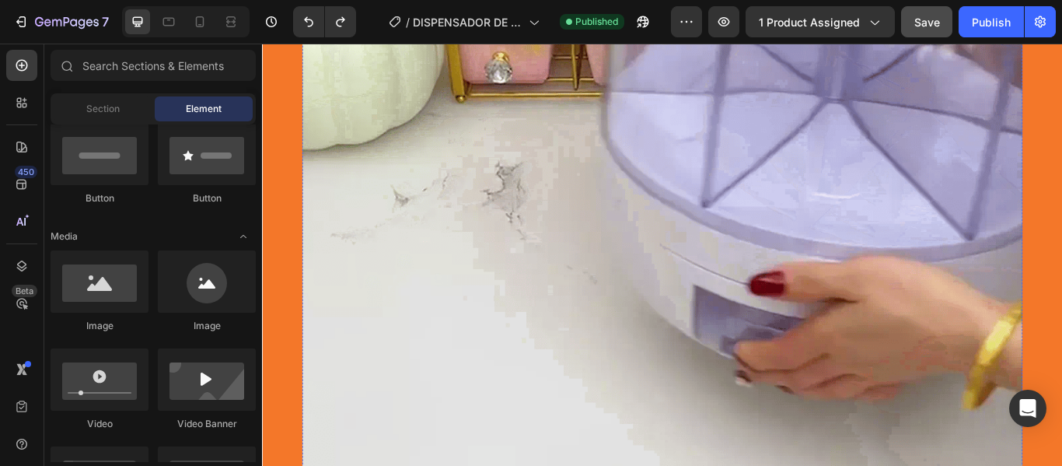
scroll to position [9681, 0]
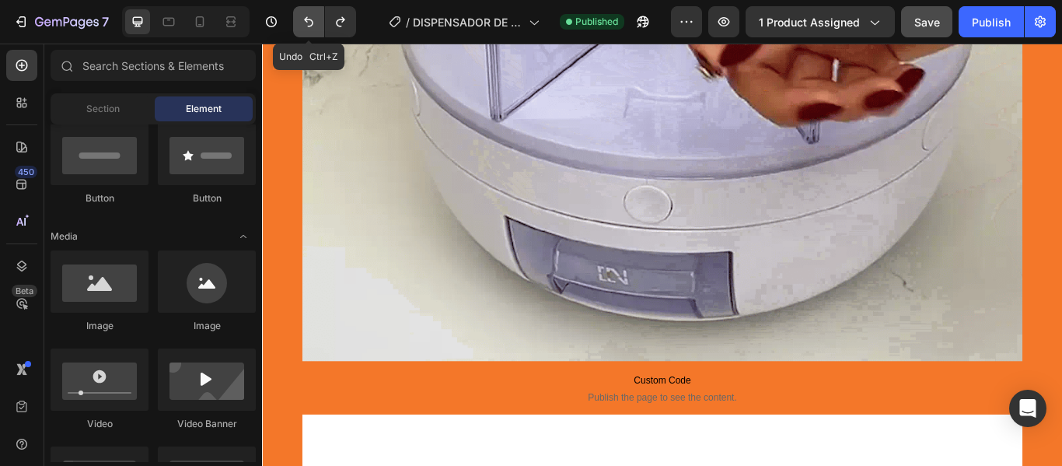
click at [297, 17] on button "Undo/Redo" at bounding box center [308, 21] width 31 height 31
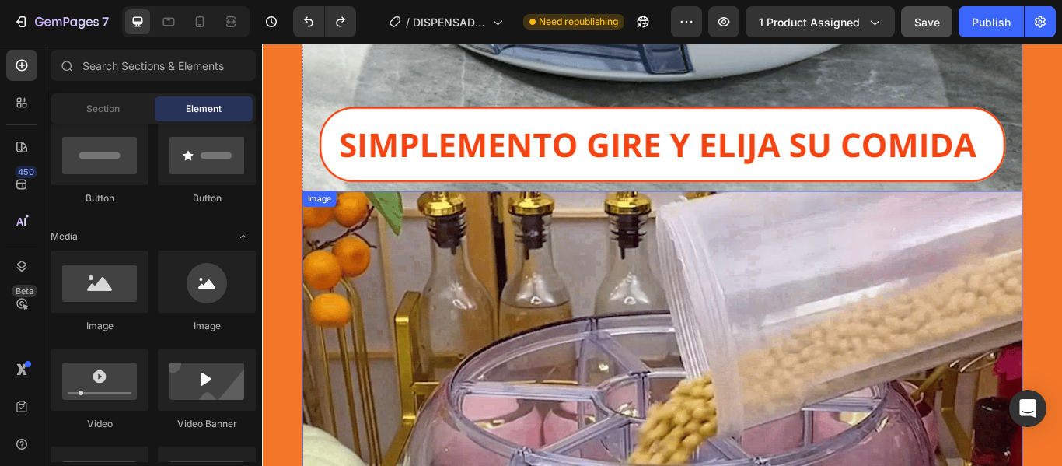
scroll to position [7970, 0]
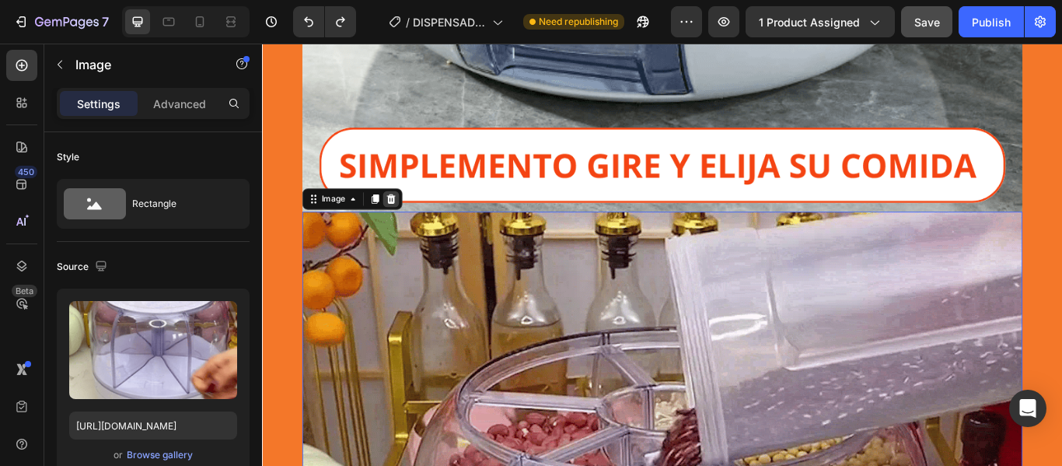
click at [411, 225] on icon at bounding box center [412, 224] width 12 height 12
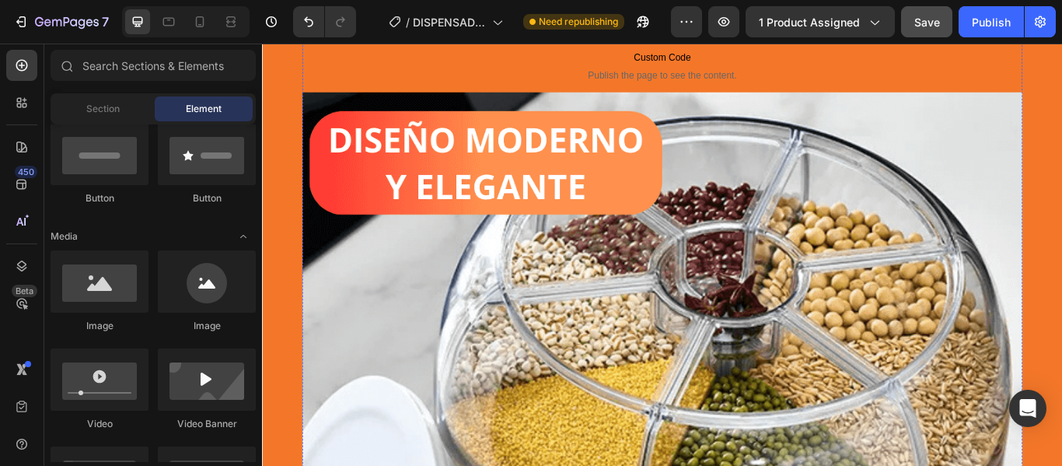
scroll to position [9214, 0]
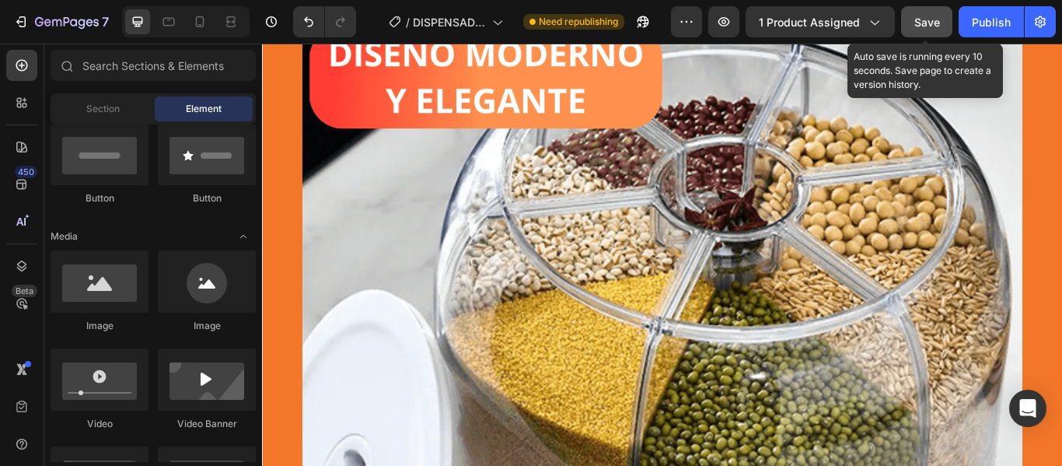
click at [930, 16] on span "Save" at bounding box center [927, 22] width 26 height 13
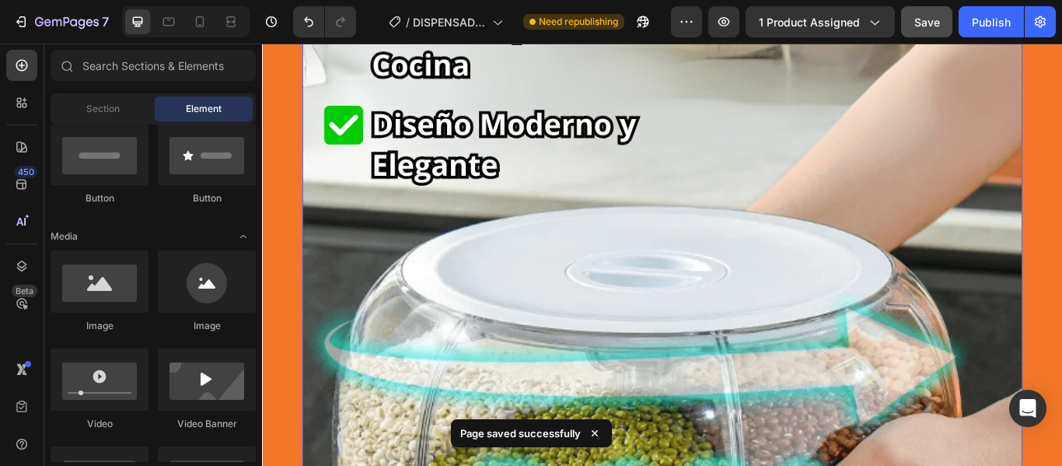
scroll to position [6726, 0]
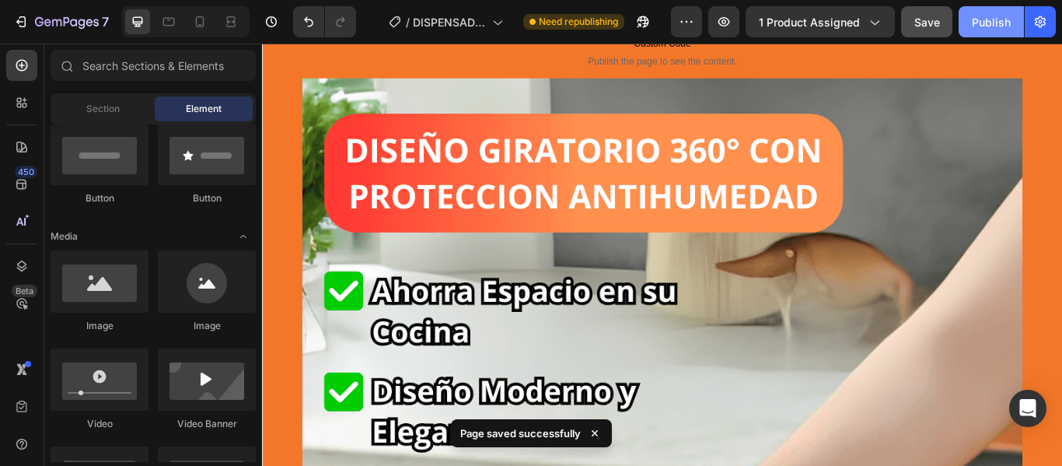
click at [995, 11] on button "Publish" at bounding box center [991, 21] width 65 height 31
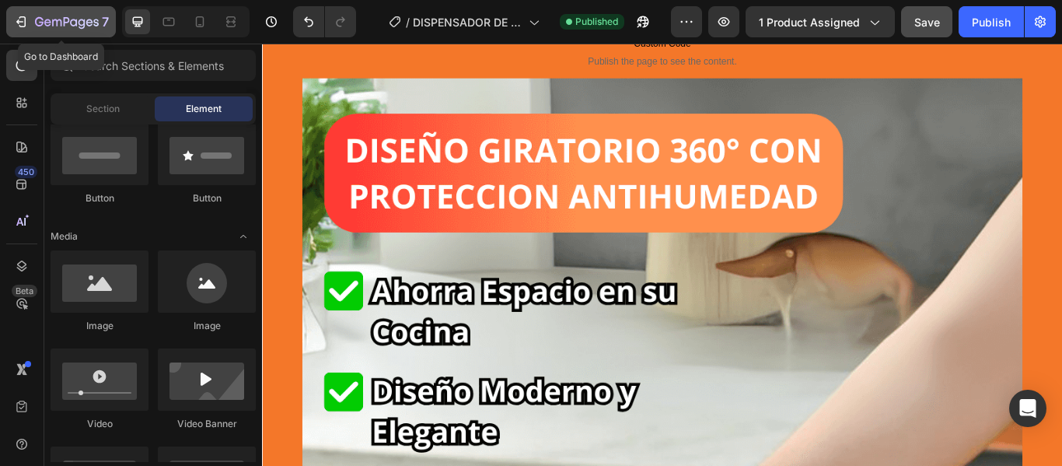
click at [23, 26] on icon "button" at bounding box center [22, 21] width 7 height 11
